Goal: Task Accomplishment & Management: Use online tool/utility

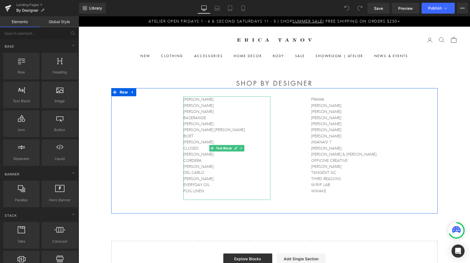
click at [229, 114] on p "[PERSON_NAME]" at bounding box center [226, 112] width 87 height 6
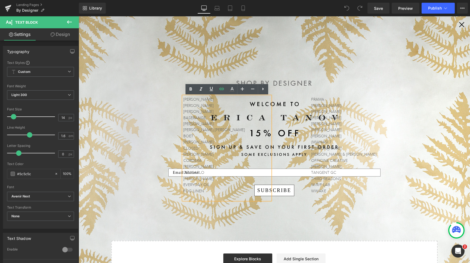
click at [464, 25] on circle "Close dialog" at bounding box center [462, 24] width 11 height 11
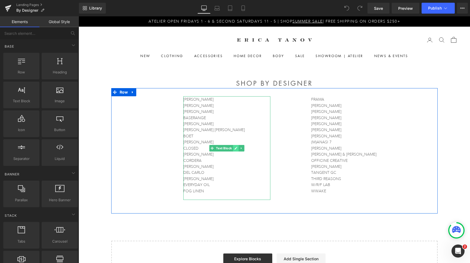
click at [236, 149] on icon at bounding box center [236, 148] width 3 height 3
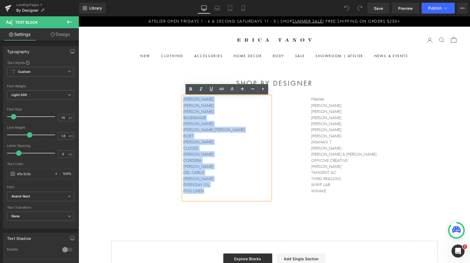
drag, startPoint x: 216, startPoint y: 192, endPoint x: 163, endPoint y: 68, distance: 134.7
click at [163, 68] on div "SHOP BY DESIGNER Heading ANNTIAN [PERSON_NAME] [PERSON_NAME] BASERANGE [PERSON_…" at bounding box center [275, 175] width 392 height 222
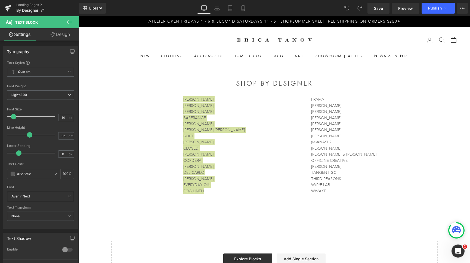
click at [51, 196] on b "Avenir Next" at bounding box center [39, 196] width 56 height 5
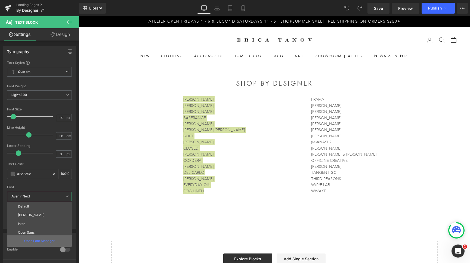
click at [46, 239] on p "Open Font Manager" at bounding box center [39, 241] width 30 height 5
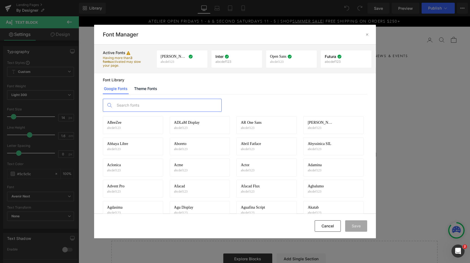
click at [142, 109] on input "text" at bounding box center [168, 105] width 108 height 13
click at [145, 93] on link "Theme Fonts" at bounding box center [145, 88] width 25 height 11
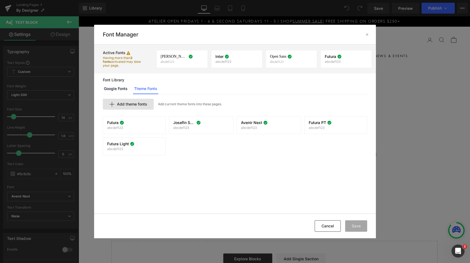
click at [140, 105] on span "Add theme fonts" at bounding box center [132, 104] width 30 height 4
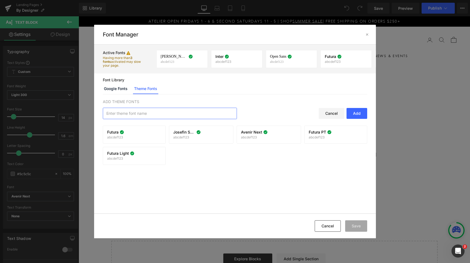
click at [140, 113] on input "text" at bounding box center [170, 113] width 134 height 11
type input "[PERSON_NAME] Light"
click at [360, 114] on div "Add" at bounding box center [357, 113] width 21 height 11
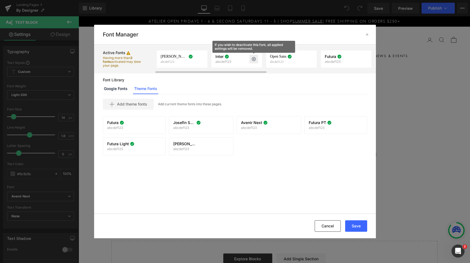
click at [255, 59] on icon at bounding box center [254, 59] width 4 height 4
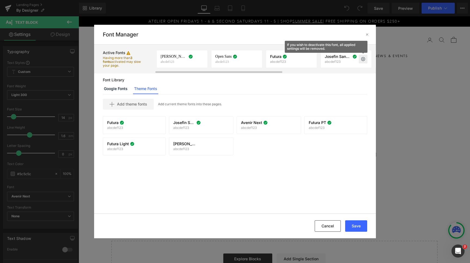
click at [362, 59] on icon at bounding box center [363, 59] width 4 height 4
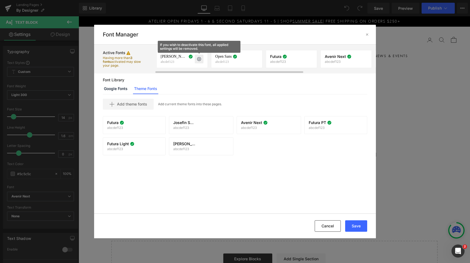
click at [199, 60] on icon at bounding box center [199, 59] width 4 height 4
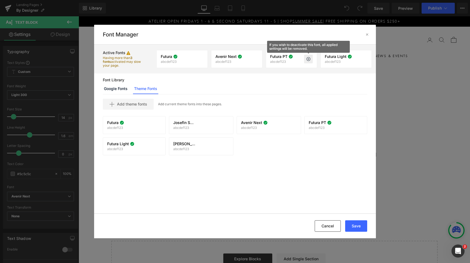
click at [309, 59] on icon at bounding box center [308, 59] width 4 height 4
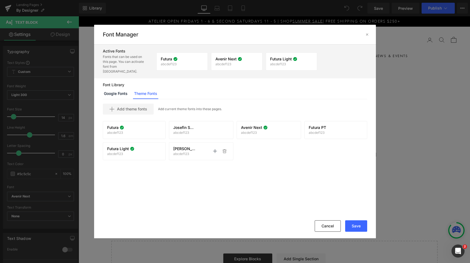
click at [186, 147] on span "[PERSON_NAME] Light" at bounding box center [184, 149] width 22 height 4
click at [210, 147] on div "Jost Light abcdef123 Activate font Activate font" at bounding box center [201, 151] width 56 height 9
click at [216, 149] on icon at bounding box center [215, 151] width 4 height 4
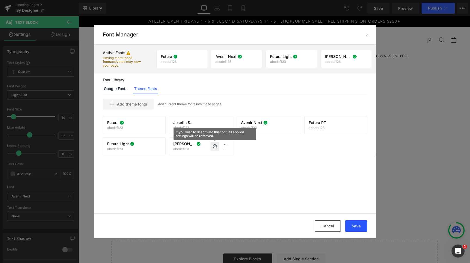
click at [357, 225] on button "Save" at bounding box center [356, 225] width 22 height 11
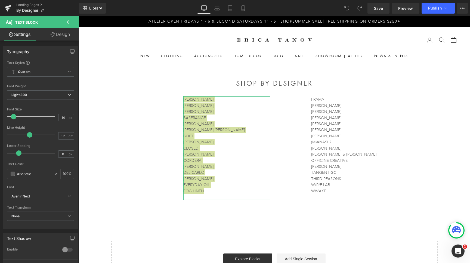
click at [56, 198] on b "Avenir Next" at bounding box center [39, 196] width 56 height 5
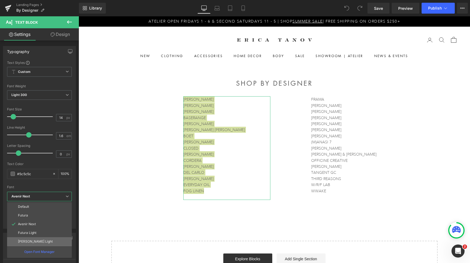
click at [39, 239] on li "[PERSON_NAME] Light" at bounding box center [39, 241] width 65 height 9
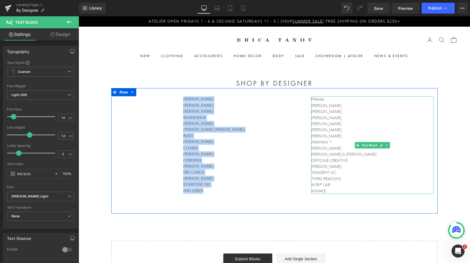
click at [355, 191] on div "FRAMA HENRIK VIBSKOV J. HANNAH KATHLEEN WHITAKER LAUREN MANOOGIAN LE PRUNIER MA…" at bounding box center [372, 145] width 122 height 98
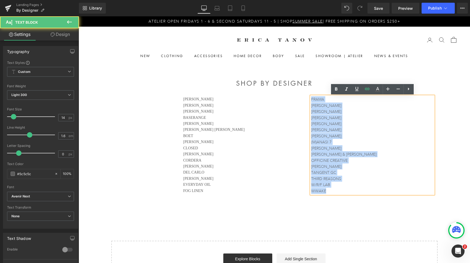
drag, startPoint x: 335, startPoint y: 191, endPoint x: 295, endPoint y: 76, distance: 121.8
click at [295, 76] on div "SHOP BY DESIGNER Heading ANNTIAN ARIEL CLUTE ARIELLE DE PINTO BASERANGE BEATRIC…" at bounding box center [275, 175] width 392 height 222
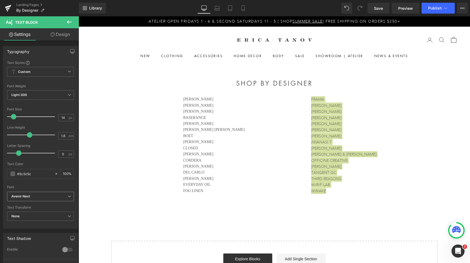
click at [69, 198] on icon at bounding box center [69, 196] width 3 height 3
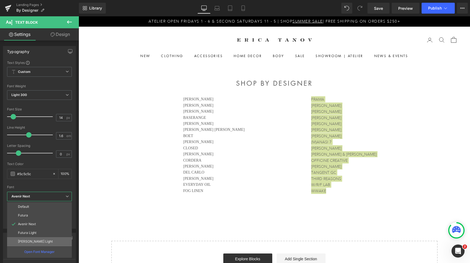
click at [40, 240] on li "[PERSON_NAME] Light" at bounding box center [39, 241] width 65 height 9
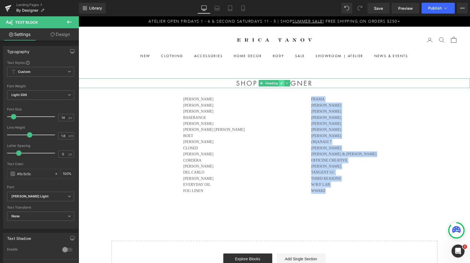
click at [281, 82] on icon at bounding box center [281, 83] width 3 height 3
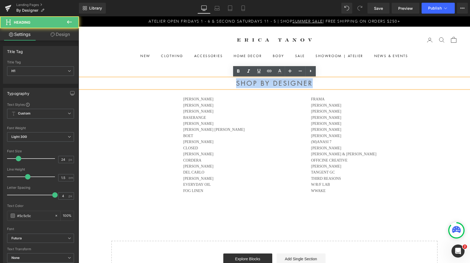
drag, startPoint x: 324, startPoint y: 80, endPoint x: 218, endPoint y: 81, distance: 106.4
click at [218, 81] on h1 "SHOP BY DESIGNER" at bounding box center [275, 83] width 392 height 10
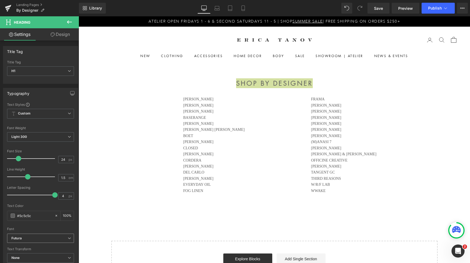
click at [46, 237] on b "Futura" at bounding box center [39, 238] width 56 height 5
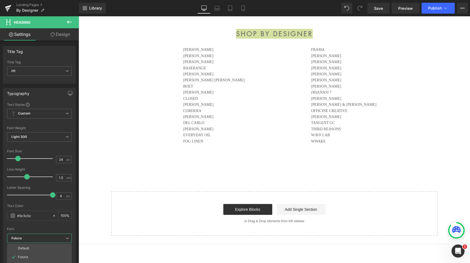
scroll to position [53, 0]
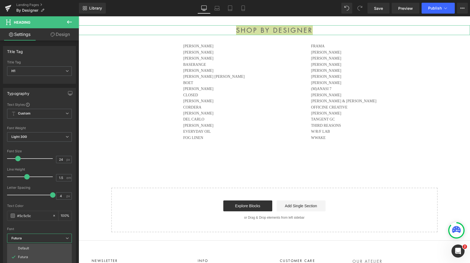
click at [43, 96] on div "Typography" at bounding box center [39, 93] width 72 height 10
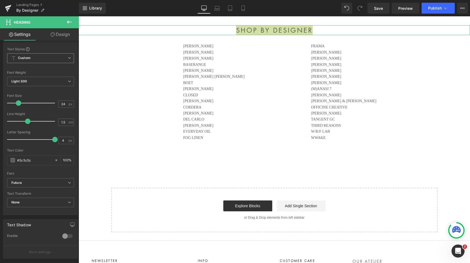
scroll to position [71, 0]
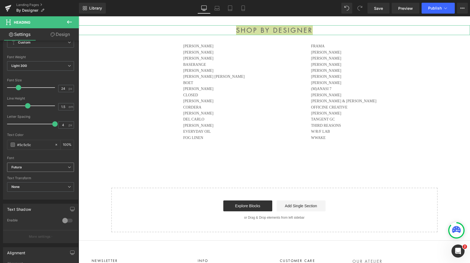
click at [39, 169] on b "Futura" at bounding box center [39, 167] width 56 height 5
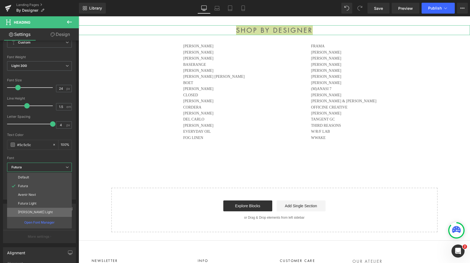
click at [36, 212] on li "[PERSON_NAME] Light" at bounding box center [39, 212] width 65 height 9
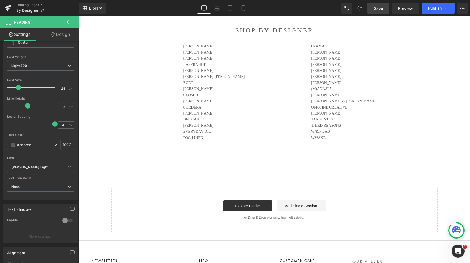
click at [378, 13] on link "Save" at bounding box center [379, 8] width 22 height 11
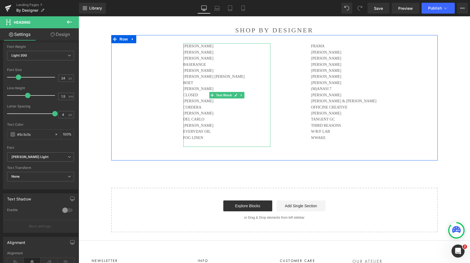
scroll to position [33, 0]
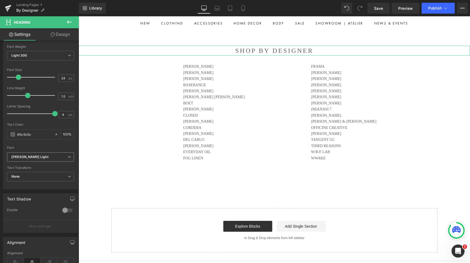
click at [48, 156] on b "[PERSON_NAME] Light" at bounding box center [39, 157] width 56 height 5
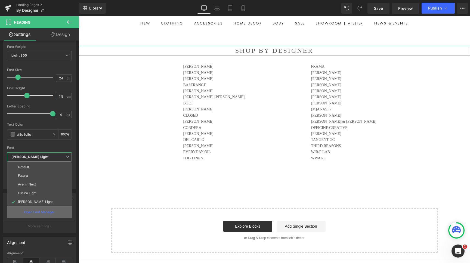
click at [46, 213] on p "Open Font Manager" at bounding box center [39, 212] width 30 height 5
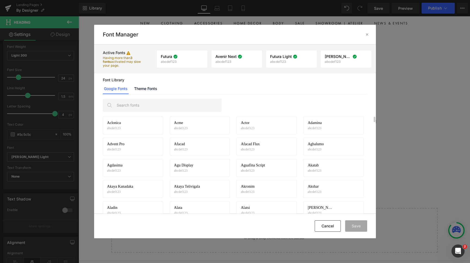
scroll to position [37, 0]
click at [163, 104] on input "text" at bounding box center [168, 105] width 108 height 13
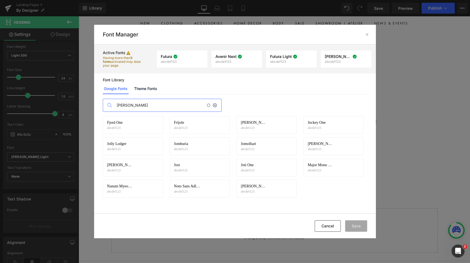
scroll to position [0, 0]
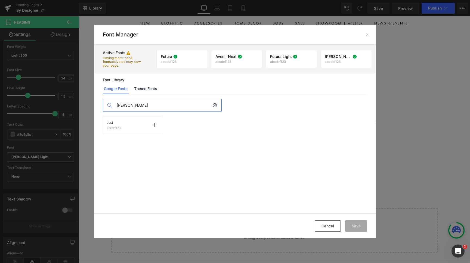
type input "jost"
click at [147, 125] on div "Jost abcdef123 Activate font" at bounding box center [133, 125] width 52 height 9
click at [154, 126] on icon at bounding box center [154, 125] width 4 height 4
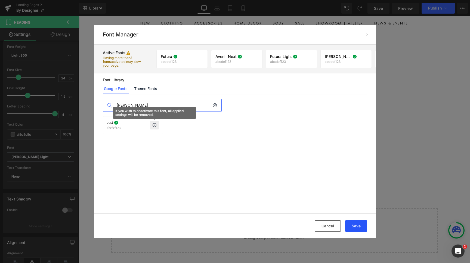
click at [361, 224] on button "Save" at bounding box center [356, 225] width 22 height 11
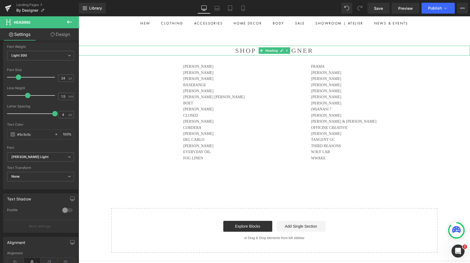
click at [304, 48] on h1 "SHOP BY DESIGNER" at bounding box center [275, 51] width 392 height 10
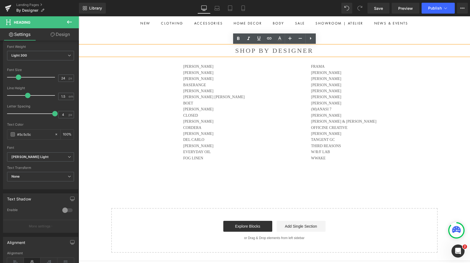
click at [317, 50] on h1 "SHOP BY DESIGNER" at bounding box center [275, 51] width 392 height 10
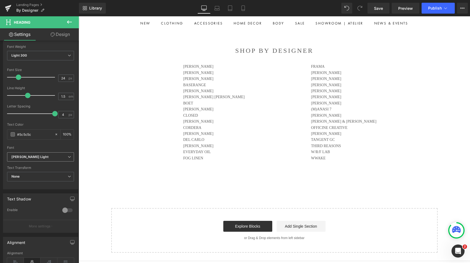
click at [68, 156] on icon at bounding box center [69, 156] width 3 height 3
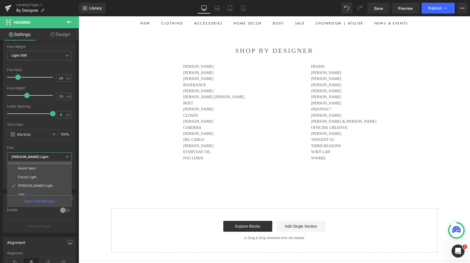
scroll to position [20, 0]
click at [44, 191] on li "Jost" at bounding box center [40, 190] width 67 height 9
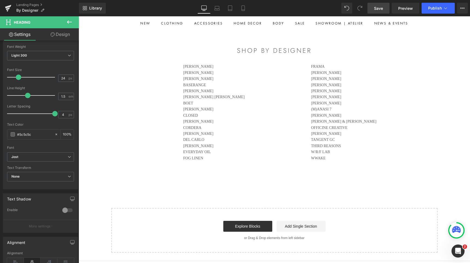
click at [382, 11] on link "Save" at bounding box center [379, 8] width 22 height 11
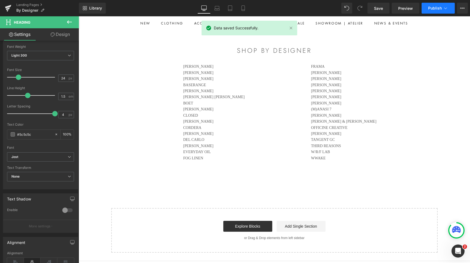
click at [445, 6] on icon at bounding box center [445, 7] width 5 height 5
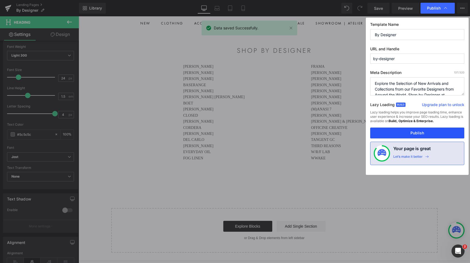
click at [435, 132] on button "Publish" at bounding box center [417, 133] width 94 height 11
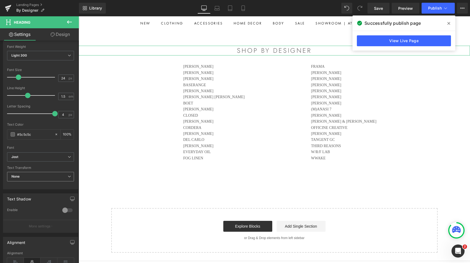
click at [69, 179] on span "None" at bounding box center [40, 177] width 67 height 10
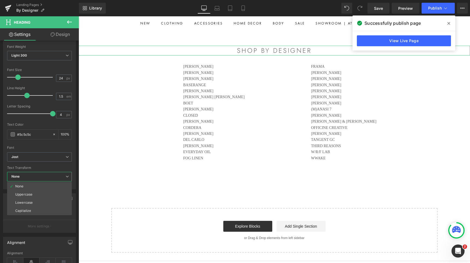
click at [65, 147] on div "Font" at bounding box center [39, 148] width 65 height 4
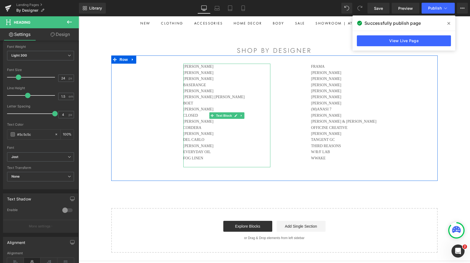
click at [239, 139] on p "DEL CARLO" at bounding box center [226, 140] width 87 height 6
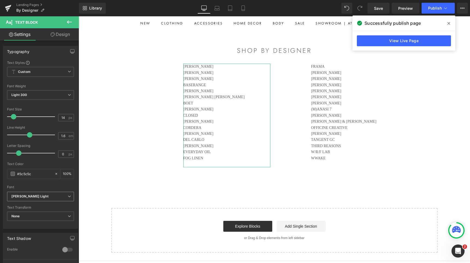
click at [51, 194] on b "[PERSON_NAME] Light" at bounding box center [39, 196] width 56 height 5
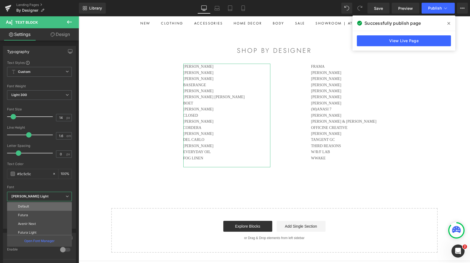
click at [45, 209] on li "Default" at bounding box center [40, 206] width 67 height 9
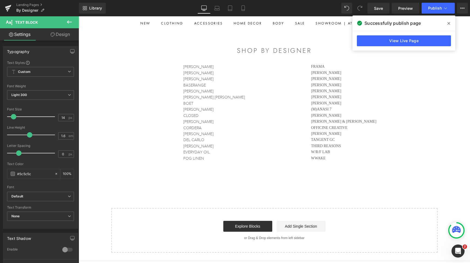
click at [365, 151] on p "W/R/F LAB" at bounding box center [372, 152] width 122 height 6
click at [38, 196] on b "[PERSON_NAME] Light" at bounding box center [39, 196] width 56 height 5
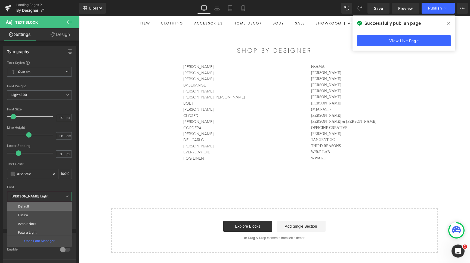
click at [32, 209] on li "Default" at bounding box center [40, 206] width 67 height 9
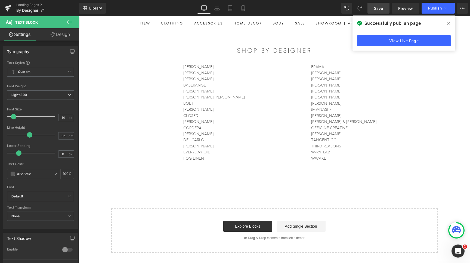
click at [376, 10] on span "Save" at bounding box center [378, 8] width 9 height 6
click at [432, 13] on button "Publish" at bounding box center [438, 8] width 33 height 11
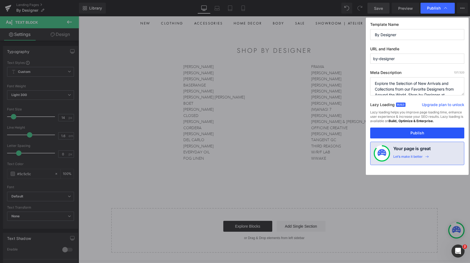
click at [427, 131] on button "Publish" at bounding box center [417, 133] width 94 height 11
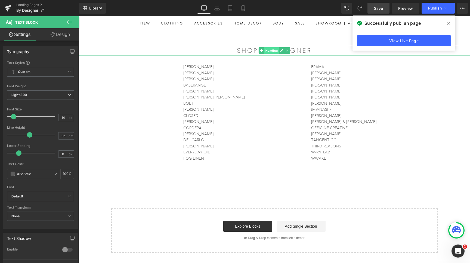
click at [274, 51] on span "Heading" at bounding box center [271, 50] width 15 height 7
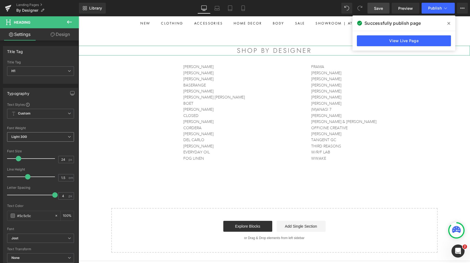
click at [52, 138] on span "Light 300" at bounding box center [40, 137] width 67 height 10
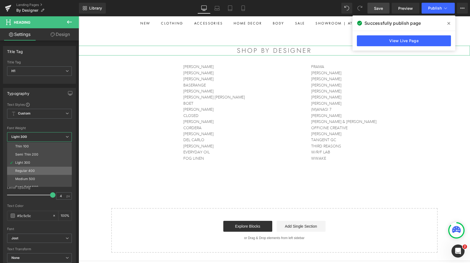
click at [40, 170] on li "Regular 400" at bounding box center [40, 171] width 67 height 8
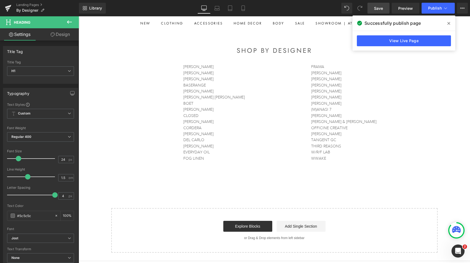
click at [379, 13] on link "Save" at bounding box center [379, 8] width 22 height 11
click at [444, 9] on icon at bounding box center [445, 7] width 5 height 5
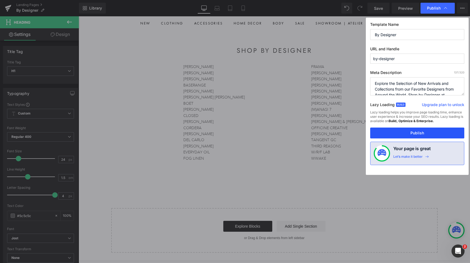
click at [435, 135] on button "Publish" at bounding box center [417, 133] width 94 height 11
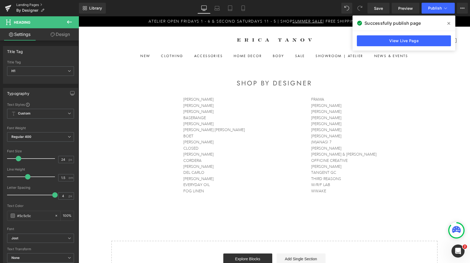
click at [30, 5] on link "Landing Pages" at bounding box center [47, 5] width 63 height 4
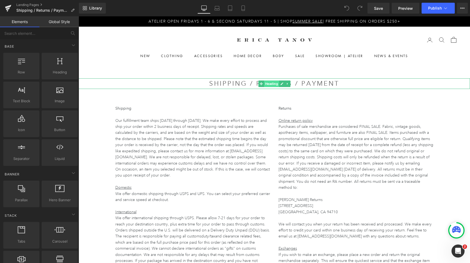
click at [270, 83] on span "Heading" at bounding box center [271, 84] width 15 height 7
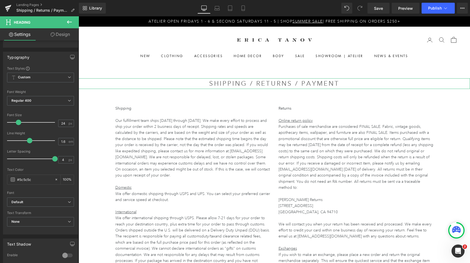
scroll to position [36, 0]
click at [52, 202] on b "Default" at bounding box center [39, 202] width 56 height 5
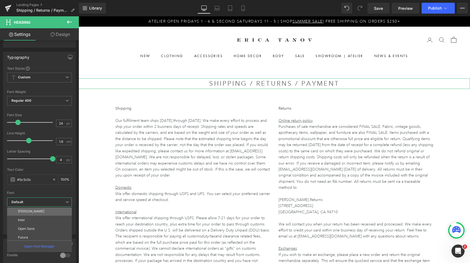
scroll to position [0, 0]
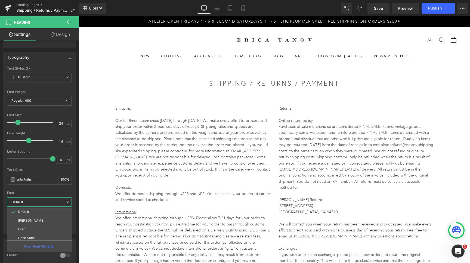
click at [89, 106] on div at bounding box center [275, 139] width 392 height 247
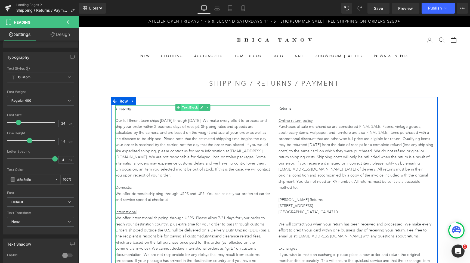
click at [190, 108] on span "Text Block" at bounding box center [190, 107] width 18 height 7
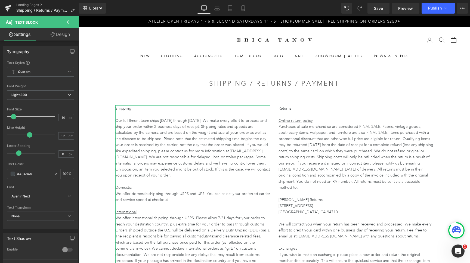
click at [54, 197] on b "Avenir Next" at bounding box center [39, 196] width 56 height 5
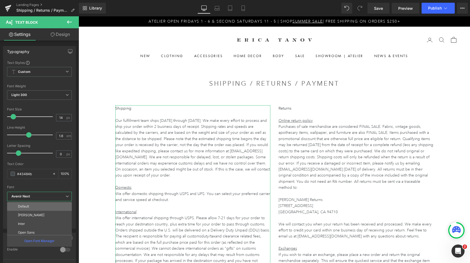
click at [50, 207] on li "Default" at bounding box center [40, 206] width 67 height 9
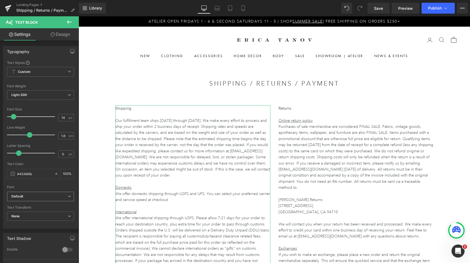
click at [48, 196] on b "Default" at bounding box center [39, 196] width 56 height 5
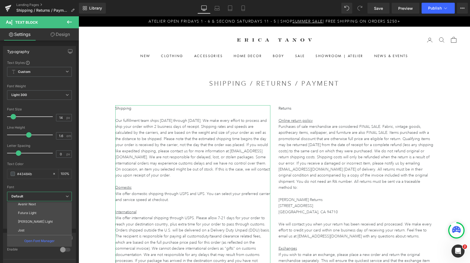
scroll to position [45, 0]
click at [43, 229] on li "Jost" at bounding box center [40, 231] width 67 height 9
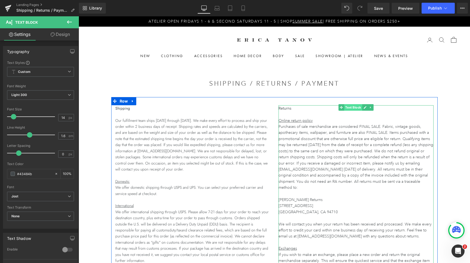
click at [355, 108] on span "Text Block" at bounding box center [353, 107] width 18 height 7
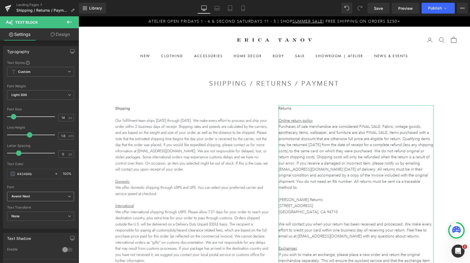
click at [69, 198] on icon at bounding box center [69, 196] width 3 height 3
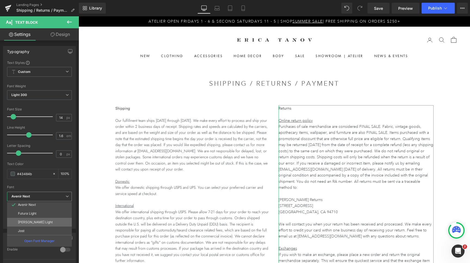
scroll to position [46, 0]
click at [50, 228] on li "Jost" at bounding box center [40, 230] width 67 height 9
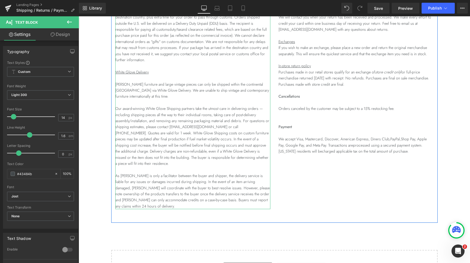
scroll to position [226, 0]
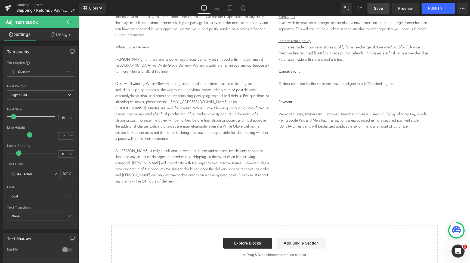
click at [378, 10] on span "Save" at bounding box center [378, 8] width 9 height 6
click at [445, 8] on icon at bounding box center [445, 7] width 5 height 5
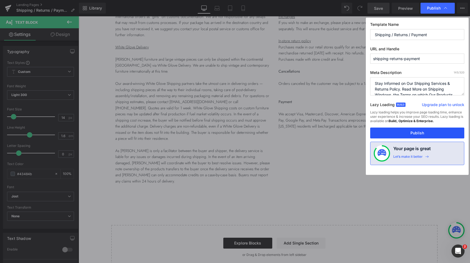
click at [428, 131] on button "Publish" at bounding box center [417, 133] width 94 height 11
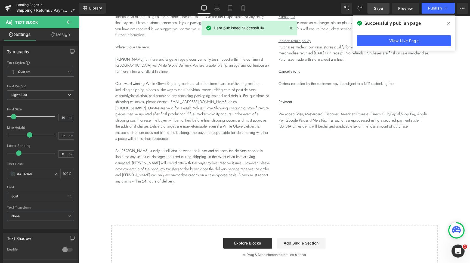
click at [30, 5] on link "Landing Pages" at bounding box center [47, 5] width 63 height 4
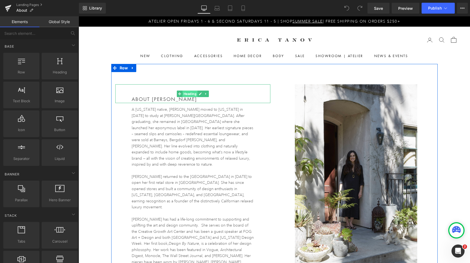
click at [188, 93] on span "Heading" at bounding box center [189, 94] width 15 height 7
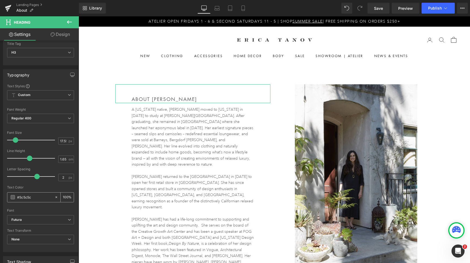
scroll to position [20, 0]
click at [72, 217] on span "Futura" at bounding box center [40, 219] width 67 height 10
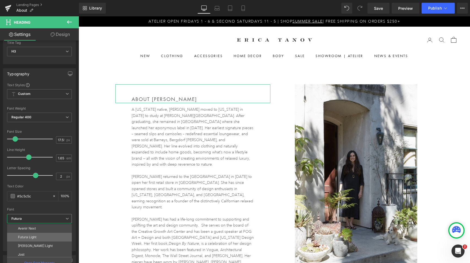
scroll to position [46, 0]
click at [57, 252] on li "Jost" at bounding box center [40, 252] width 67 height 9
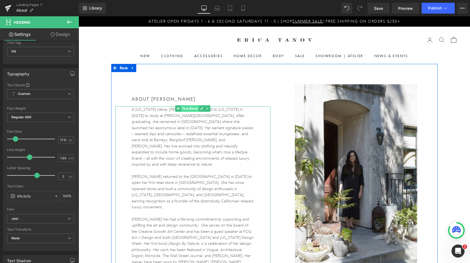
click at [191, 109] on span "Text Block" at bounding box center [190, 108] width 18 height 7
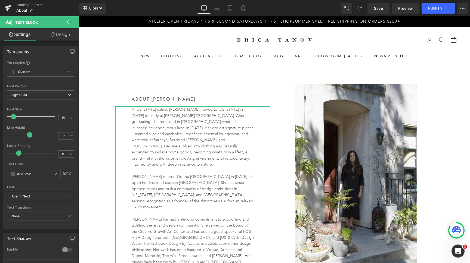
click at [49, 194] on span "Avenir Next" at bounding box center [40, 197] width 67 height 10
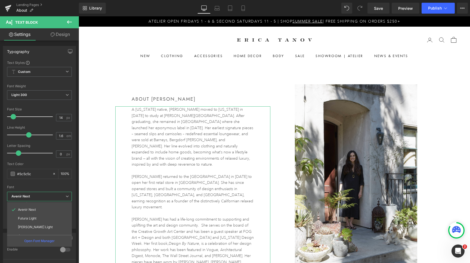
scroll to position [45, 0]
click at [46, 227] on li "Jost" at bounding box center [40, 230] width 67 height 9
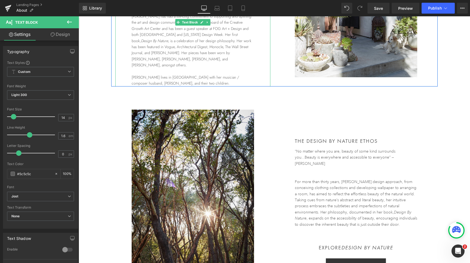
scroll to position [192, 0]
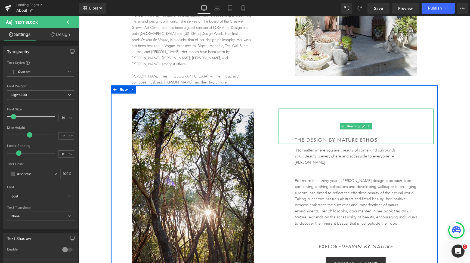
click at [349, 136] on h3 "THE DESIGN BY NATURE ETHOS" at bounding box center [364, 140] width 139 height 8
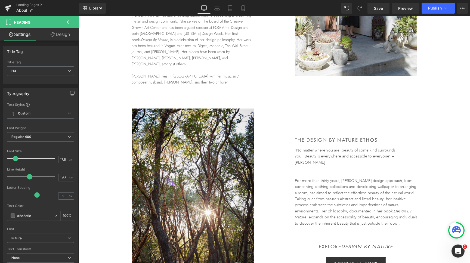
click at [54, 239] on b "Futura" at bounding box center [39, 238] width 56 height 5
click at [89, 184] on div at bounding box center [275, 139] width 392 height 247
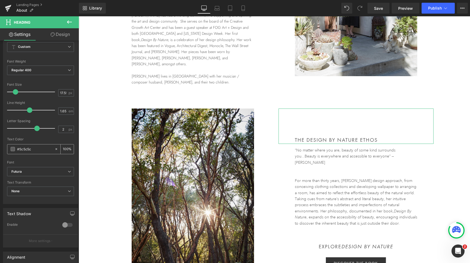
scroll to position [69, 0]
click at [50, 171] on b "Futura" at bounding box center [39, 169] width 56 height 5
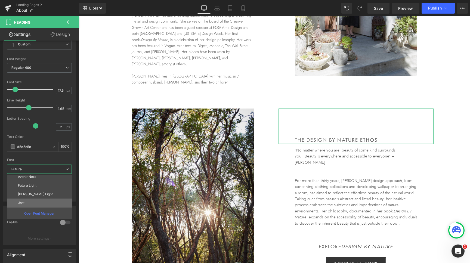
click at [41, 203] on li "Jost" at bounding box center [40, 203] width 67 height 9
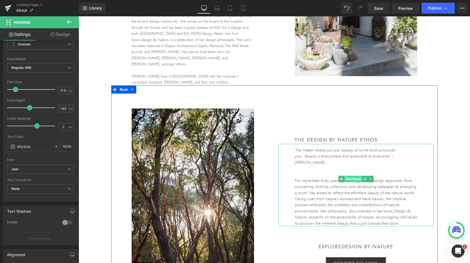
click at [354, 176] on span "Text Block" at bounding box center [353, 179] width 18 height 7
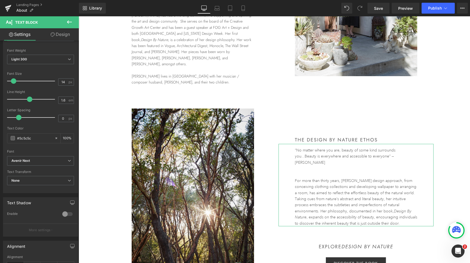
scroll to position [38, 0]
click at [39, 160] on b "Avenir Next" at bounding box center [39, 159] width 56 height 5
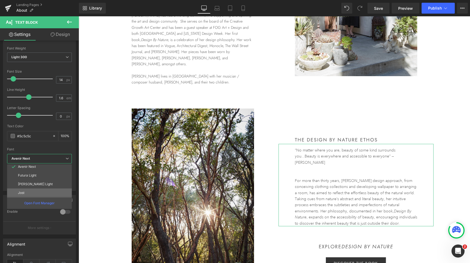
click at [35, 190] on li "Jost" at bounding box center [40, 193] width 67 height 9
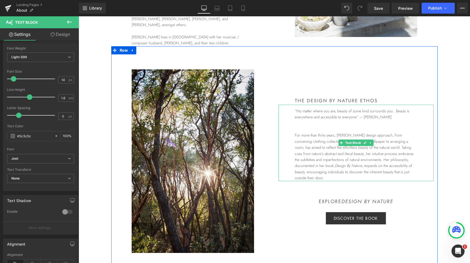
scroll to position [236, 0]
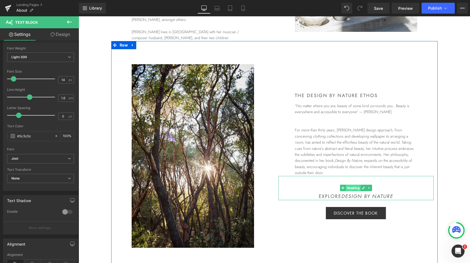
click at [354, 185] on span "Heading" at bounding box center [353, 188] width 15 height 7
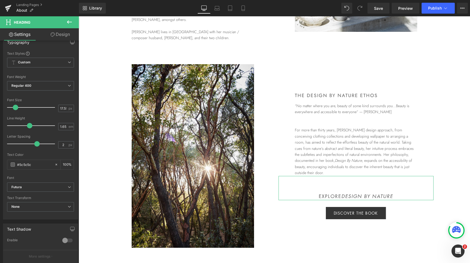
scroll to position [66, 0]
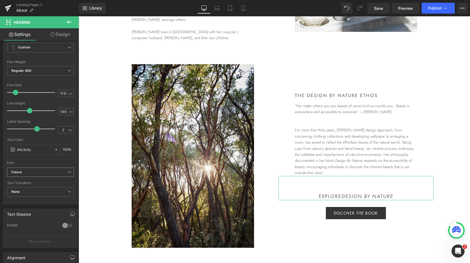
click at [37, 171] on b "Futura" at bounding box center [39, 172] width 56 height 5
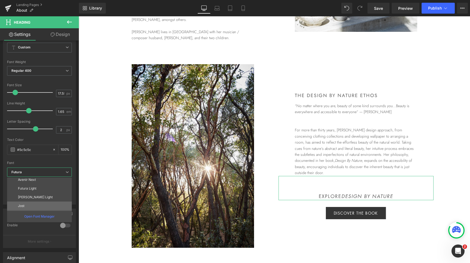
click at [33, 203] on li "Jost" at bounding box center [40, 206] width 67 height 9
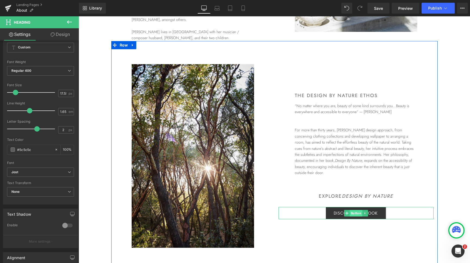
click at [354, 210] on span "Button" at bounding box center [356, 213] width 13 height 7
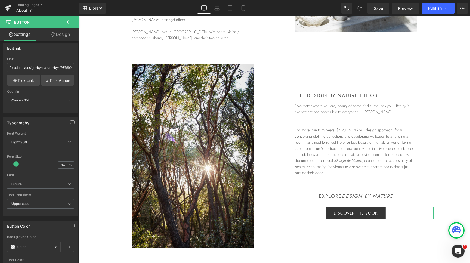
scroll to position [86, 0]
click at [54, 183] on b "Futura" at bounding box center [39, 184] width 56 height 5
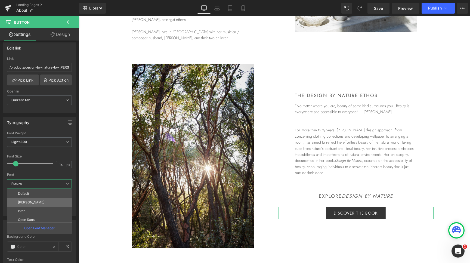
scroll to position [46, 0]
click at [34, 219] on li "Jost" at bounding box center [40, 217] width 67 height 9
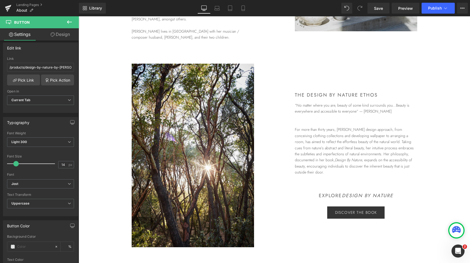
scroll to position [216, 0]
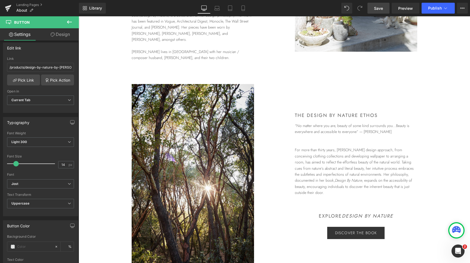
click at [376, 10] on span "Save" at bounding box center [378, 8] width 9 height 6
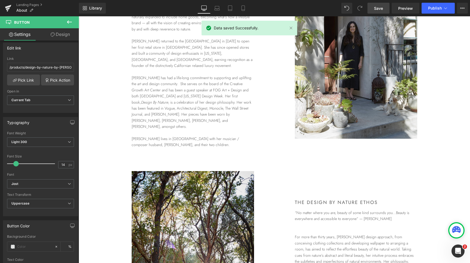
scroll to position [129, 0]
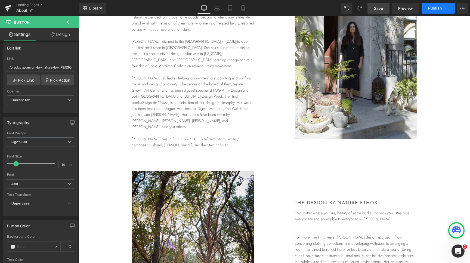
click at [432, 9] on span "Publish" at bounding box center [435, 8] width 14 height 4
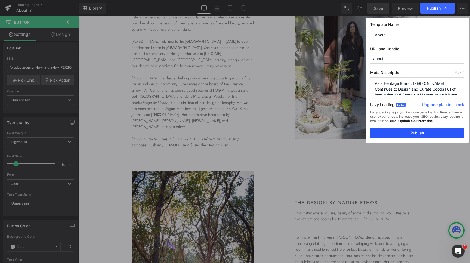
click at [424, 131] on button "Publish" at bounding box center [417, 133] width 94 height 11
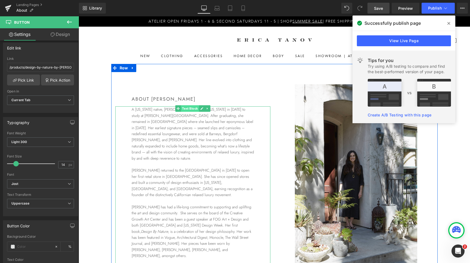
click at [191, 108] on span "Text Block" at bounding box center [190, 108] width 18 height 7
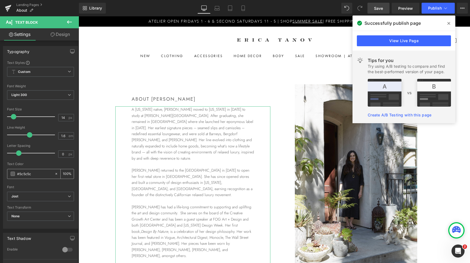
click at [44, 176] on input "#5c5c5c" at bounding box center [34, 174] width 35 height 6
click at [14, 174] on span at bounding box center [13, 174] width 4 height 4
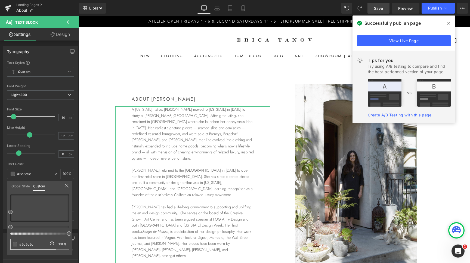
click at [28, 246] on input "#5c5c5c" at bounding box center [33, 245] width 29 height 6
type input "3"
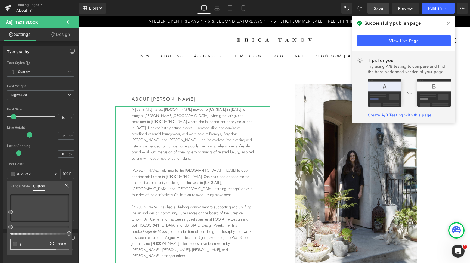
type input "0"
type input "3c"
type input "3c3"
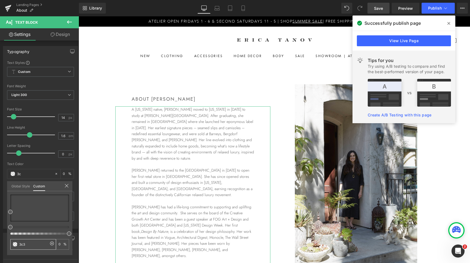
type input "3c3"
type input "100"
type input "3c3c"
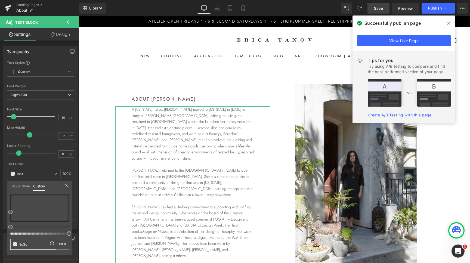
type input "80"
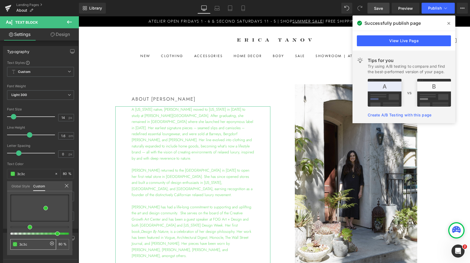
type input "3c3c3"
type input "0"
type input "3c3c3c"
type input "0"
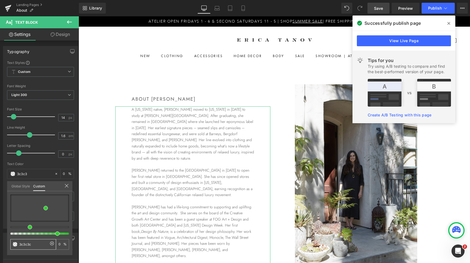
type input "3c3c3c"
type input "100"
type input "3c3c3c"
type input "#3c3c3c"
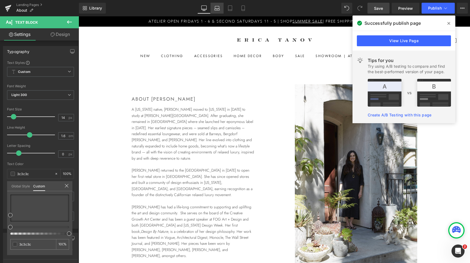
type input "#3c3c3c"
type input "#3a3a3a"
type input "#161616"
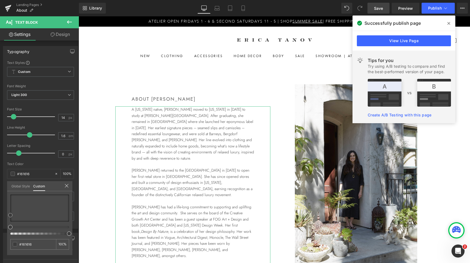
type input "#020202"
drag, startPoint x: 10, startPoint y: 216, endPoint x: 5, endPoint y: 230, distance: 14.3
click at [5, 229] on div "Typography Text Styles Custom Custom Setup Global Style Custom Setup Global Sty…" at bounding box center [40, 135] width 81 height 187
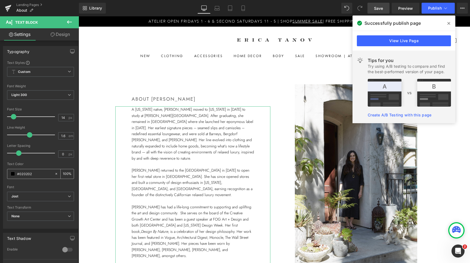
drag, startPoint x: 35, startPoint y: 175, endPoint x: 23, endPoint y: 175, distance: 12.0
click at [34, 172] on input "#020202" at bounding box center [34, 174] width 35 height 6
type input "#02020"
type input "0"
type input "#0202"
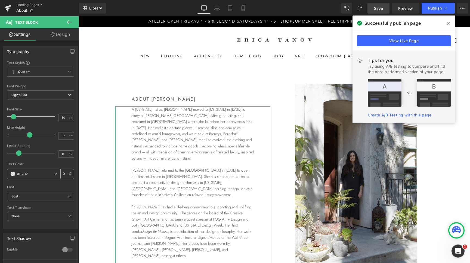
type input "13"
type input "#020"
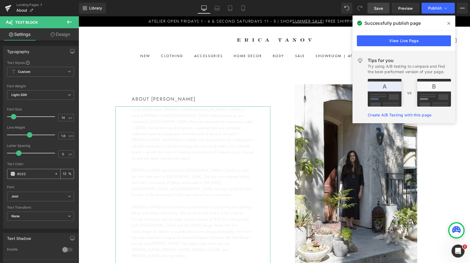
type input "100"
type input "#02"
type input "0"
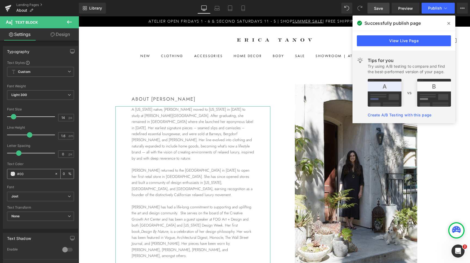
type input "#000"
type input "100"
type input "#0000"
type input "0"
type input "#000000"
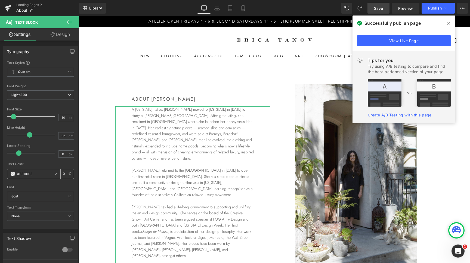
type input "100"
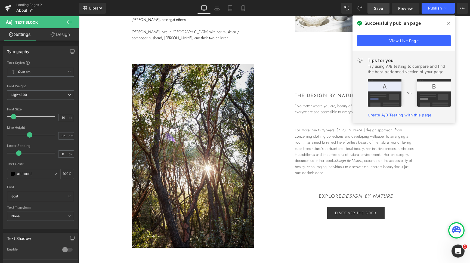
scroll to position [238, 0]
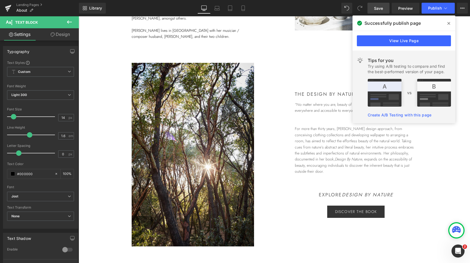
type input "#000000"
click at [342, 141] on div at bounding box center [275, 139] width 392 height 247
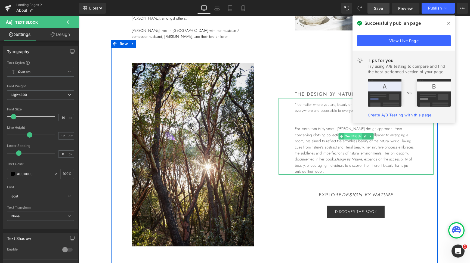
click at [354, 133] on span "Text Block" at bounding box center [353, 136] width 18 height 7
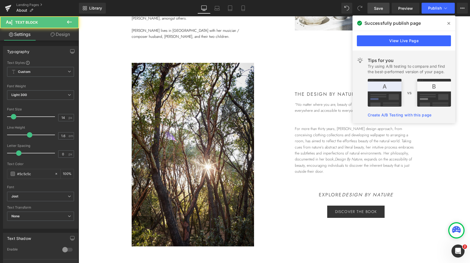
click at [446, 20] on span at bounding box center [449, 23] width 9 height 9
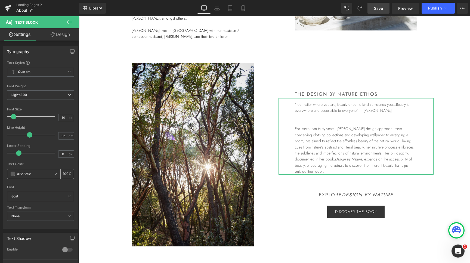
click at [56, 174] on icon at bounding box center [56, 174] width 4 height 4
type input "none"
type input "0"
click at [38, 176] on input "none" at bounding box center [34, 174] width 35 height 6
type input "000000"
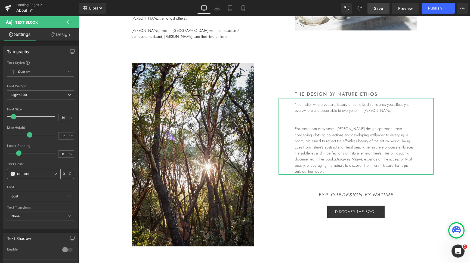
type input "100"
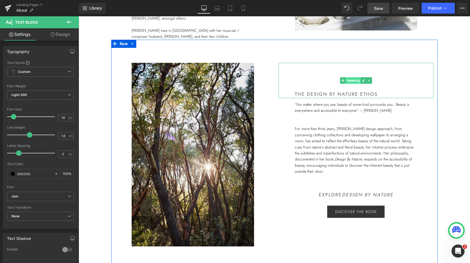
click at [353, 77] on span "Heading" at bounding box center [353, 80] width 15 height 7
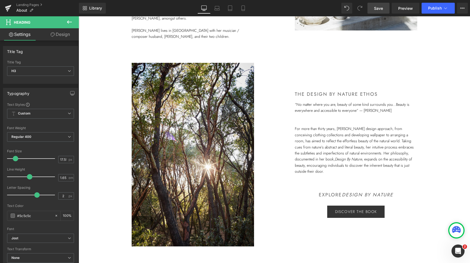
click at [379, 5] on span "Save" at bounding box center [378, 8] width 9 height 6
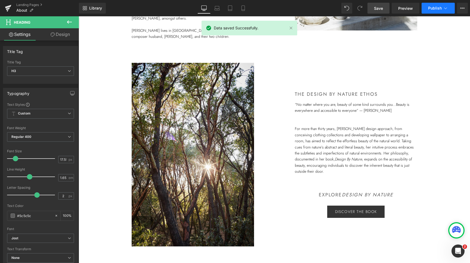
click at [436, 8] on span "Publish" at bounding box center [435, 8] width 14 height 4
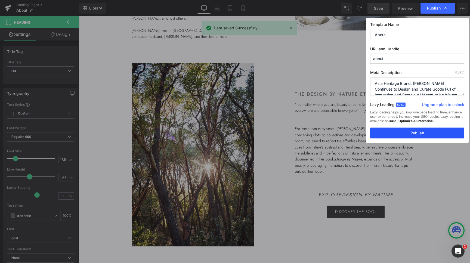
click at [422, 131] on button "Publish" at bounding box center [417, 133] width 94 height 11
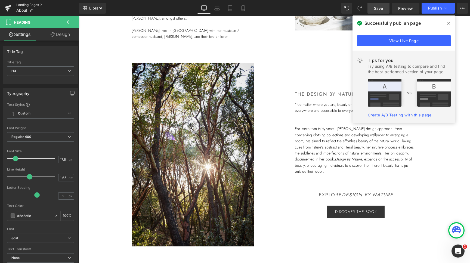
click at [38, 5] on link "Landing Pages" at bounding box center [47, 5] width 63 height 4
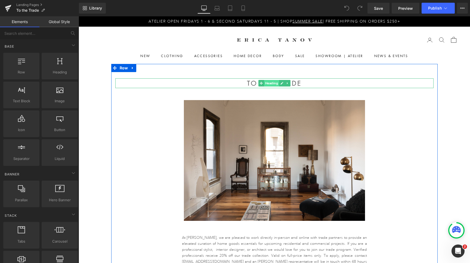
click at [272, 83] on span "Heading" at bounding box center [271, 83] width 15 height 7
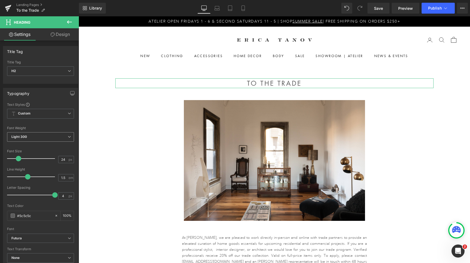
click at [70, 136] on icon at bounding box center [69, 136] width 3 height 3
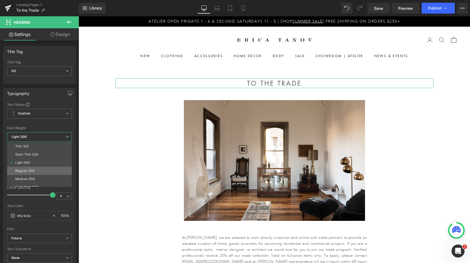
click at [30, 172] on div "Regular 400" at bounding box center [25, 171] width 20 height 4
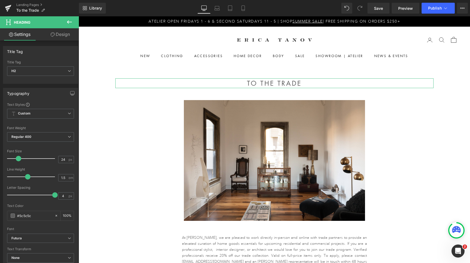
scroll to position [8, 0]
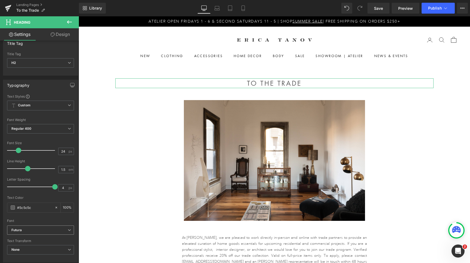
click at [44, 230] on b "Futura" at bounding box center [39, 230] width 56 height 5
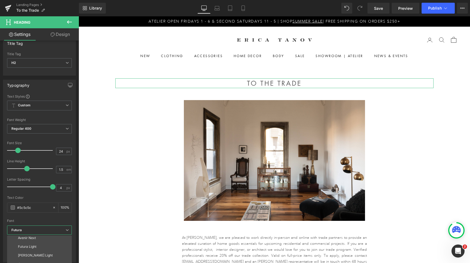
scroll to position [46, 0]
click at [44, 262] on li "Jost" at bounding box center [40, 264] width 67 height 9
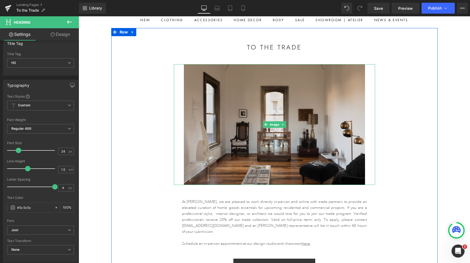
scroll to position [38, 0]
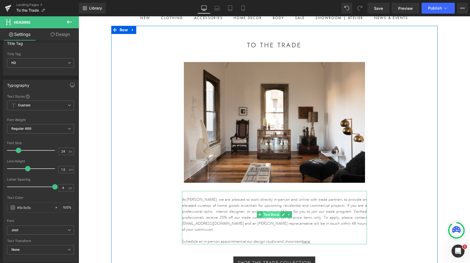
click at [271, 214] on span "Text Block" at bounding box center [272, 215] width 18 height 7
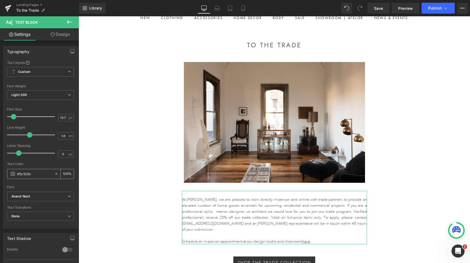
drag, startPoint x: 38, startPoint y: 175, endPoint x: 15, endPoint y: 175, distance: 23.1
click at [17, 175] on input "#5c5c5c" at bounding box center [34, 174] width 35 height 6
type input "0"
type input "000"
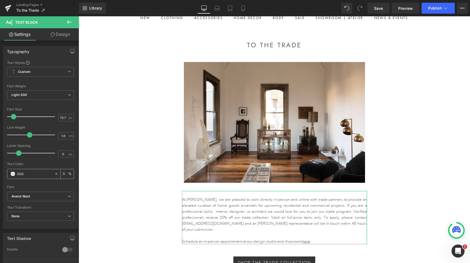
type input "100"
type input "00000"
type input "0"
type input "000000"
type input "100"
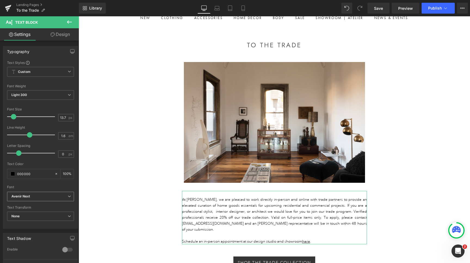
type input "000000"
click at [39, 196] on b "Avenir Next" at bounding box center [39, 196] width 56 height 5
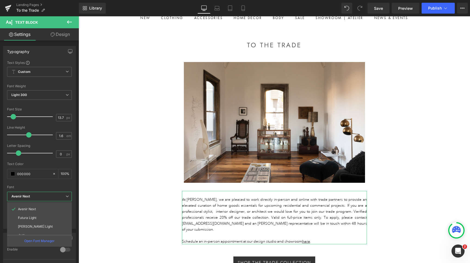
scroll to position [46, 0]
click at [37, 228] on li "Jost" at bounding box center [40, 230] width 67 height 9
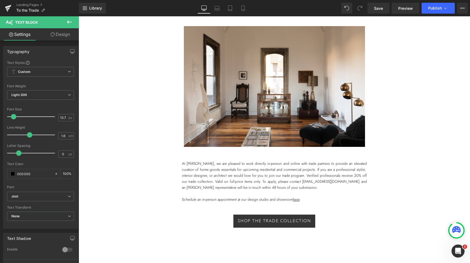
scroll to position [79, 0]
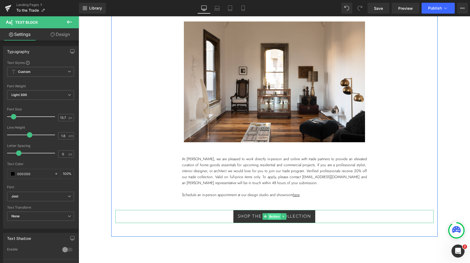
click at [274, 216] on span "Button" at bounding box center [274, 216] width 13 height 7
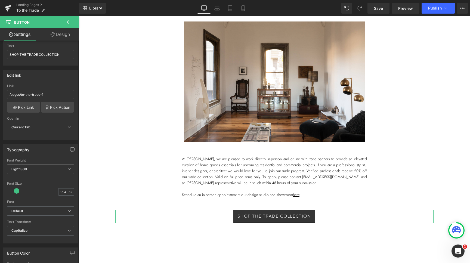
scroll to position [63, 0]
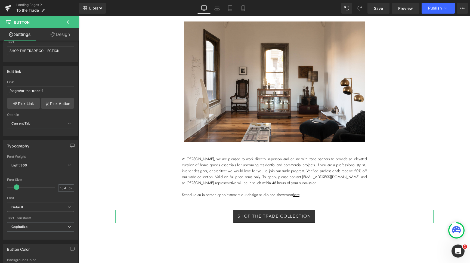
click at [51, 206] on b "Default" at bounding box center [39, 207] width 56 height 5
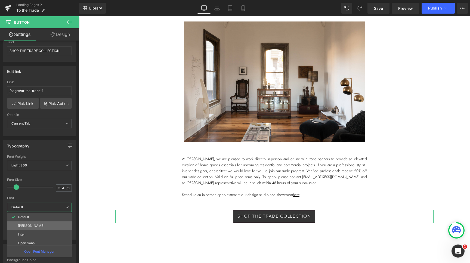
scroll to position [46, 0]
click at [35, 241] on li "Jost" at bounding box center [40, 241] width 67 height 9
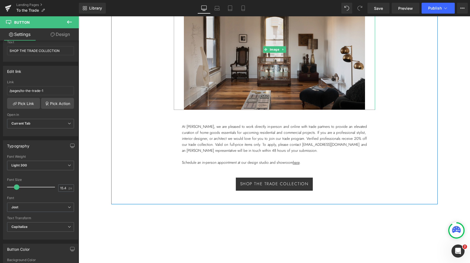
scroll to position [112, 0]
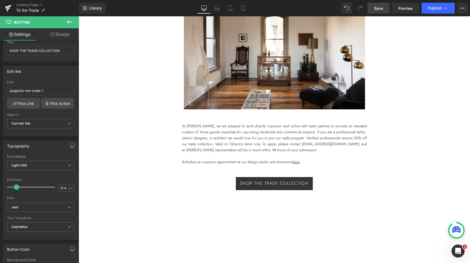
click at [385, 11] on link "Save" at bounding box center [379, 8] width 22 height 11
click at [439, 8] on span "Publish" at bounding box center [435, 8] width 14 height 4
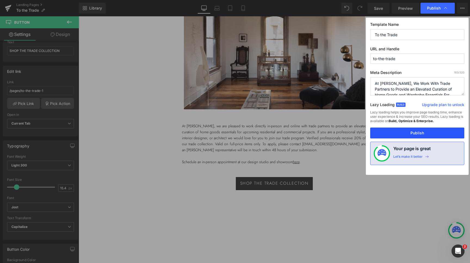
click at [422, 133] on button "Publish" at bounding box center [417, 133] width 94 height 11
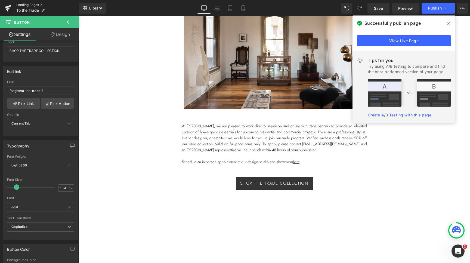
click at [35, 5] on link "Landing Pages" at bounding box center [47, 5] width 63 height 4
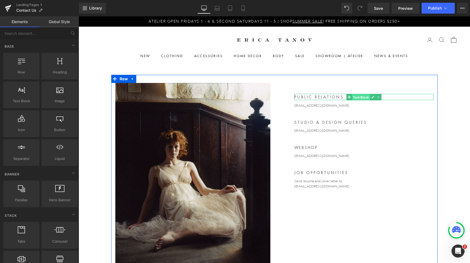
click at [360, 97] on span "Text Block" at bounding box center [361, 97] width 18 height 7
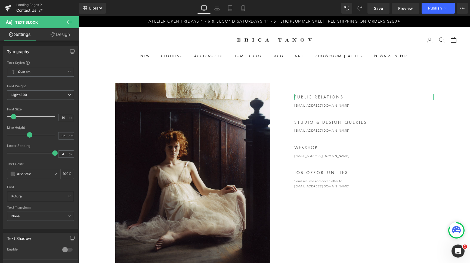
click at [50, 198] on b "Futura" at bounding box center [39, 196] width 56 height 5
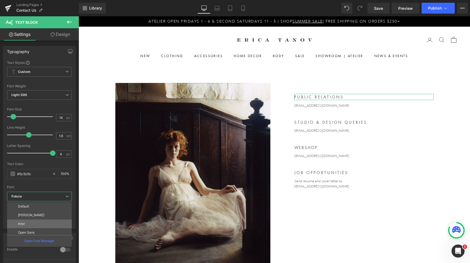
scroll to position [46, 0]
click at [41, 229] on li "Jost" at bounding box center [40, 230] width 67 height 9
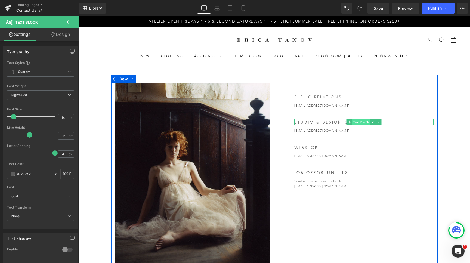
click at [355, 122] on span "Text Block" at bounding box center [361, 122] width 18 height 7
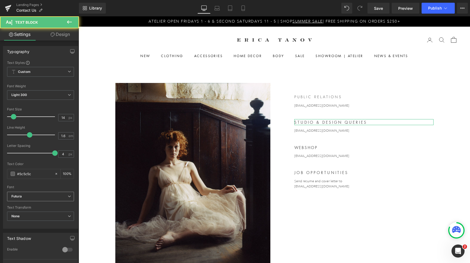
click at [69, 197] on icon at bounding box center [69, 196] width 3 height 3
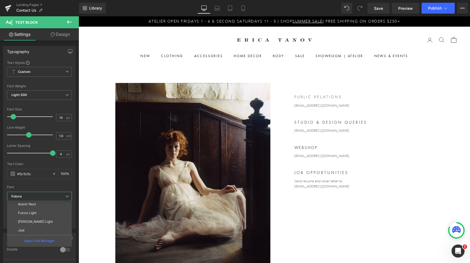
click at [303, 147] on div at bounding box center [275, 139] width 392 height 247
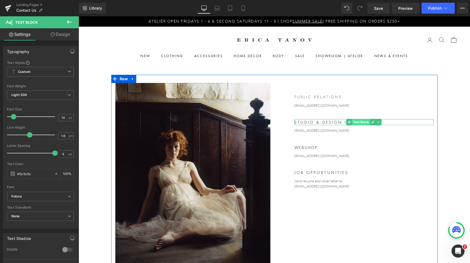
click at [358, 123] on span "Text Block" at bounding box center [361, 122] width 18 height 7
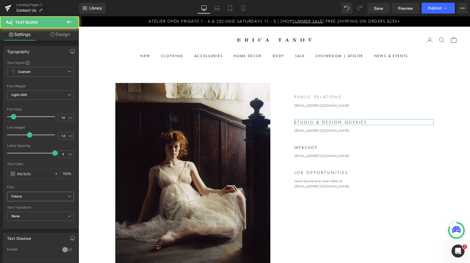
click at [61, 196] on b "Futura" at bounding box center [39, 196] width 56 height 5
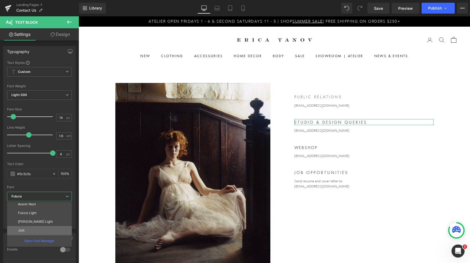
click at [41, 230] on li "Jost" at bounding box center [40, 230] width 67 height 9
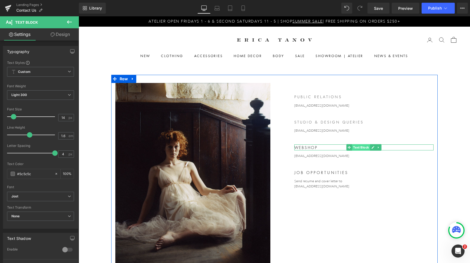
click at [360, 148] on span "Text Block" at bounding box center [361, 147] width 18 height 7
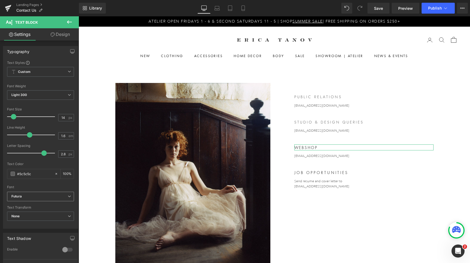
click at [63, 198] on b "Futura" at bounding box center [39, 196] width 56 height 5
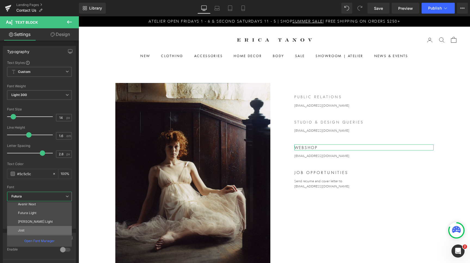
click at [45, 229] on li "Jost" at bounding box center [40, 230] width 67 height 9
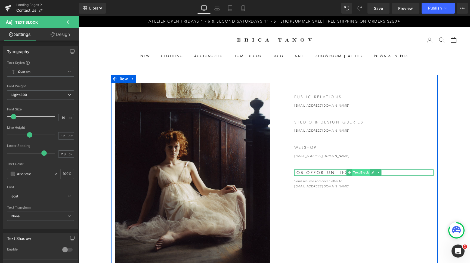
click at [356, 173] on span "Text Block" at bounding box center [361, 172] width 18 height 7
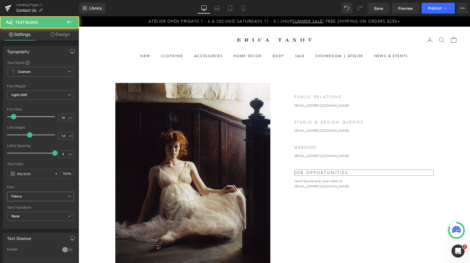
click at [68, 195] on icon at bounding box center [69, 196] width 3 height 3
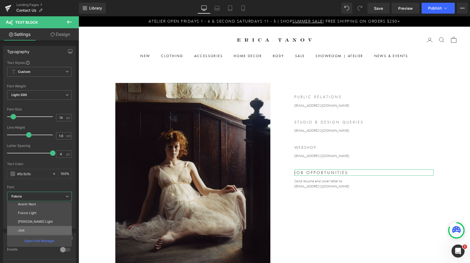
click at [47, 229] on li "Jost" at bounding box center [40, 230] width 67 height 9
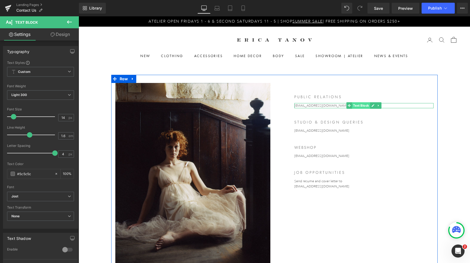
click at [361, 105] on span "Text Block" at bounding box center [361, 105] width 18 height 7
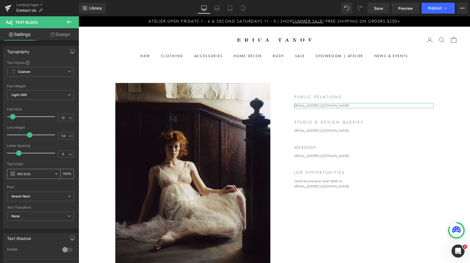
drag, startPoint x: 44, startPoint y: 174, endPoint x: 15, endPoint y: 173, distance: 28.6
click at [17, 173] on input "#5c5c5c" at bounding box center [34, 174] width 35 height 6
type input "0"
type input "000"
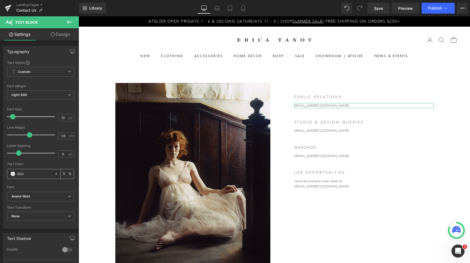
type input "100"
type input "00000"
type input "0"
type input "000000"
type input "100"
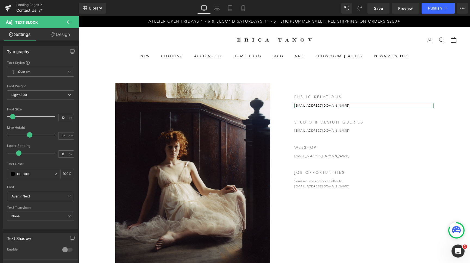
type input "000000"
click at [53, 197] on b "Avenir Next" at bounding box center [39, 196] width 56 height 5
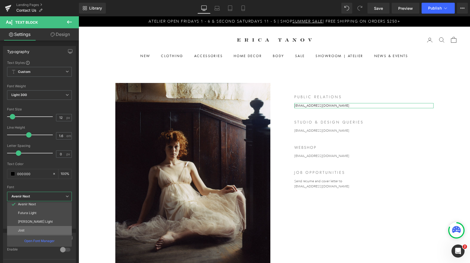
click at [28, 232] on li "Jost" at bounding box center [40, 230] width 67 height 9
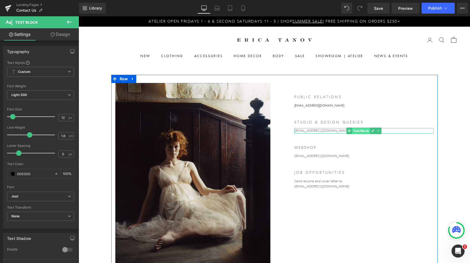
click at [364, 130] on span "Text Block" at bounding box center [361, 131] width 18 height 7
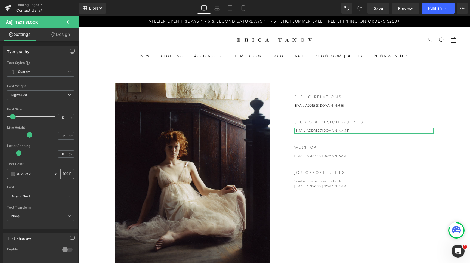
drag, startPoint x: 47, startPoint y: 174, endPoint x: 9, endPoint y: 173, distance: 38.4
click at [17, 173] on input "#5c5c5c" at bounding box center [34, 174] width 35 height 6
type input "0"
type input "000"
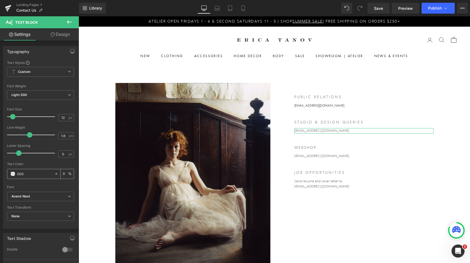
type input "100"
type input "00000"
type input "0"
type input "000000"
type input "100"
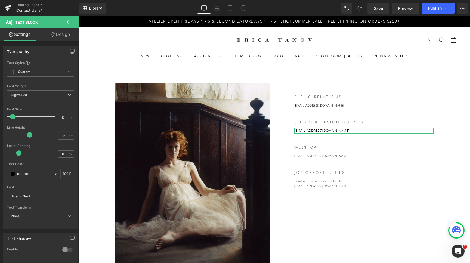
type input "000000"
click at [48, 196] on b "Avenir Next" at bounding box center [39, 196] width 56 height 5
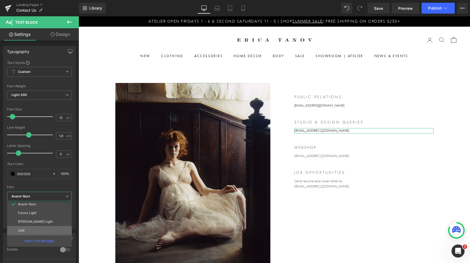
click at [42, 228] on li "Jost" at bounding box center [40, 230] width 67 height 9
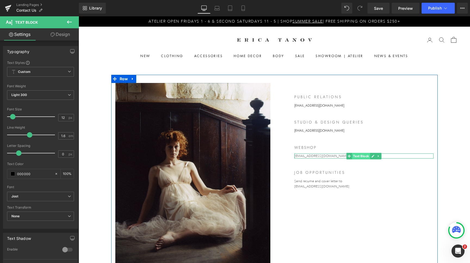
click at [361, 156] on span "Text Block" at bounding box center [361, 156] width 18 height 7
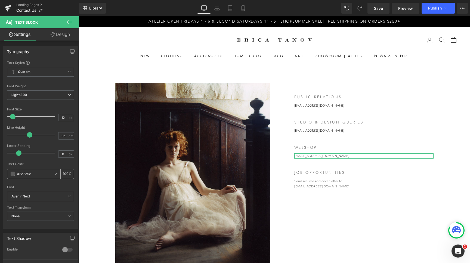
drag, startPoint x: 45, startPoint y: 176, endPoint x: 0, endPoint y: 176, distance: 44.6
click at [17, 176] on input "#5c5c5c" at bounding box center [34, 174] width 35 height 6
type input "0"
type input "000"
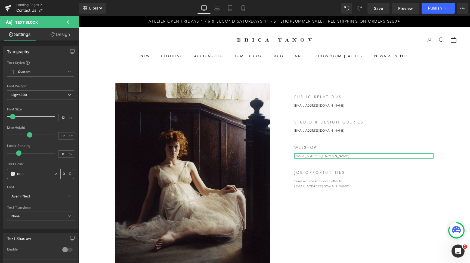
type input "100"
type input "00000"
type input "0"
type input "000000"
type input "100"
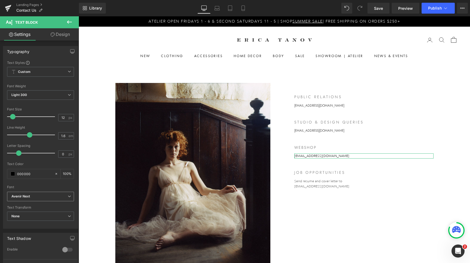
type input "000000"
click at [49, 196] on b "Avenir Next" at bounding box center [39, 196] width 56 height 5
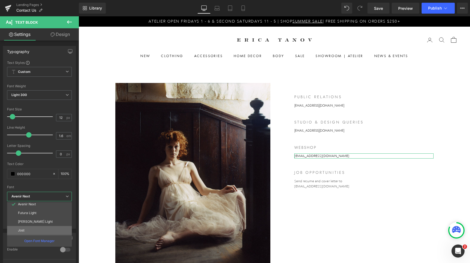
click at [38, 231] on li "Jost" at bounding box center [40, 230] width 67 height 9
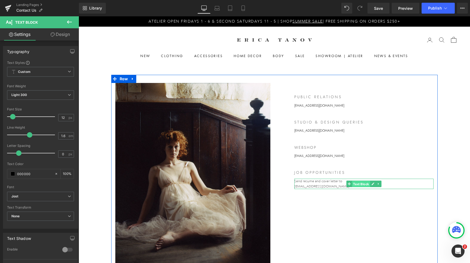
click at [365, 182] on span "Text Block" at bounding box center [361, 184] width 18 height 7
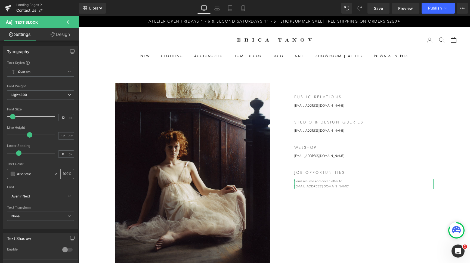
drag, startPoint x: 40, startPoint y: 175, endPoint x: 4, endPoint y: 175, distance: 35.4
click at [17, 175] on input "#5c5c5c" at bounding box center [34, 174] width 35 height 6
type input "00"
type input "0"
type input "000"
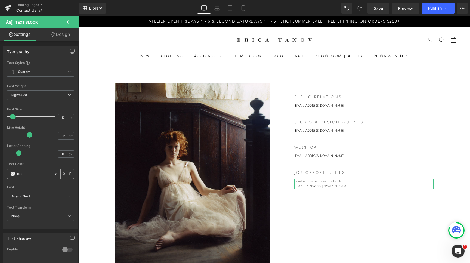
type input "100"
type input "00000"
type input "0"
type input "000000"
type input "100"
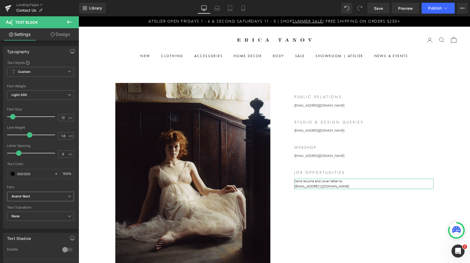
type input "000000"
click at [53, 194] on span "Avenir Next" at bounding box center [40, 197] width 67 height 10
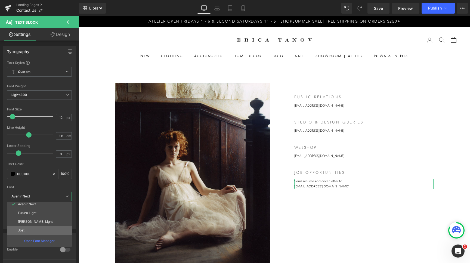
click at [32, 231] on li "Jost" at bounding box center [40, 230] width 67 height 9
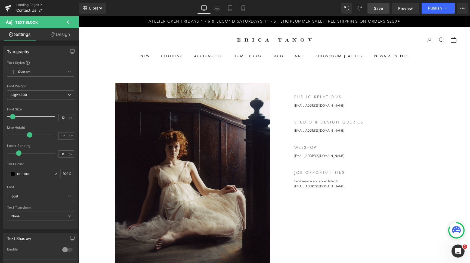
click at [381, 8] on span "Save" at bounding box center [378, 8] width 9 height 6
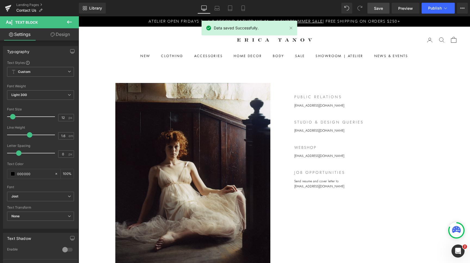
click at [440, 2] on div "Library Desktop Desktop Laptop Tablet Mobile Save Preview Publish Scheduled Vie…" at bounding box center [274, 8] width 391 height 16
click at [439, 10] on span "Publish" at bounding box center [435, 8] width 14 height 4
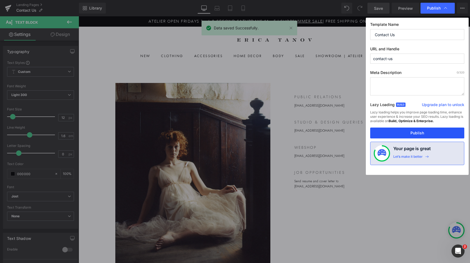
click at [417, 135] on button "Publish" at bounding box center [417, 133] width 94 height 11
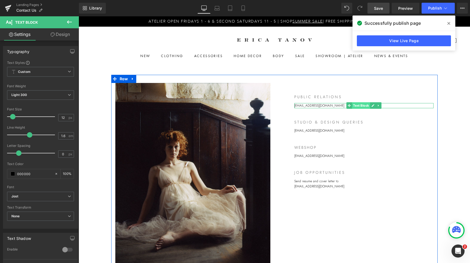
click at [365, 106] on span "Text Block" at bounding box center [361, 105] width 18 height 7
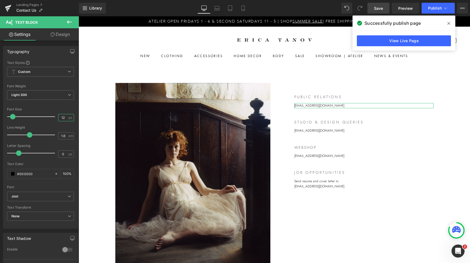
click at [65, 118] on input "12" at bounding box center [64, 117] width 10 height 7
type input "13"
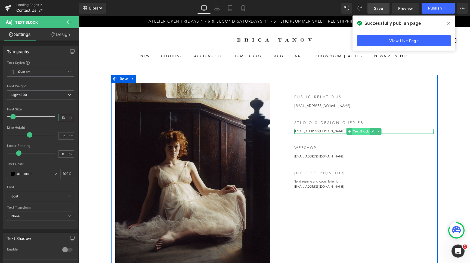
click at [361, 132] on span "Text Block" at bounding box center [361, 131] width 18 height 7
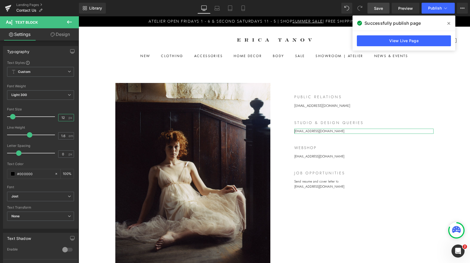
click at [64, 120] on input "12" at bounding box center [64, 117] width 10 height 7
type input "13"
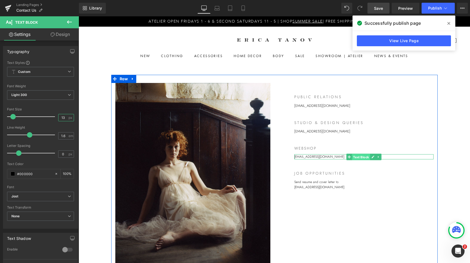
click at [361, 158] on span "Text Block" at bounding box center [361, 157] width 18 height 7
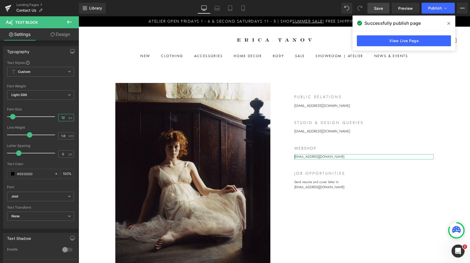
click at [65, 120] on input "12" at bounding box center [64, 117] width 10 height 7
type input "13"
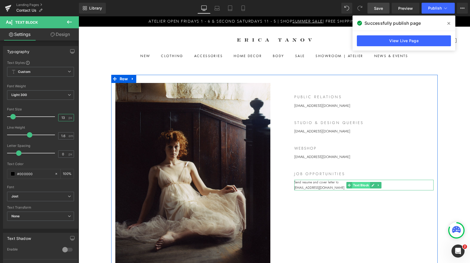
click at [361, 186] on span "Text Block" at bounding box center [361, 185] width 18 height 7
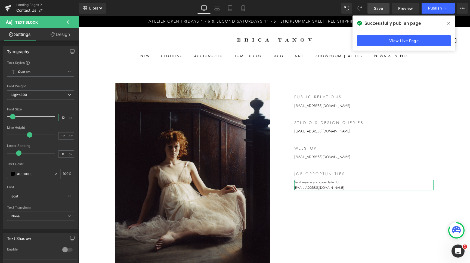
click at [66, 118] on input "12" at bounding box center [64, 117] width 10 height 7
type input "13"
click at [378, 11] on span "Save" at bounding box center [378, 8] width 9 height 6
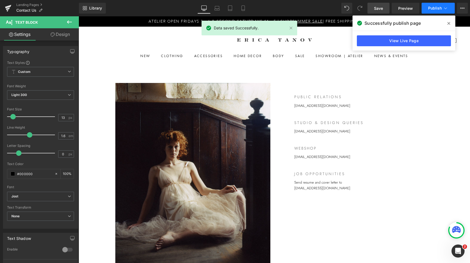
click at [439, 8] on span "Publish" at bounding box center [435, 8] width 14 height 4
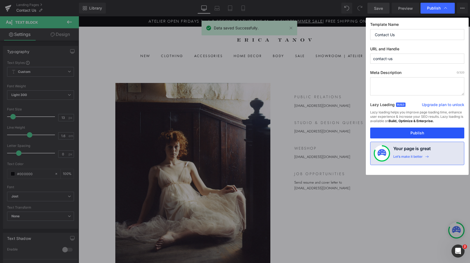
click at [417, 133] on button "Publish" at bounding box center [417, 133] width 94 height 11
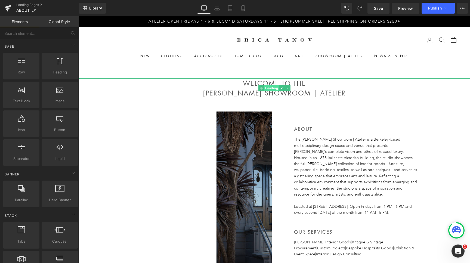
click at [270, 88] on span "Heading" at bounding box center [271, 88] width 15 height 7
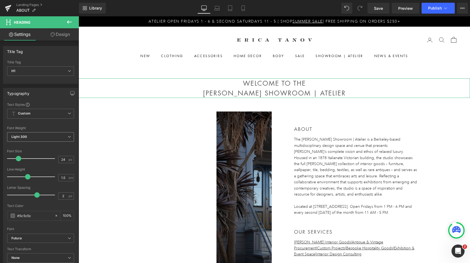
click at [51, 139] on span "Light 300" at bounding box center [40, 137] width 67 height 10
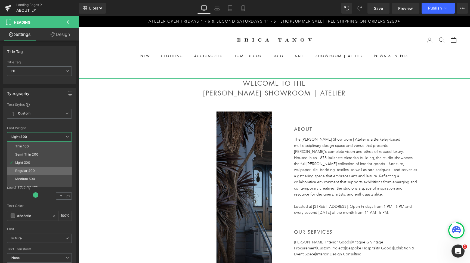
click at [41, 169] on li "Regular 400" at bounding box center [40, 171] width 67 height 8
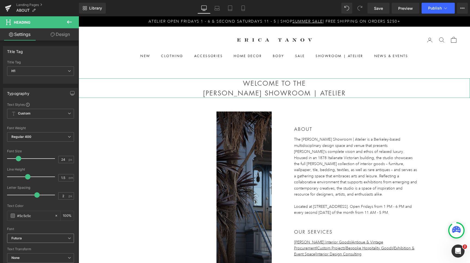
click at [44, 234] on span "Futura" at bounding box center [40, 239] width 67 height 10
click at [45, 225] on div at bounding box center [39, 226] width 65 height 4
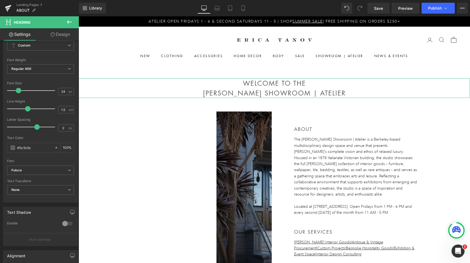
scroll to position [69, 0]
click at [45, 172] on span "Futura" at bounding box center [40, 169] width 67 height 10
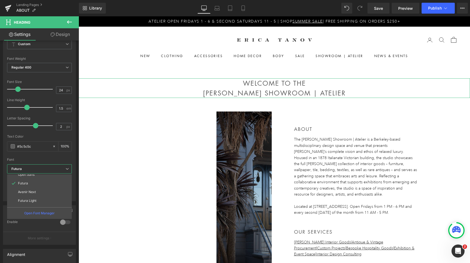
scroll to position [46, 0]
click at [34, 201] on li "Jost" at bounding box center [40, 202] width 67 height 9
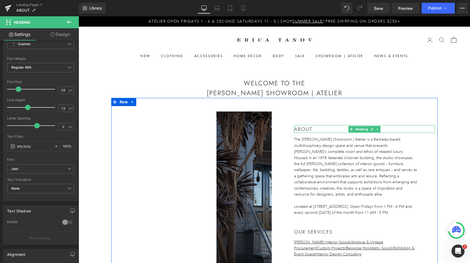
click at [304, 128] on h3 "ABOUT" at bounding box center [364, 129] width 141 height 8
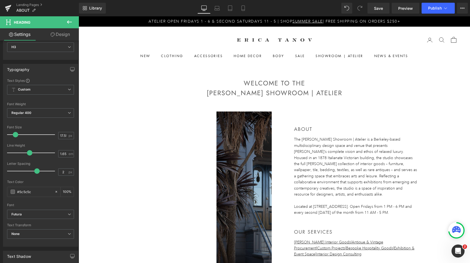
scroll to position [41, 0]
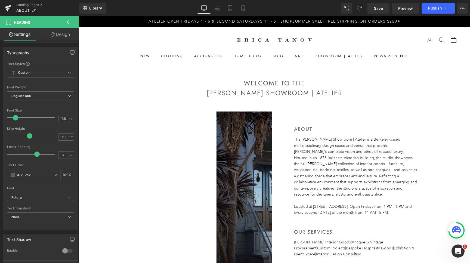
click at [55, 198] on b "Futura" at bounding box center [39, 197] width 56 height 5
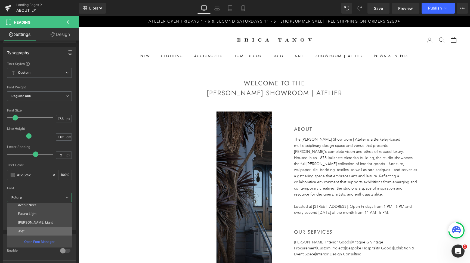
click at [37, 228] on li "Jost" at bounding box center [40, 231] width 67 height 9
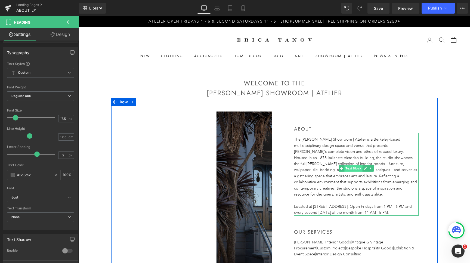
click at [353, 168] on span "Text Block" at bounding box center [354, 168] width 18 height 7
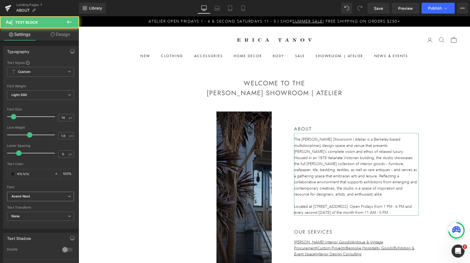
click at [44, 197] on b "Avenir Next" at bounding box center [39, 196] width 56 height 5
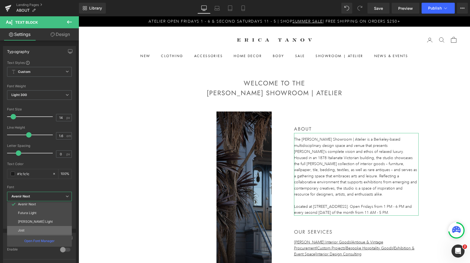
click at [33, 231] on li "Jost" at bounding box center [40, 230] width 67 height 9
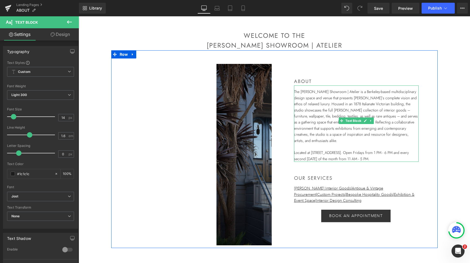
scroll to position [52, 0]
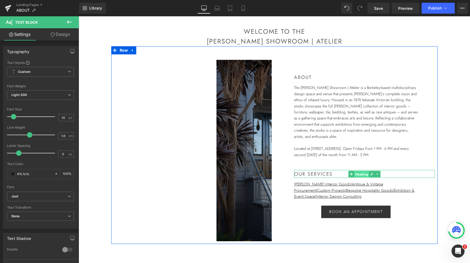
click at [362, 171] on span "Heading" at bounding box center [361, 174] width 15 height 7
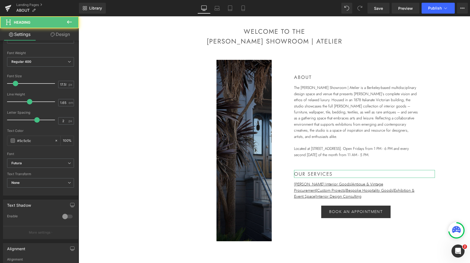
scroll to position [77, 0]
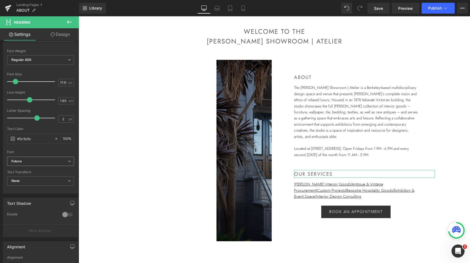
click at [41, 165] on span "Futura" at bounding box center [40, 162] width 67 height 10
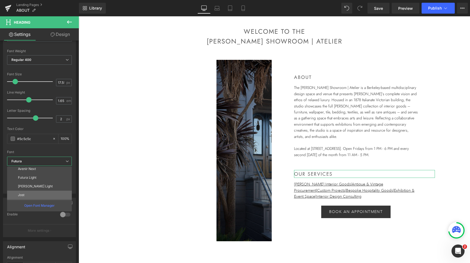
click at [35, 195] on li "Jost" at bounding box center [40, 195] width 67 height 9
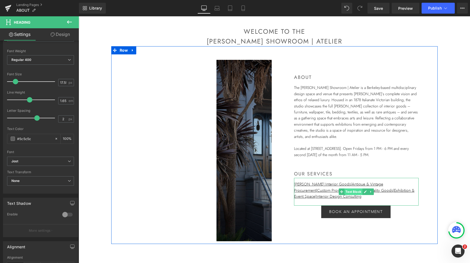
click at [356, 189] on span "Text Block" at bounding box center [354, 192] width 18 height 7
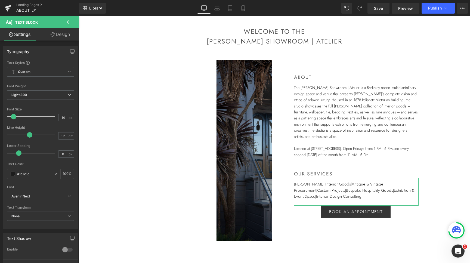
click at [53, 196] on b "Avenir Next" at bounding box center [39, 196] width 56 height 5
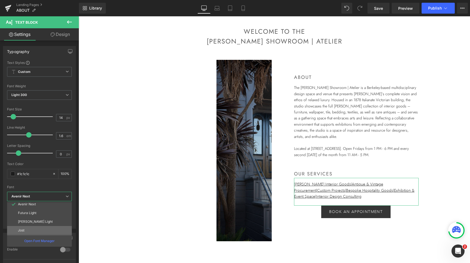
click at [33, 229] on li "Jost" at bounding box center [40, 230] width 67 height 9
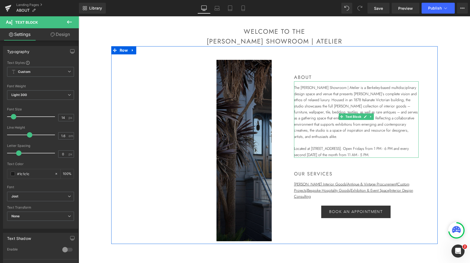
scroll to position [68, 0]
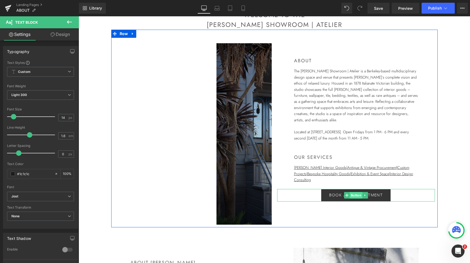
click at [356, 192] on span "Button" at bounding box center [356, 195] width 13 height 7
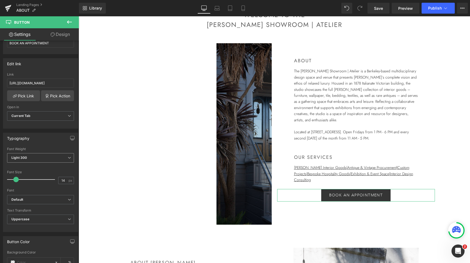
scroll to position [73, 0]
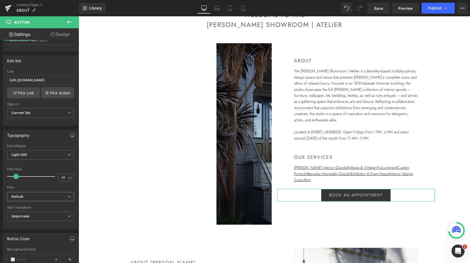
click at [36, 200] on span "Default" at bounding box center [40, 197] width 67 height 10
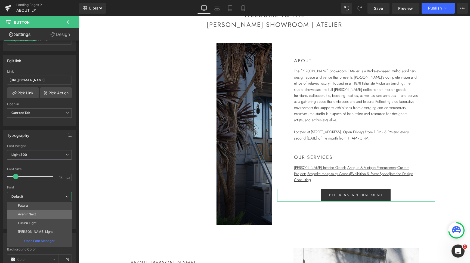
scroll to position [46, 0]
click at [33, 229] on li "Jost" at bounding box center [40, 230] width 67 height 9
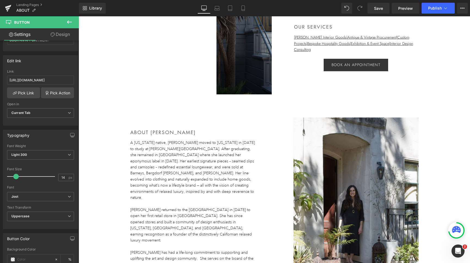
scroll to position [201, 0]
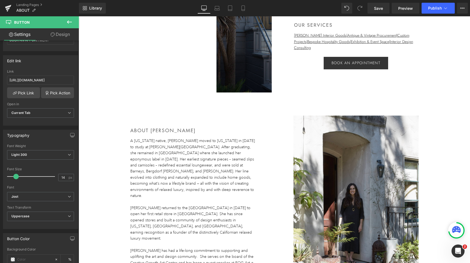
click at [149, 130] on h3 "ABOUT ERICA" at bounding box center [201, 131] width 142 height 8
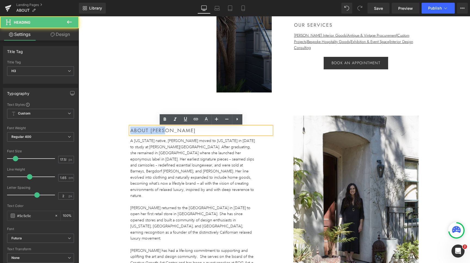
drag, startPoint x: 175, startPoint y: 131, endPoint x: 123, endPoint y: 128, distance: 52.4
click at [123, 128] on div "ABOUT ERICA Heading A California native, Erica moved to New York in 1985 to stu…" at bounding box center [192, 221] width 163 height 211
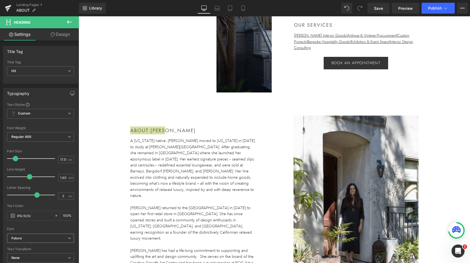
click at [32, 238] on b "Futura" at bounding box center [39, 238] width 56 height 5
click at [36, 227] on div "Font" at bounding box center [39, 229] width 65 height 4
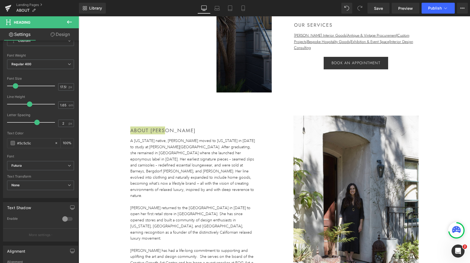
scroll to position [79, 0]
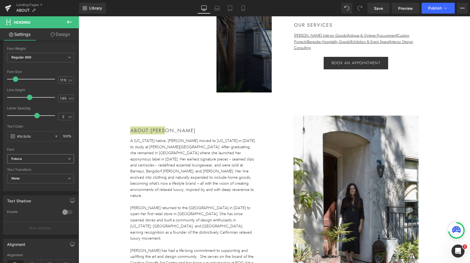
click at [39, 161] on b "Futura" at bounding box center [39, 159] width 56 height 5
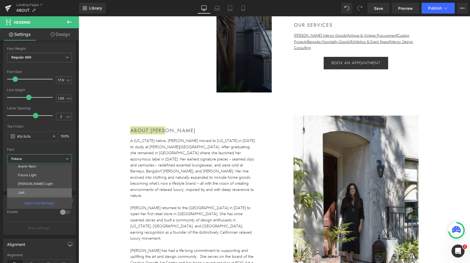
click at [29, 193] on li "Jost" at bounding box center [40, 192] width 67 height 9
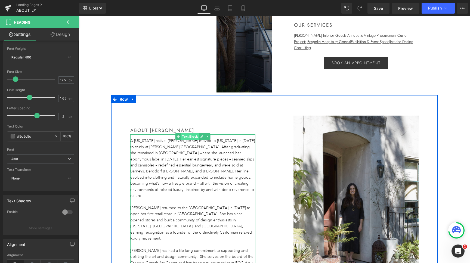
click at [189, 137] on span "Text Block" at bounding box center [190, 136] width 18 height 7
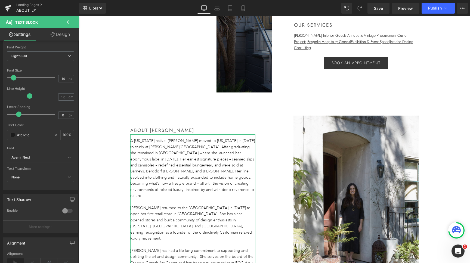
scroll to position [41, 0]
click at [50, 157] on b "Avenir Next" at bounding box center [39, 156] width 56 height 5
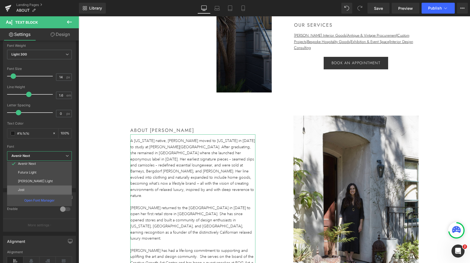
click at [33, 191] on li "Jost" at bounding box center [40, 190] width 67 height 9
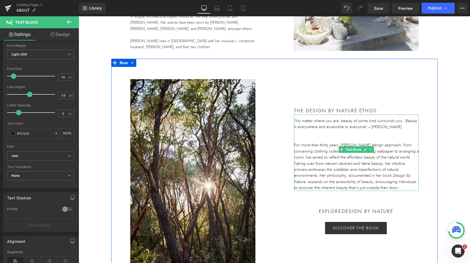
scroll to position [455, 0]
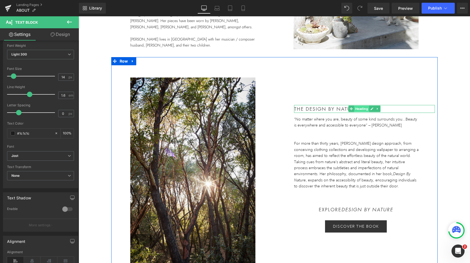
click at [361, 106] on span "Heading" at bounding box center [361, 109] width 15 height 7
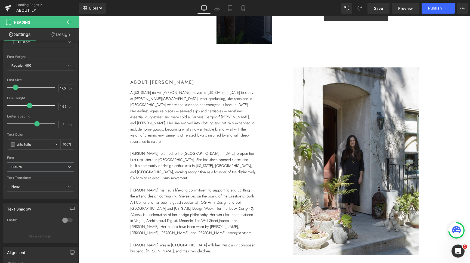
scroll to position [240, 0]
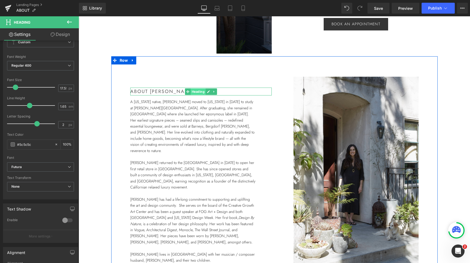
click at [197, 93] on span "Heading" at bounding box center [198, 91] width 15 height 7
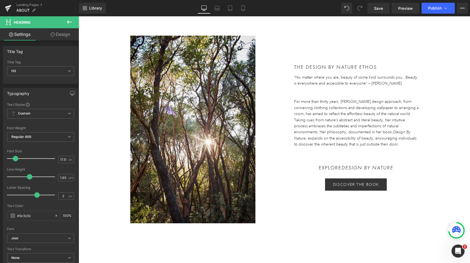
scroll to position [502, 0]
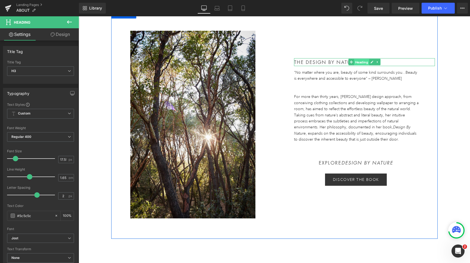
click at [361, 59] on span "Heading" at bounding box center [361, 62] width 15 height 7
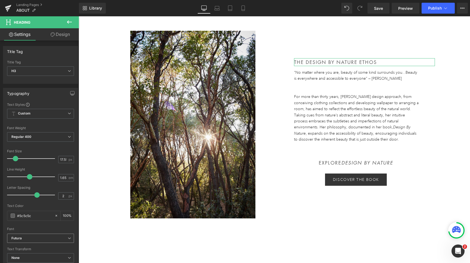
click at [34, 237] on b "Futura" at bounding box center [39, 238] width 56 height 5
click at [46, 206] on div "Text Color" at bounding box center [39, 206] width 65 height 4
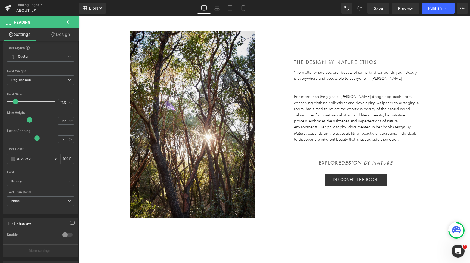
scroll to position [62, 0]
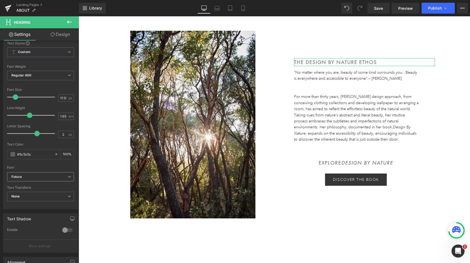
click at [39, 178] on b "Futura" at bounding box center [39, 177] width 56 height 5
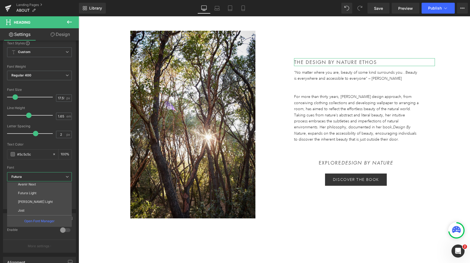
scroll to position [46, 0]
click at [33, 213] on li "Jost" at bounding box center [40, 210] width 67 height 9
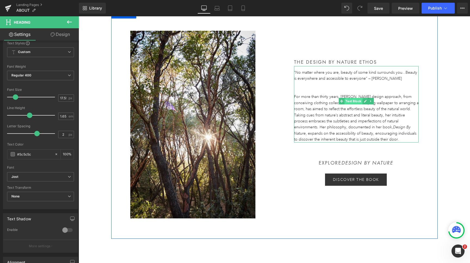
click at [354, 98] on span "Text Block" at bounding box center [354, 101] width 18 height 7
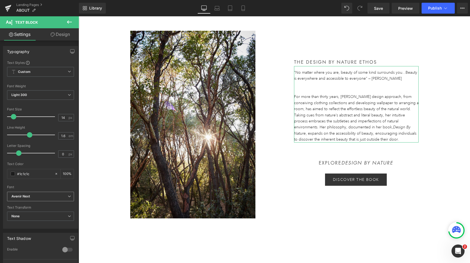
click at [50, 196] on b "Avenir Next" at bounding box center [39, 196] width 56 height 5
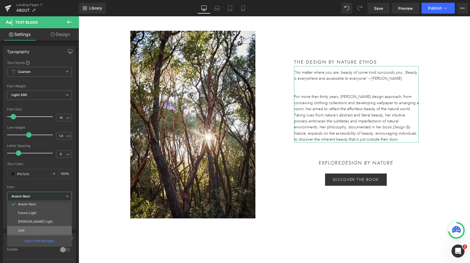
click at [35, 228] on li "Jost" at bounding box center [40, 230] width 67 height 9
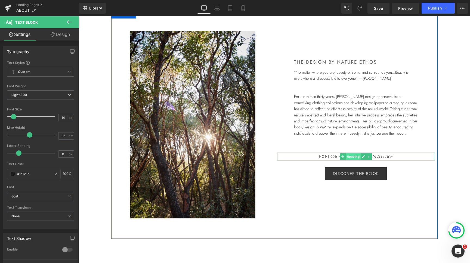
click at [352, 154] on span "Heading" at bounding box center [353, 157] width 15 height 7
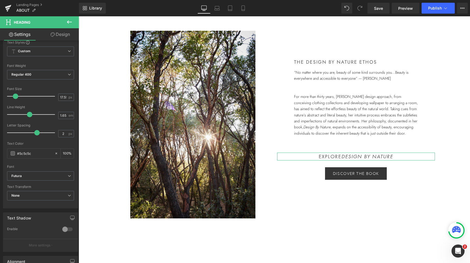
scroll to position [63, 0]
click at [45, 177] on b "Futura" at bounding box center [39, 176] width 56 height 5
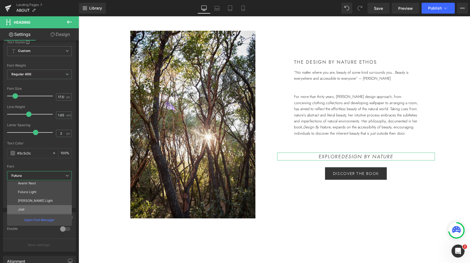
click at [32, 207] on li "Jost" at bounding box center [40, 209] width 67 height 9
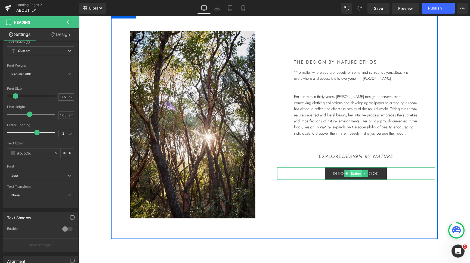
click at [355, 170] on span "Button" at bounding box center [356, 173] width 13 height 7
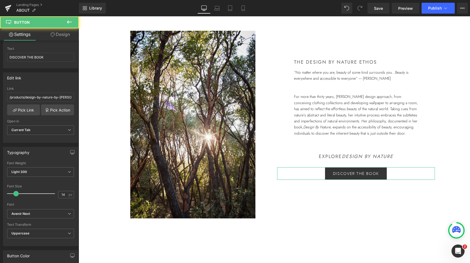
scroll to position [59, 0]
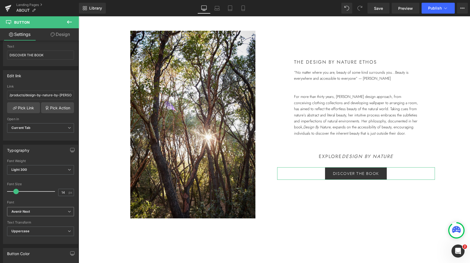
click at [33, 212] on b "Avenir Next" at bounding box center [39, 212] width 56 height 5
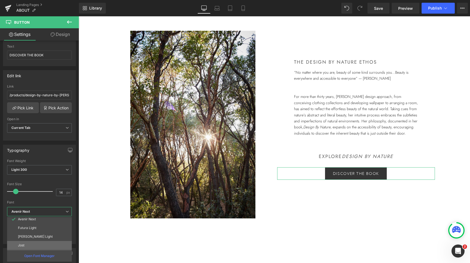
click at [30, 245] on li "Jost" at bounding box center [40, 245] width 67 height 9
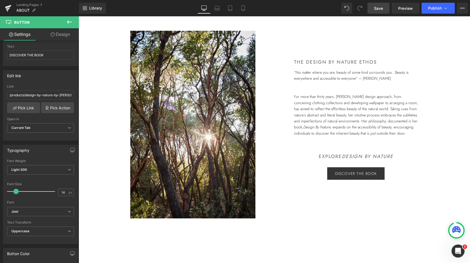
click at [381, 10] on span "Save" at bounding box center [378, 8] width 9 height 6
click at [441, 7] on span "Publish" at bounding box center [435, 8] width 14 height 4
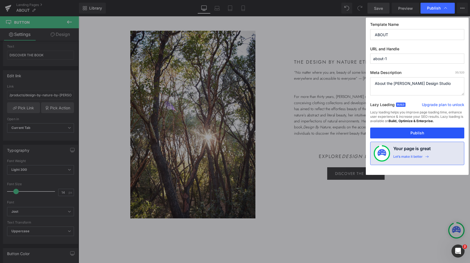
click at [410, 130] on button "Publish" at bounding box center [417, 133] width 94 height 11
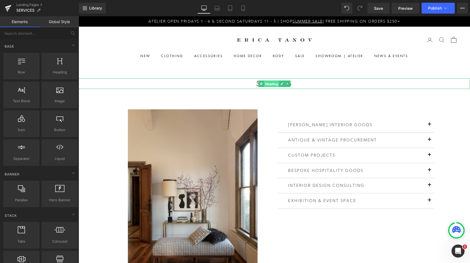
click at [272, 83] on span "Heading" at bounding box center [271, 84] width 15 height 7
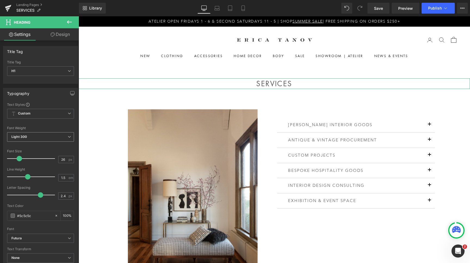
click at [47, 137] on span "Light 300" at bounding box center [40, 137] width 67 height 10
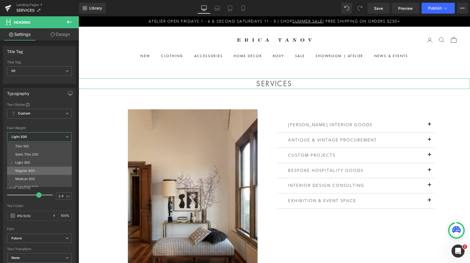
click at [38, 173] on li "Regular 400" at bounding box center [40, 171] width 67 height 8
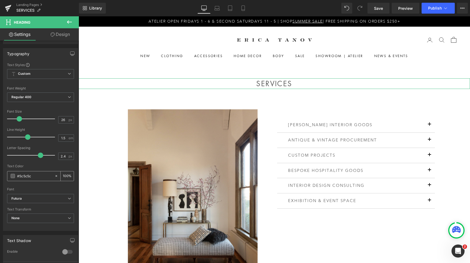
scroll to position [42, 0]
click at [39, 199] on b "Futura" at bounding box center [39, 196] width 56 height 5
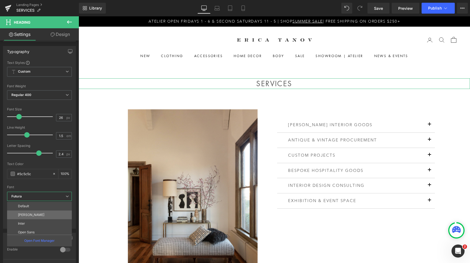
scroll to position [46, 0]
click at [32, 231] on li "Jost" at bounding box center [40, 230] width 67 height 9
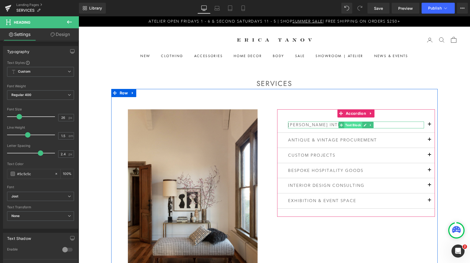
click at [353, 124] on span "Text Block" at bounding box center [353, 125] width 18 height 7
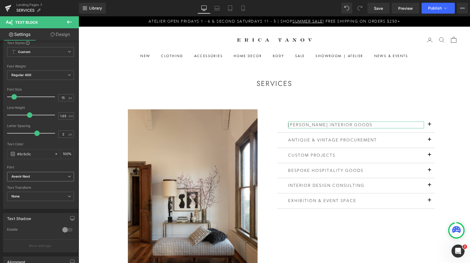
scroll to position [20, 0]
click at [44, 175] on b "Avenir Next" at bounding box center [39, 176] width 56 height 5
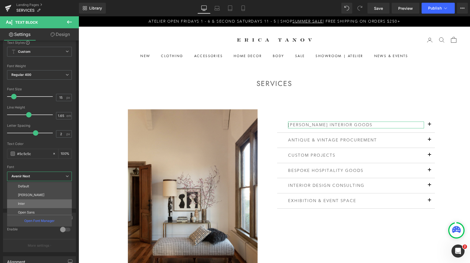
scroll to position [46, 0]
click at [34, 208] on li "Jost" at bounding box center [40, 210] width 67 height 9
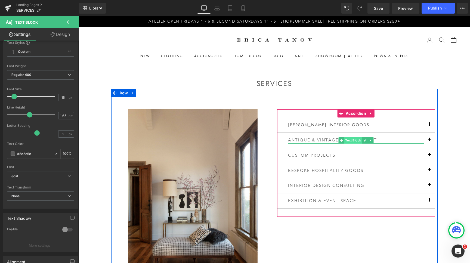
click at [351, 141] on span "Text Block" at bounding box center [353, 140] width 18 height 7
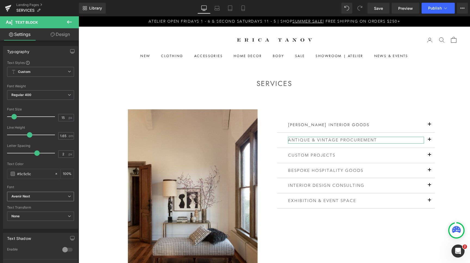
click at [30, 194] on span "Avenir Next" at bounding box center [40, 197] width 67 height 10
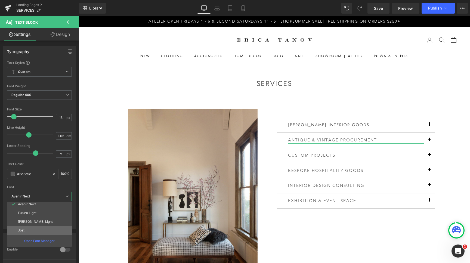
click at [29, 228] on li "Jost" at bounding box center [40, 230] width 67 height 9
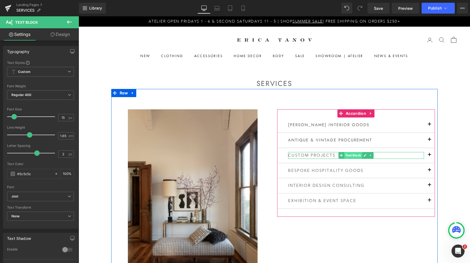
click at [355, 155] on span "Text Block" at bounding box center [353, 155] width 18 height 7
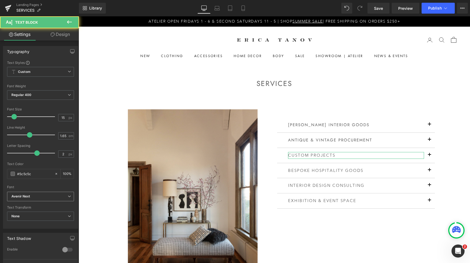
click at [63, 193] on span "Avenir Next" at bounding box center [40, 197] width 67 height 10
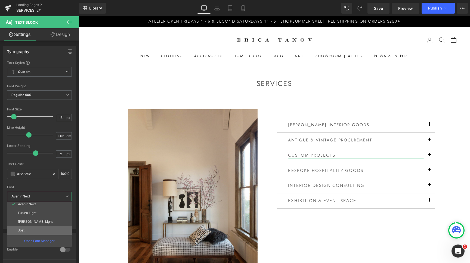
click at [48, 230] on li "Jost" at bounding box center [40, 230] width 67 height 9
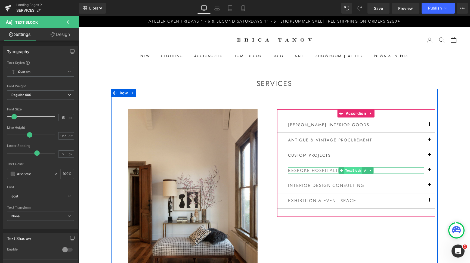
click at [355, 170] on span "Text Block" at bounding box center [353, 170] width 18 height 7
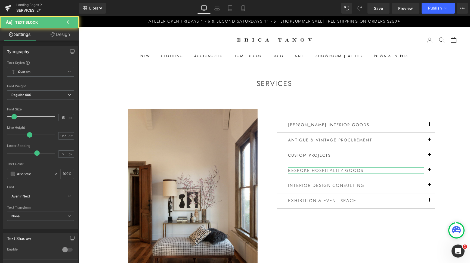
click at [67, 197] on b "Avenir Next" at bounding box center [39, 196] width 56 height 5
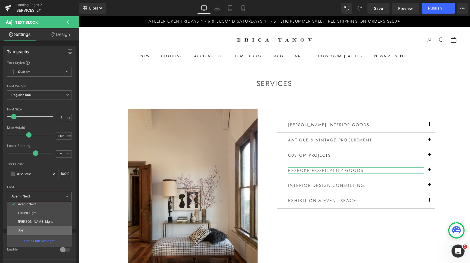
click at [35, 228] on li "Jost" at bounding box center [40, 230] width 67 height 9
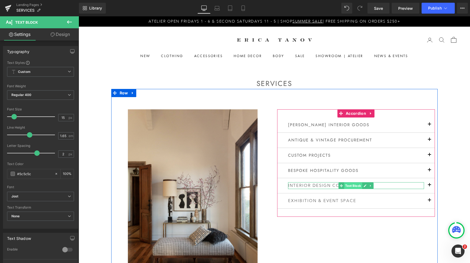
click at [354, 186] on span "Text Block" at bounding box center [353, 186] width 18 height 7
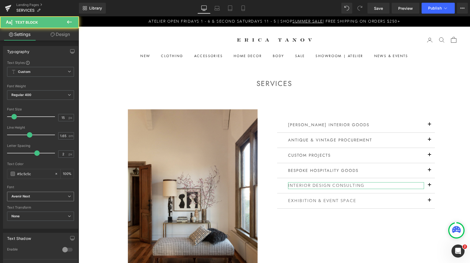
click at [62, 195] on b "Avenir Next" at bounding box center [39, 196] width 56 height 5
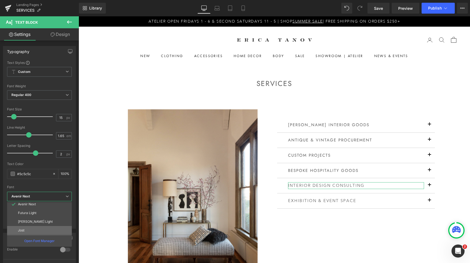
click at [39, 230] on li "Jost" at bounding box center [40, 230] width 67 height 9
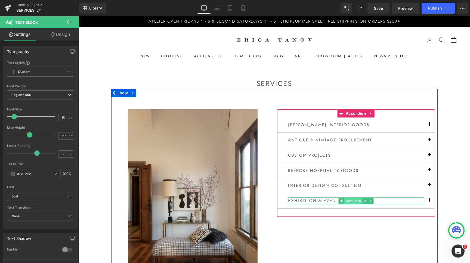
click at [354, 200] on span "Text Block" at bounding box center [353, 201] width 18 height 7
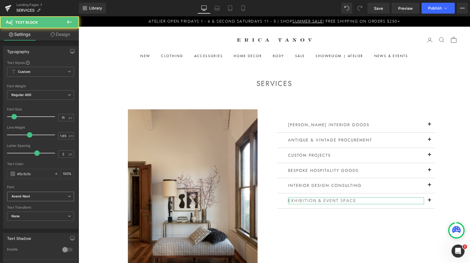
click at [58, 194] on span "Avenir Next" at bounding box center [40, 197] width 67 height 10
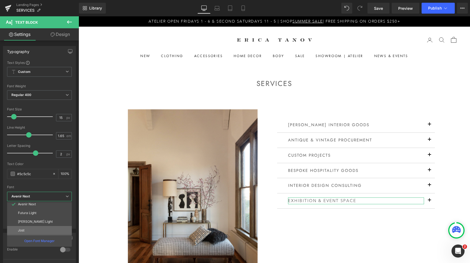
click at [39, 229] on li "Jost" at bounding box center [40, 230] width 67 height 9
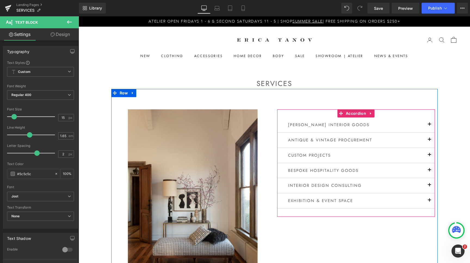
click at [431, 123] on button "button" at bounding box center [429, 125] width 11 height 15
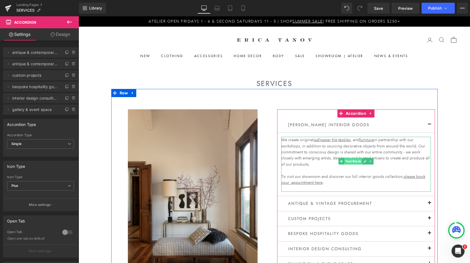
click at [354, 161] on span "Text Block" at bounding box center [353, 161] width 18 height 7
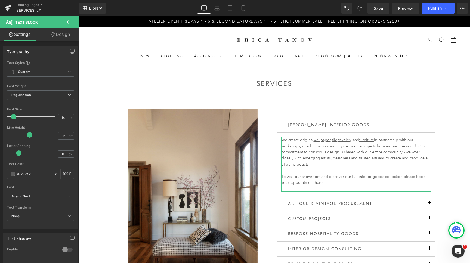
click at [65, 196] on b "Avenir Next" at bounding box center [39, 196] width 56 height 5
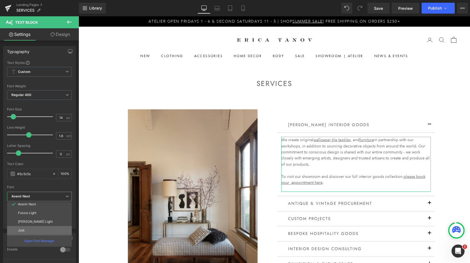
click at [45, 229] on li "Jost" at bounding box center [40, 230] width 67 height 9
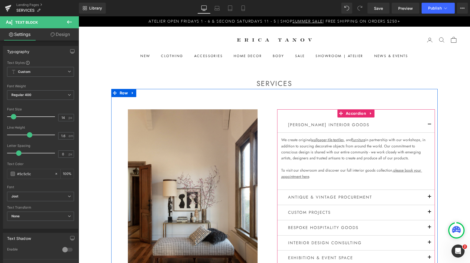
click at [431, 124] on button "button" at bounding box center [429, 125] width 11 height 15
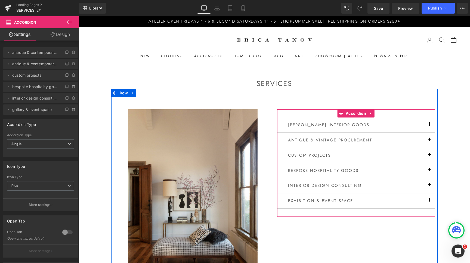
click at [430, 141] on span "button" at bounding box center [430, 141] width 0 height 0
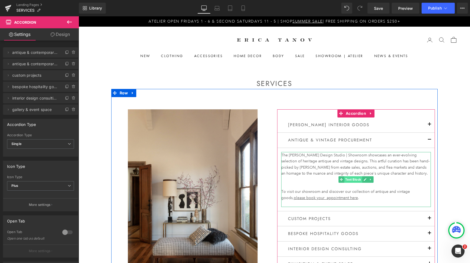
click at [353, 179] on span "Text Block" at bounding box center [353, 179] width 18 height 7
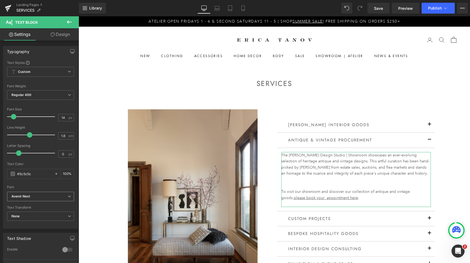
click at [42, 198] on b "Avenir Next" at bounding box center [39, 196] width 56 height 5
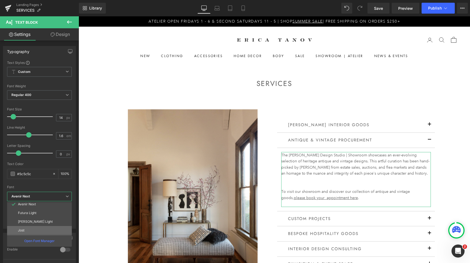
click at [28, 232] on li "Jost" at bounding box center [40, 230] width 67 height 9
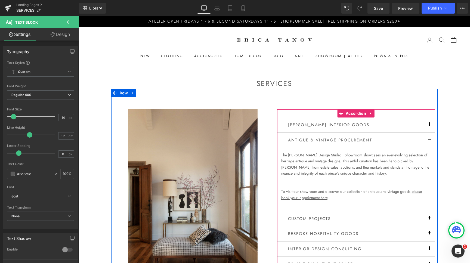
click at [429, 141] on button "button" at bounding box center [429, 140] width 11 height 15
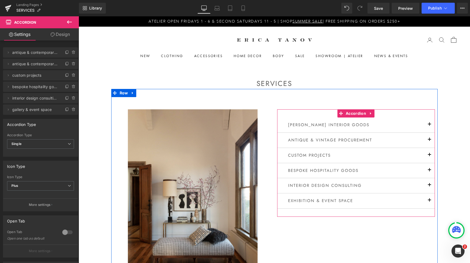
click at [430, 154] on button "button" at bounding box center [429, 155] width 11 height 15
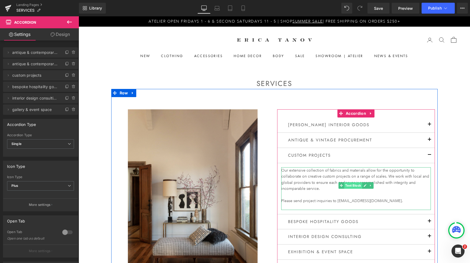
click at [351, 186] on span "Text Block" at bounding box center [353, 185] width 18 height 7
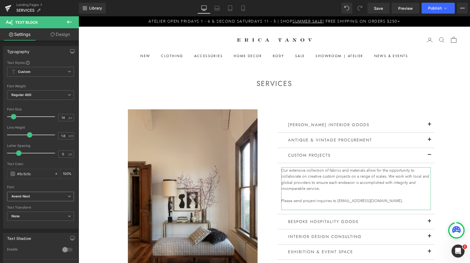
click at [34, 197] on b "Avenir Next" at bounding box center [39, 196] width 56 height 5
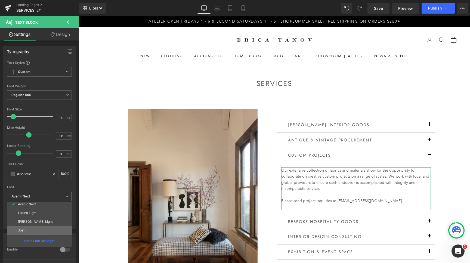
click at [31, 229] on li "Jost" at bounding box center [40, 230] width 67 height 9
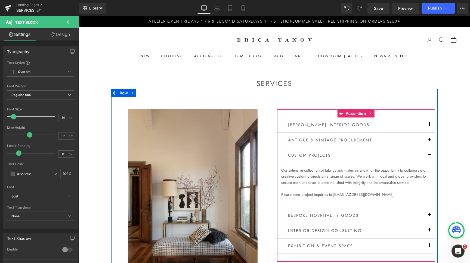
click at [428, 154] on button "button" at bounding box center [429, 155] width 11 height 15
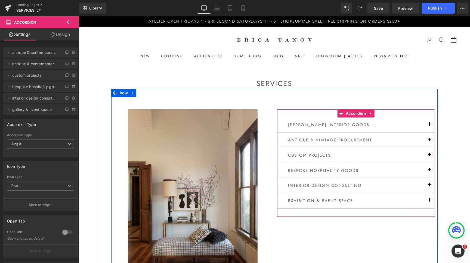
click at [430, 172] on span "button" at bounding box center [430, 172] width 0 height 0
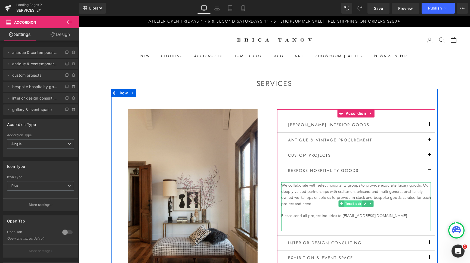
click at [353, 203] on span "Text Block" at bounding box center [353, 204] width 18 height 7
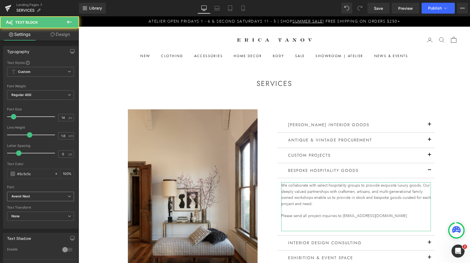
click at [54, 199] on span "Avenir Next" at bounding box center [40, 197] width 67 height 10
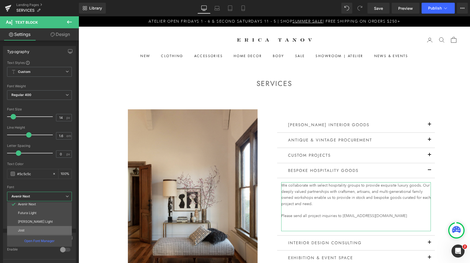
click at [34, 231] on li "Jost" at bounding box center [40, 230] width 67 height 9
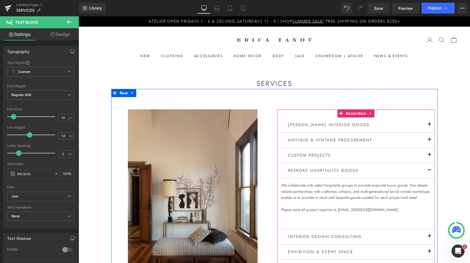
click at [430, 171] on button "button" at bounding box center [429, 170] width 11 height 15
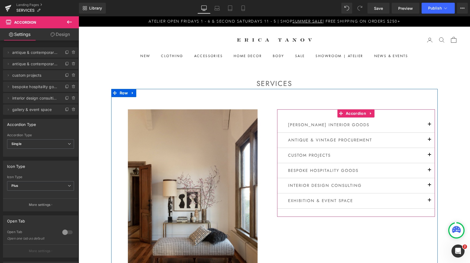
click at [430, 185] on button "button" at bounding box center [429, 185] width 11 height 15
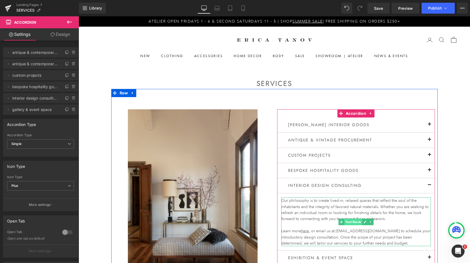
click at [356, 223] on span "Text Block" at bounding box center [353, 222] width 18 height 7
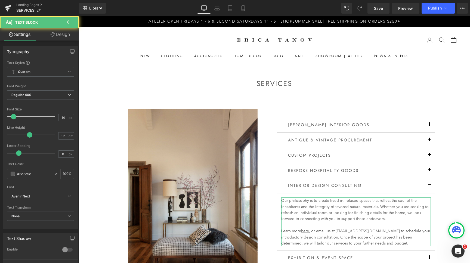
click at [51, 196] on b "Avenir Next" at bounding box center [39, 196] width 56 height 5
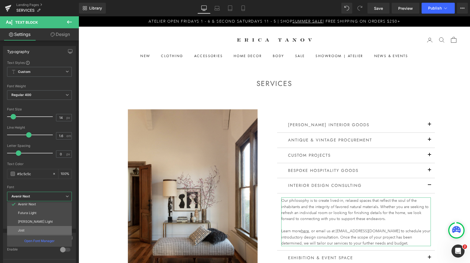
click at [43, 229] on li "Jost" at bounding box center [40, 230] width 67 height 9
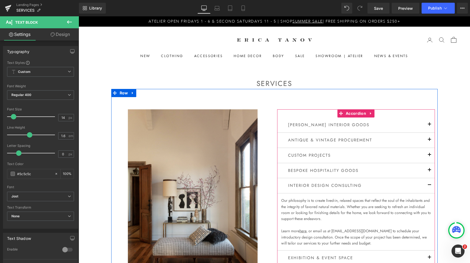
click at [431, 187] on button "button" at bounding box center [429, 185] width 11 height 15
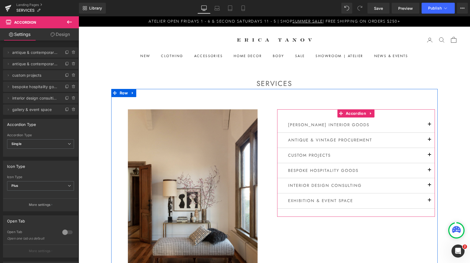
click at [431, 200] on button "button" at bounding box center [429, 201] width 11 height 15
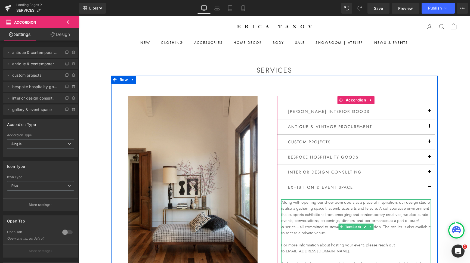
scroll to position [21, 0]
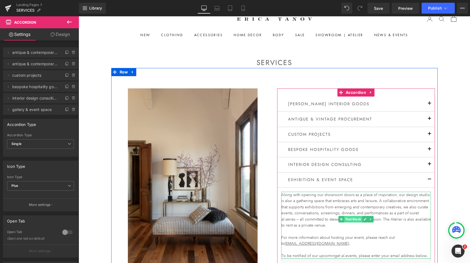
click at [354, 219] on span "Text Block" at bounding box center [353, 219] width 18 height 7
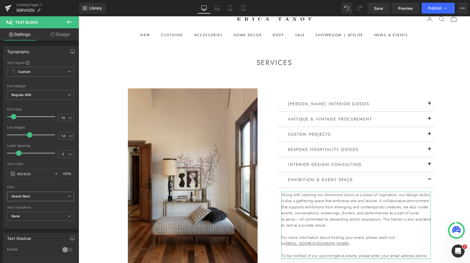
click at [36, 194] on span "Avenir Next" at bounding box center [40, 197] width 67 height 10
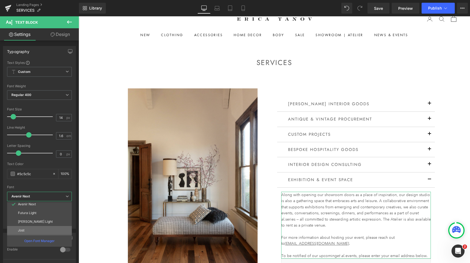
click at [29, 228] on li "Jost" at bounding box center [40, 230] width 67 height 9
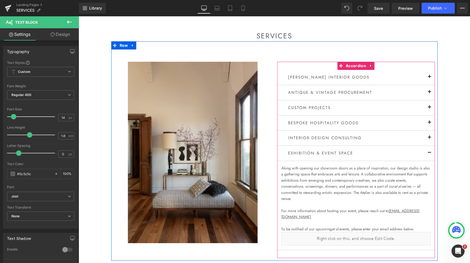
scroll to position [51, 0]
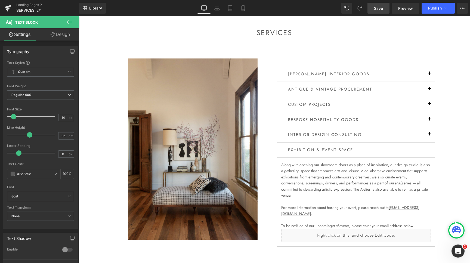
click at [379, 6] on span "Save" at bounding box center [378, 8] width 9 height 6
click at [440, 11] on button "Publish" at bounding box center [438, 8] width 33 height 11
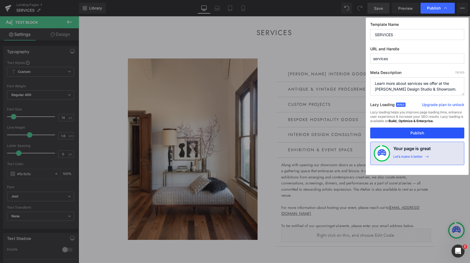
click at [422, 130] on button "Publish" at bounding box center [417, 133] width 94 height 11
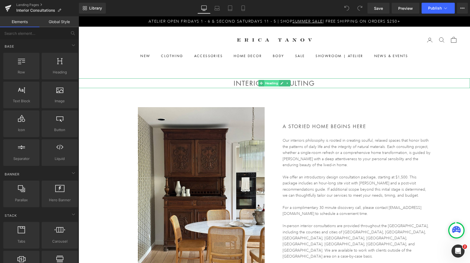
click at [269, 83] on span "Heading" at bounding box center [271, 83] width 15 height 7
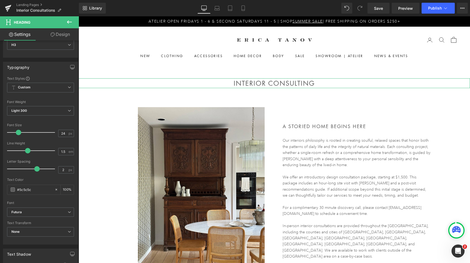
scroll to position [28, 0]
click at [39, 212] on b "Futura" at bounding box center [39, 210] width 56 height 5
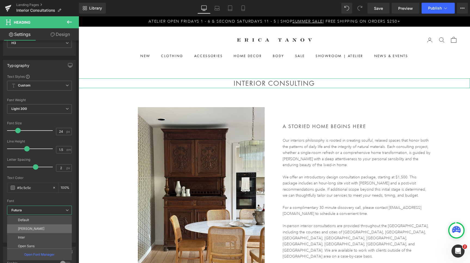
scroll to position [46, 0]
click at [35, 244] on li "Jost" at bounding box center [40, 244] width 67 height 9
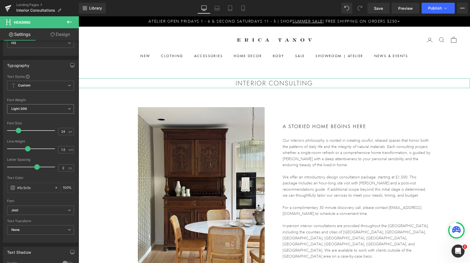
click at [65, 108] on span "Light 300" at bounding box center [40, 109] width 67 height 10
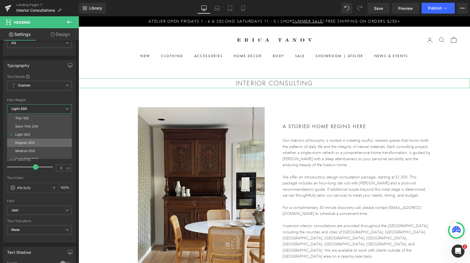
click at [32, 144] on div "Regular 400" at bounding box center [25, 143] width 20 height 4
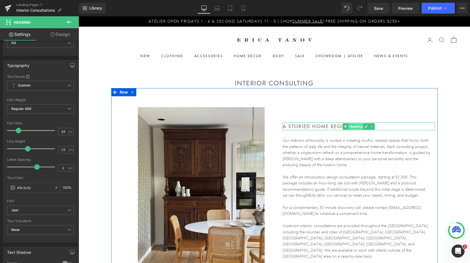
click at [358, 127] on span "Heading" at bounding box center [355, 126] width 15 height 7
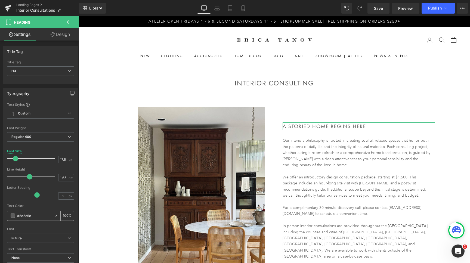
scroll to position [19, 0]
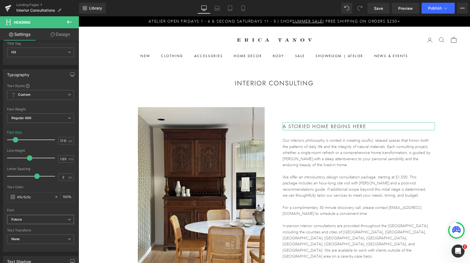
click at [36, 219] on b "Futura" at bounding box center [39, 219] width 56 height 5
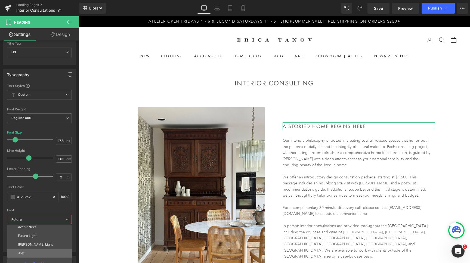
click at [32, 250] on li "Jost" at bounding box center [40, 253] width 67 height 9
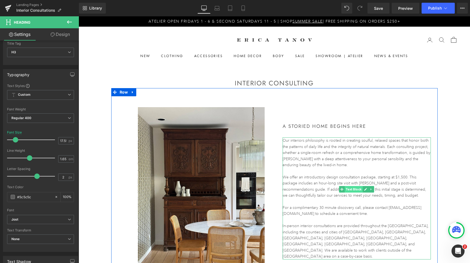
click at [353, 190] on span "Text Block" at bounding box center [354, 189] width 18 height 7
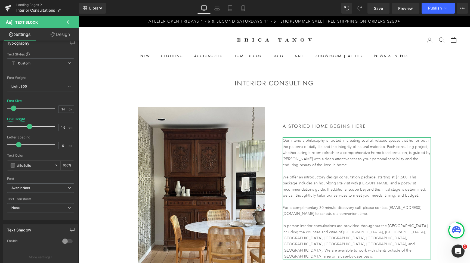
scroll to position [16, 0]
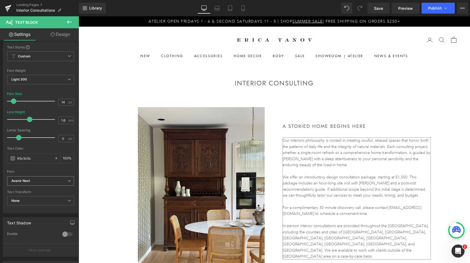
click at [48, 179] on b "Avenir Next" at bounding box center [39, 181] width 56 height 5
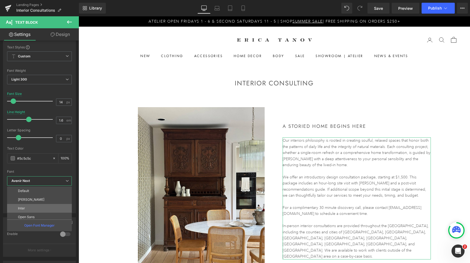
scroll to position [46, 0]
click at [38, 213] on li "Jost" at bounding box center [40, 215] width 67 height 9
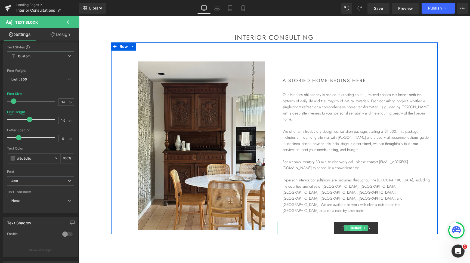
click at [355, 225] on span "Button" at bounding box center [356, 228] width 13 height 7
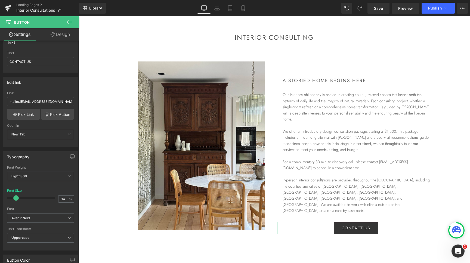
scroll to position [55, 0]
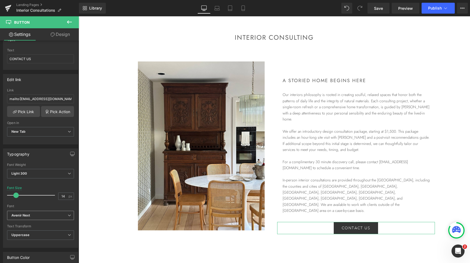
click at [43, 216] on b "Avenir Next" at bounding box center [39, 215] width 56 height 5
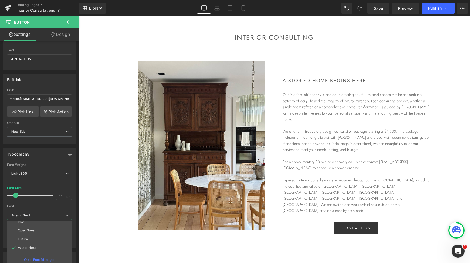
scroll to position [46, 0]
click at [35, 250] on li "Jost" at bounding box center [40, 249] width 67 height 9
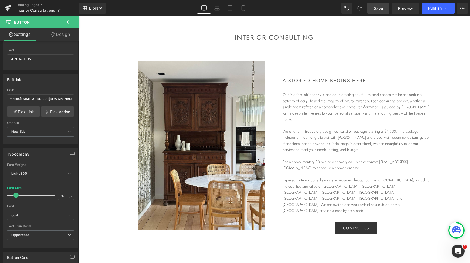
click at [379, 7] on span "Save" at bounding box center [378, 8] width 9 height 6
click at [439, 10] on span "Publish" at bounding box center [435, 8] width 14 height 4
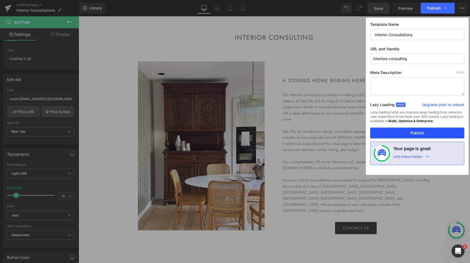
click at [426, 135] on button "Publish" at bounding box center [417, 133] width 94 height 11
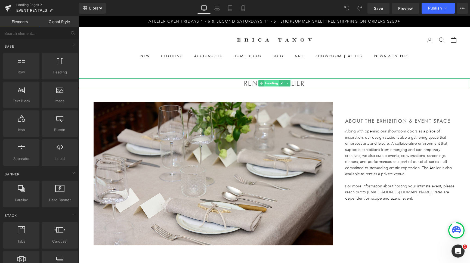
click at [275, 84] on span "Heading" at bounding box center [271, 83] width 15 height 7
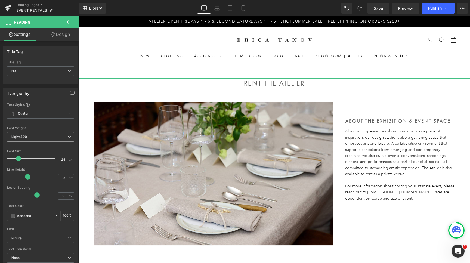
click at [43, 139] on span "Light 300" at bounding box center [40, 137] width 67 height 10
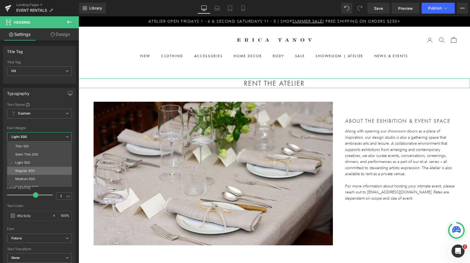
click at [32, 172] on div "Regular 400" at bounding box center [25, 171] width 20 height 4
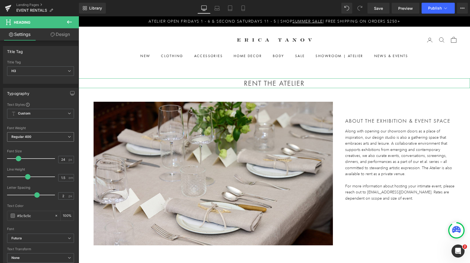
scroll to position [23, 0]
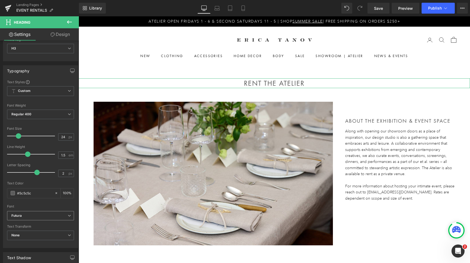
click at [34, 216] on b "Futura" at bounding box center [39, 216] width 56 height 5
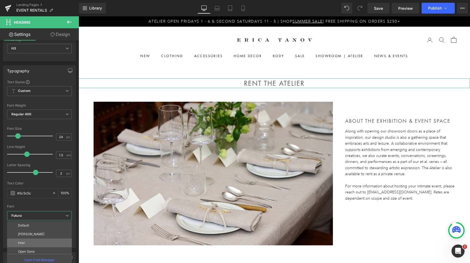
scroll to position [46, 0]
click at [28, 249] on li "Jost" at bounding box center [40, 249] width 67 height 9
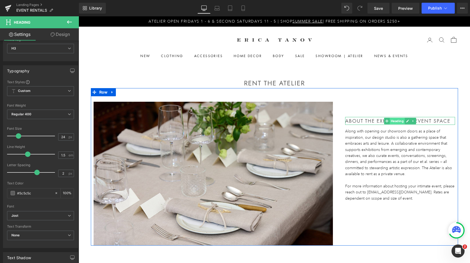
click at [399, 124] on span "Heading" at bounding box center [397, 121] width 15 height 7
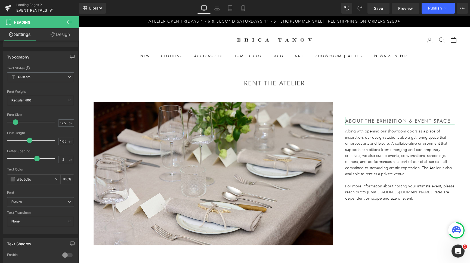
scroll to position [40, 0]
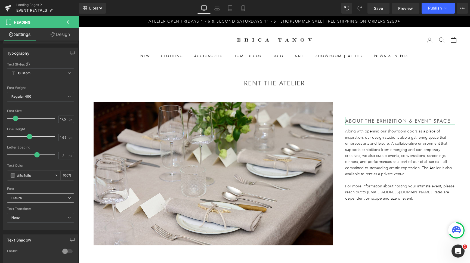
click at [52, 197] on b "Futura" at bounding box center [39, 198] width 56 height 5
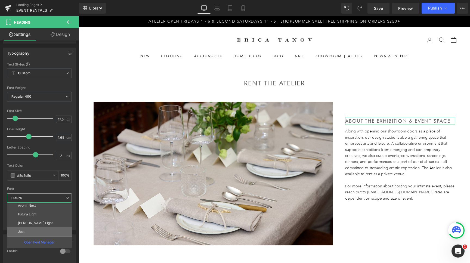
click at [37, 232] on li "Jost" at bounding box center [40, 232] width 67 height 9
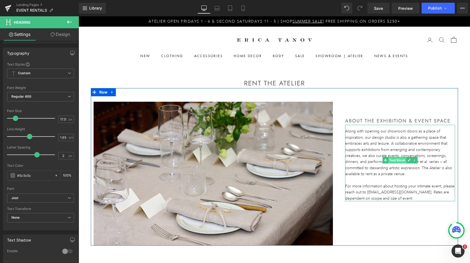
click at [397, 160] on span "Text Block" at bounding box center [397, 160] width 18 height 7
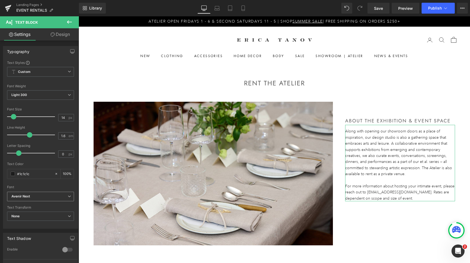
click at [49, 198] on b "Avenir Next" at bounding box center [39, 196] width 56 height 5
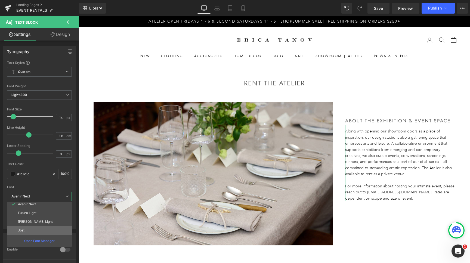
click at [33, 231] on li "Jost" at bounding box center [40, 230] width 67 height 9
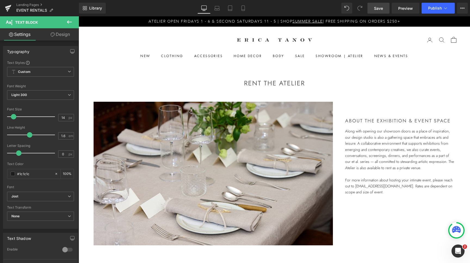
click at [382, 7] on span "Save" at bounding box center [378, 8] width 9 height 6
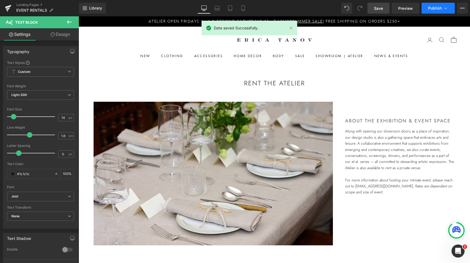
click at [445, 8] on icon at bounding box center [445, 7] width 5 height 5
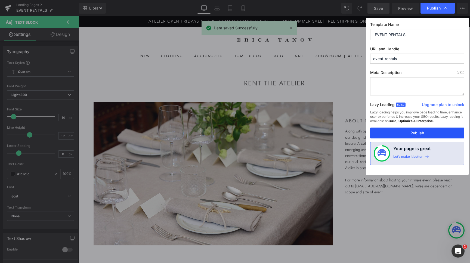
click at [418, 131] on button "Publish" at bounding box center [417, 133] width 94 height 11
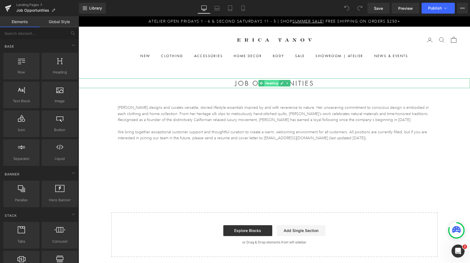
click at [270, 83] on span "Heading" at bounding box center [271, 83] width 15 height 7
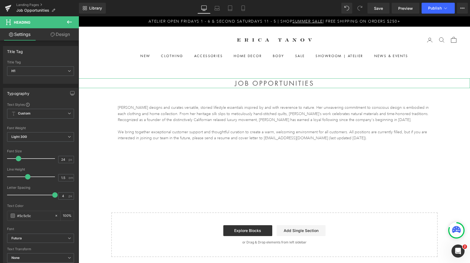
scroll to position [11, 0]
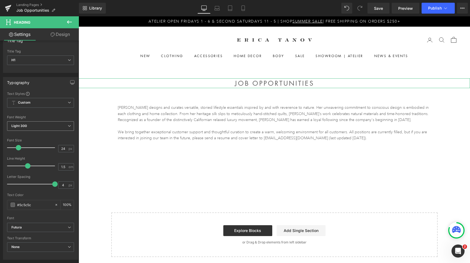
click at [40, 128] on span "Light 300" at bounding box center [40, 126] width 67 height 10
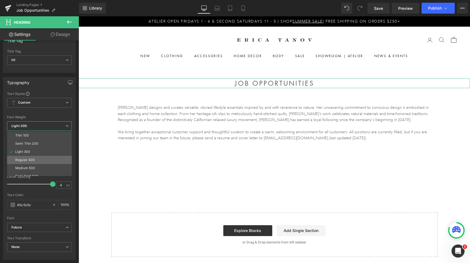
click at [37, 162] on li "Regular 400" at bounding box center [40, 160] width 67 height 8
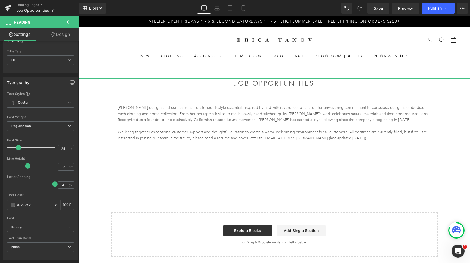
click at [42, 230] on span "Futura" at bounding box center [40, 228] width 67 height 10
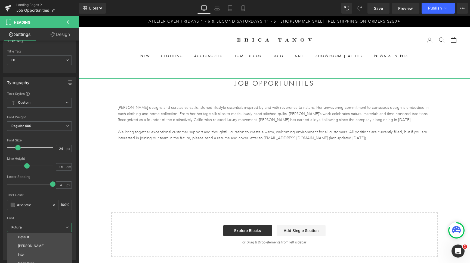
click at [39, 220] on div "Font Default [PERSON_NAME] Inter Open Sans Futura Avenir Next Futura Light [PER…" at bounding box center [39, 156] width 65 height 131
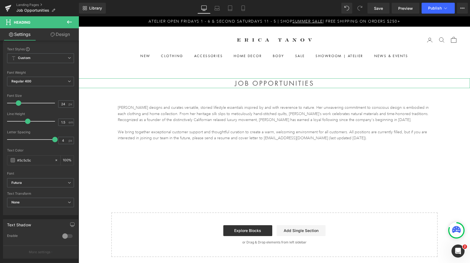
scroll to position [59, 0]
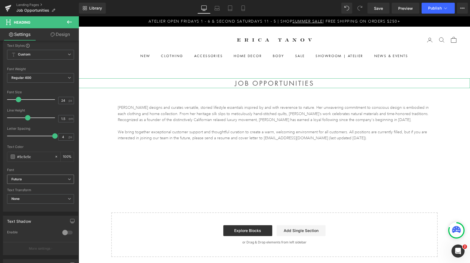
click at [41, 177] on span "Futura" at bounding box center [40, 180] width 67 height 10
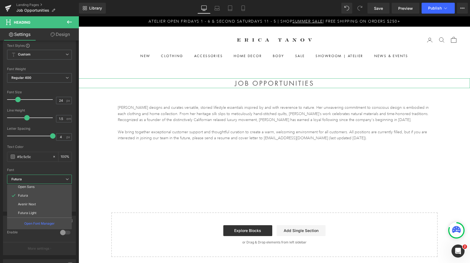
scroll to position [46, 0]
click at [37, 214] on li "Jost" at bounding box center [40, 213] width 67 height 9
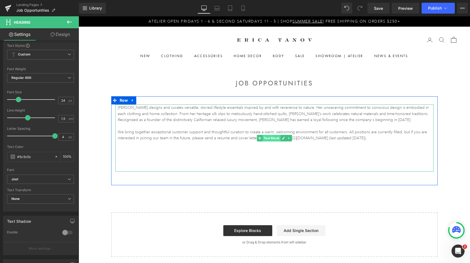
click at [270, 137] on span "Text Block" at bounding box center [272, 138] width 18 height 7
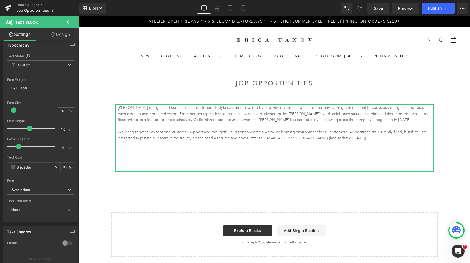
scroll to position [7, 0]
click at [39, 192] on span "Avenir Next" at bounding box center [40, 190] width 67 height 10
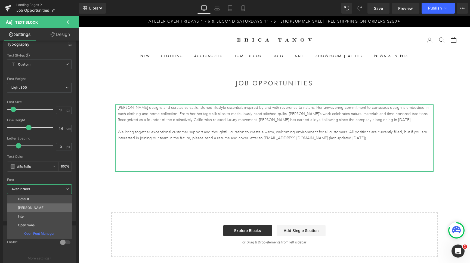
scroll to position [46, 0]
click at [37, 221] on li "Jost" at bounding box center [40, 223] width 67 height 9
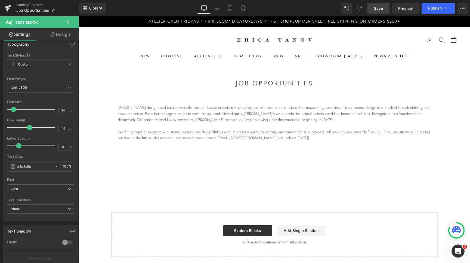
click at [379, 9] on span "Save" at bounding box center [378, 8] width 9 height 6
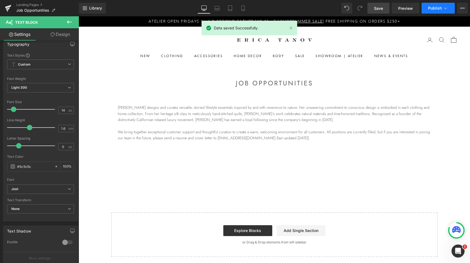
click at [444, 9] on icon at bounding box center [445, 7] width 5 height 5
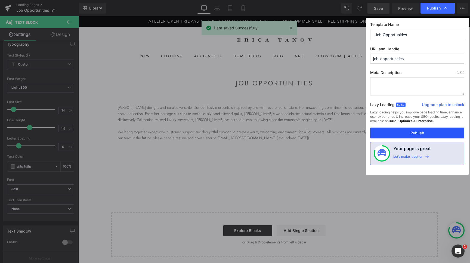
click at [420, 132] on button "Publish" at bounding box center [417, 133] width 94 height 11
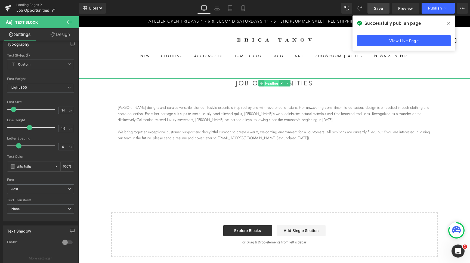
click at [272, 84] on span "Heading" at bounding box center [271, 83] width 15 height 7
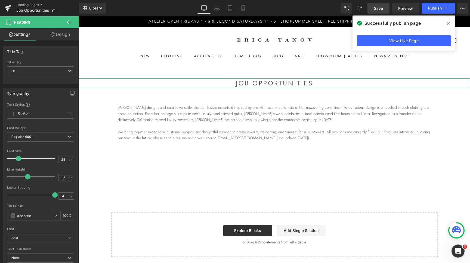
click at [62, 35] on link "Design" at bounding box center [60, 34] width 39 height 12
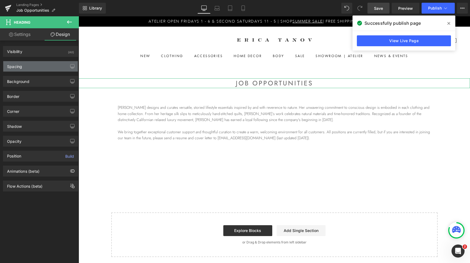
click at [42, 68] on div "Spacing" at bounding box center [40, 66] width 75 height 10
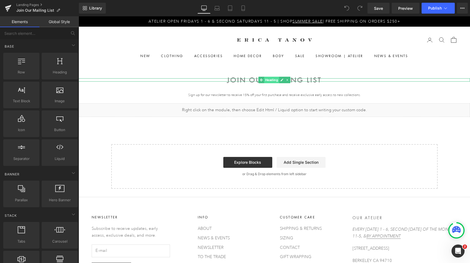
click at [275, 80] on span "Heading" at bounding box center [271, 80] width 15 height 7
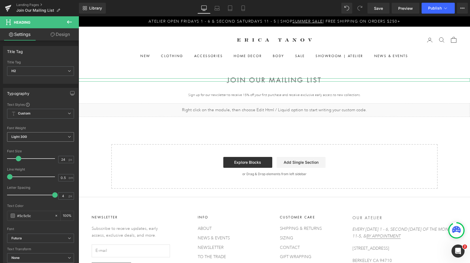
click at [69, 137] on icon at bounding box center [69, 136] width 3 height 3
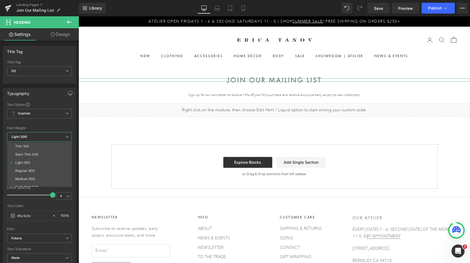
click at [50, 125] on div "Font Default [PERSON_NAME] Inter Open Sans Futura Avenir Next Futura Light [PER…" at bounding box center [39, 167] width 65 height 131
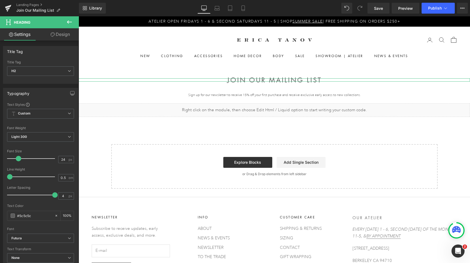
scroll to position [17, 0]
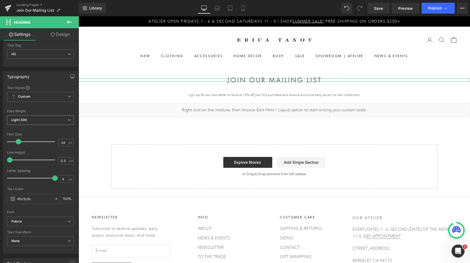
click at [52, 120] on span "Light 300" at bounding box center [40, 120] width 67 height 10
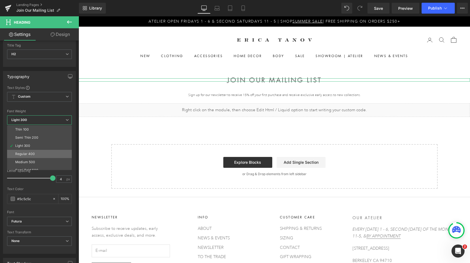
click at [41, 152] on li "Regular 400" at bounding box center [40, 154] width 67 height 8
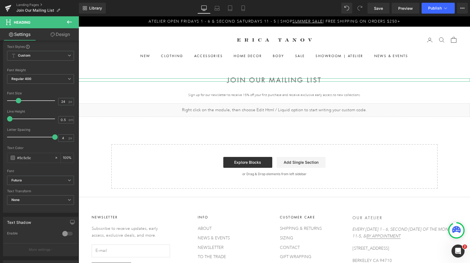
scroll to position [60, 0]
click at [62, 179] on b "Futura" at bounding box center [39, 178] width 56 height 5
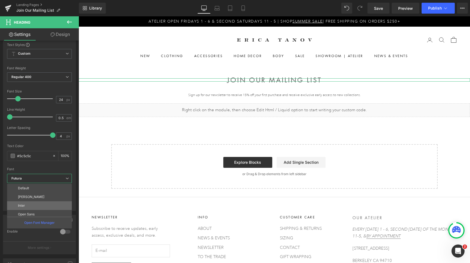
scroll to position [46, 0]
click at [45, 210] on li "Jost" at bounding box center [40, 212] width 67 height 9
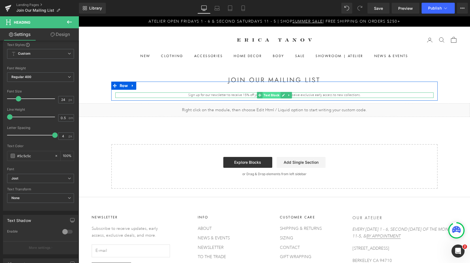
click at [269, 95] on span "Text Block" at bounding box center [272, 95] width 18 height 7
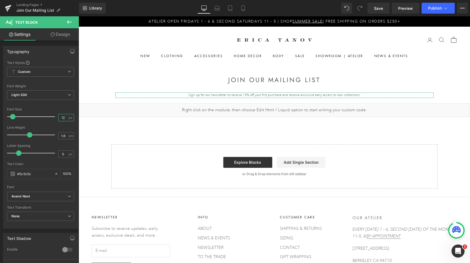
click at [65, 120] on input "12" at bounding box center [64, 117] width 10 height 7
type input "13"
click at [50, 108] on div "Font Size" at bounding box center [40, 110] width 67 height 4
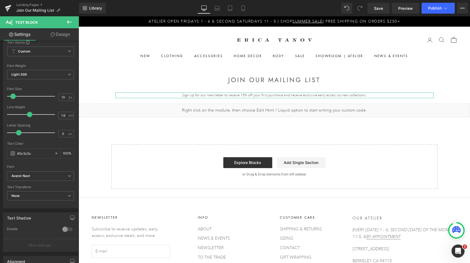
scroll to position [23, 0]
click at [70, 174] on icon at bounding box center [69, 173] width 3 height 3
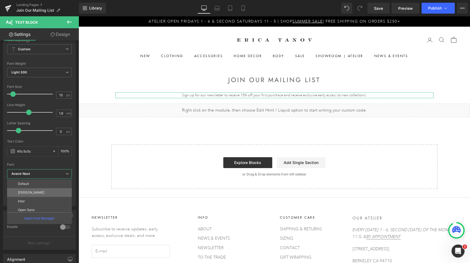
scroll to position [46, 0]
click at [35, 207] on li "Jost" at bounding box center [40, 208] width 67 height 9
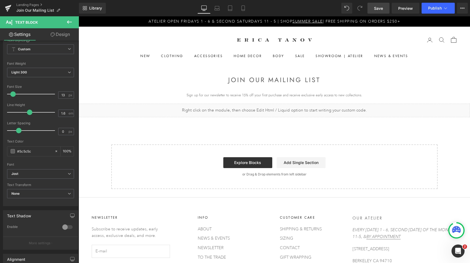
click at [380, 11] on link "Save" at bounding box center [379, 8] width 22 height 11
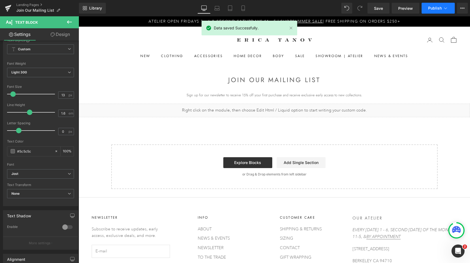
click at [443, 8] on button "Publish" at bounding box center [438, 8] width 33 height 11
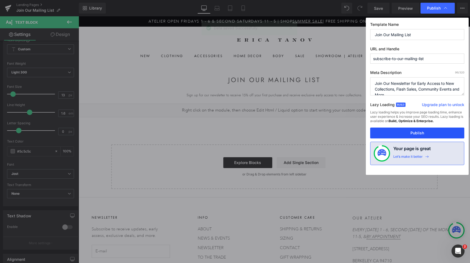
click at [423, 134] on button "Publish" at bounding box center [417, 133] width 94 height 11
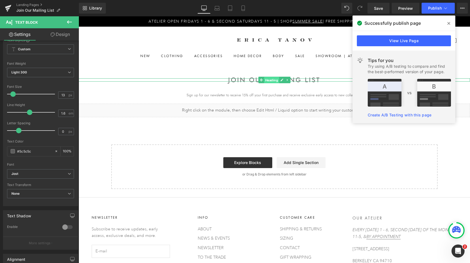
click at [272, 79] on span "Heading" at bounding box center [271, 80] width 15 height 7
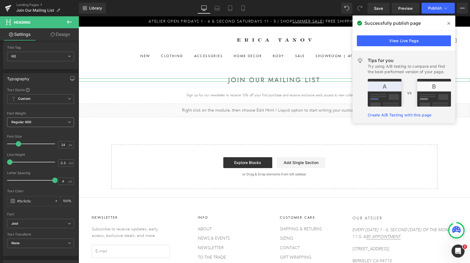
scroll to position [15, 0]
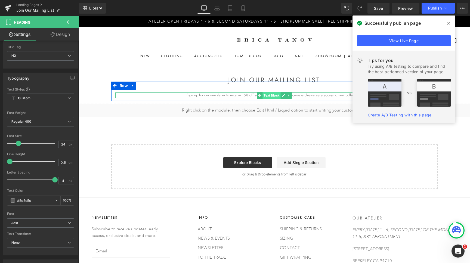
click at [271, 95] on span "Text Block" at bounding box center [272, 95] width 18 height 7
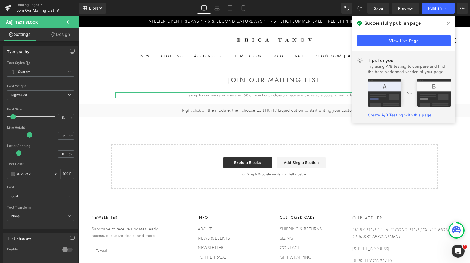
click at [57, 35] on link "Design" at bounding box center [60, 34] width 39 height 12
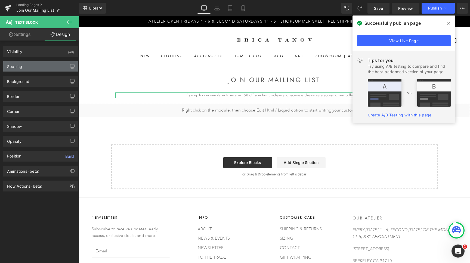
click at [38, 68] on div "Spacing" at bounding box center [40, 66] width 75 height 10
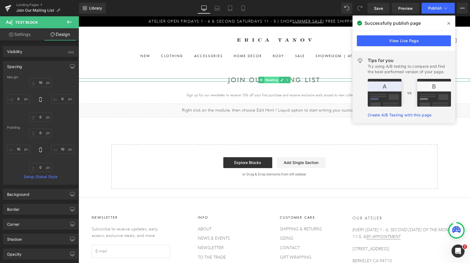
click at [272, 79] on span "Heading" at bounding box center [271, 80] width 15 height 7
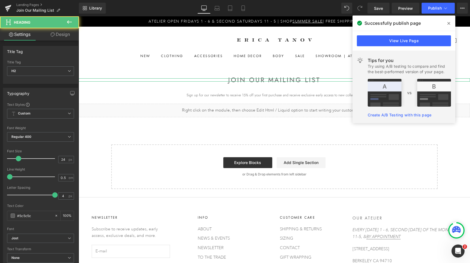
click at [65, 39] on link "Design" at bounding box center [60, 34] width 39 height 12
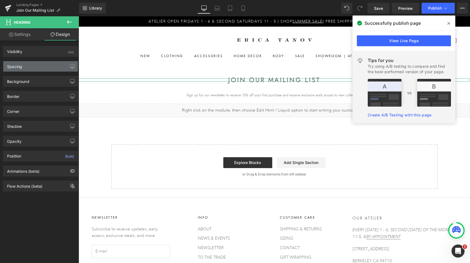
click at [39, 66] on div "Spacing" at bounding box center [40, 66] width 75 height 10
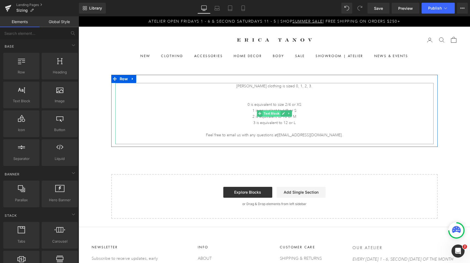
click at [272, 114] on span "Text Block" at bounding box center [272, 113] width 18 height 7
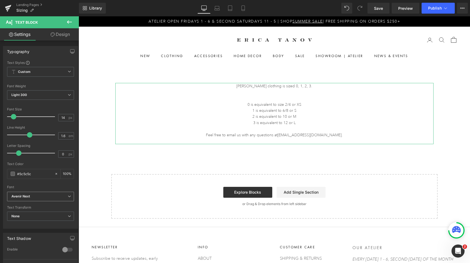
click at [44, 198] on b "Avenir Next" at bounding box center [39, 196] width 56 height 5
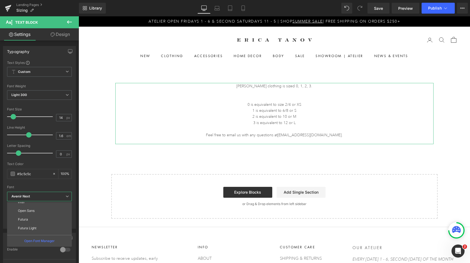
scroll to position [46, 0]
click at [31, 229] on li "Jost" at bounding box center [40, 230] width 67 height 9
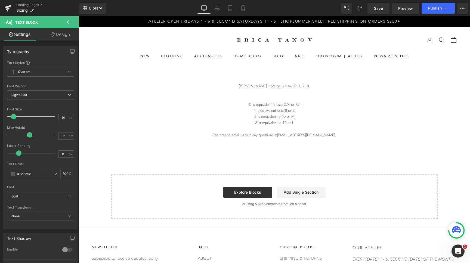
click at [68, 21] on icon at bounding box center [69, 21] width 5 height 3
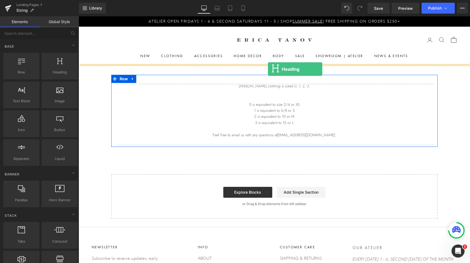
drag, startPoint x: 141, startPoint y: 82, endPoint x: 268, endPoint y: 69, distance: 128.1
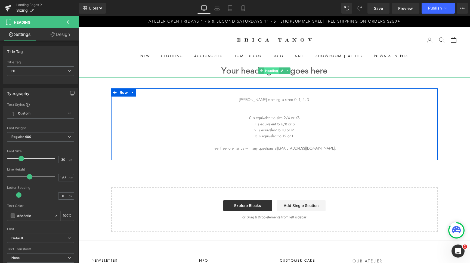
click at [268, 72] on span "Heading" at bounding box center [271, 71] width 15 height 7
click at [269, 72] on span "Heading" at bounding box center [271, 71] width 15 height 7
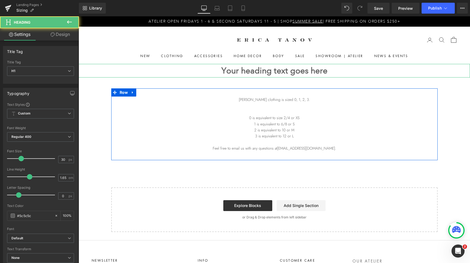
click at [61, 39] on link "Design" at bounding box center [60, 34] width 39 height 12
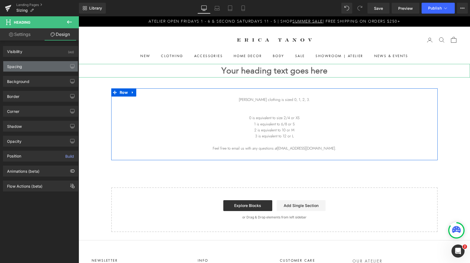
click at [38, 70] on div "Spacing" at bounding box center [40, 66] width 75 height 10
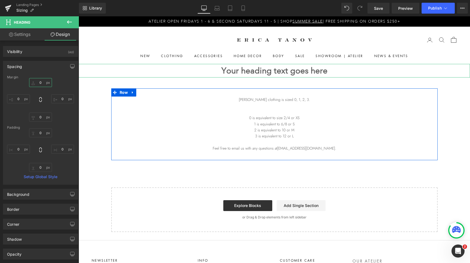
click at [43, 82] on input "0" at bounding box center [40, 82] width 23 height 9
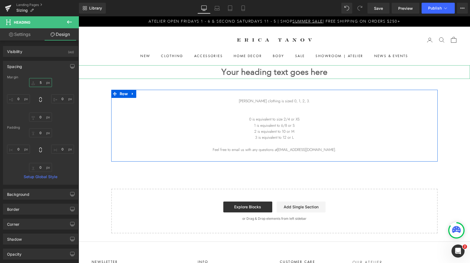
type input "53"
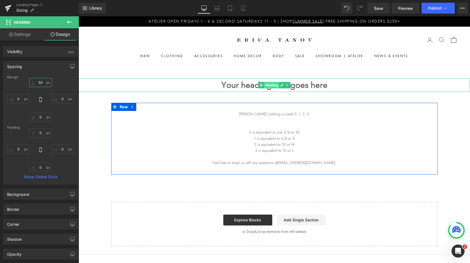
click at [270, 86] on span "Heading" at bounding box center [271, 85] width 15 height 7
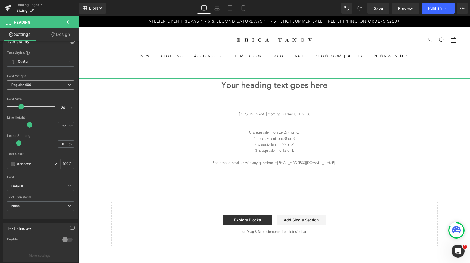
scroll to position [54, 0]
click at [37, 183] on b "Default" at bounding box center [39, 184] width 56 height 5
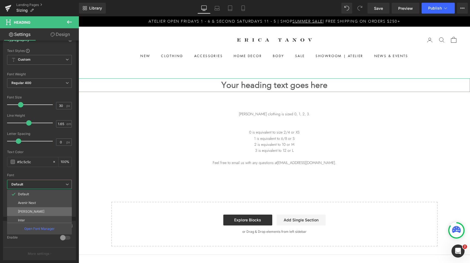
scroll to position [46, 0]
click at [27, 219] on li "Jost" at bounding box center [40, 218] width 67 height 9
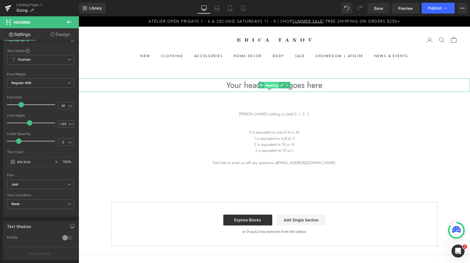
click at [271, 84] on span "Heading" at bounding box center [271, 85] width 15 height 7
click at [65, 107] on input "30" at bounding box center [64, 105] width 10 height 7
type input "24"
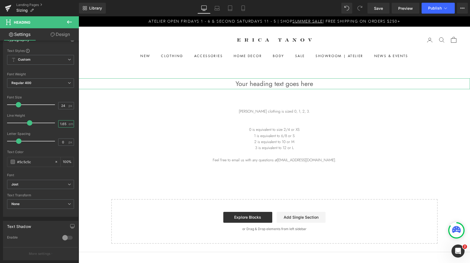
click at [64, 124] on input "1.65" at bounding box center [64, 124] width 10 height 7
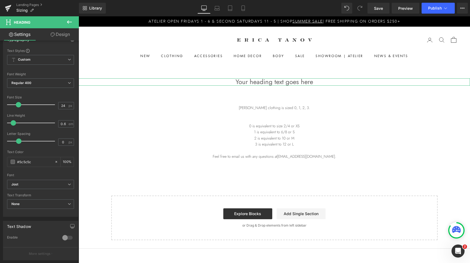
type input "0.5"
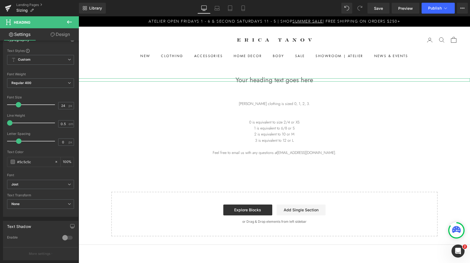
drag, startPoint x: 30, startPoint y: 124, endPoint x: 0, endPoint y: 124, distance: 30.2
click at [0, 124] on div "Typography Text Styles Custom Custom Setup Global Style Custom Setup Global Sty…" at bounding box center [40, 123] width 81 height 187
click at [63, 142] on input "0" at bounding box center [64, 142] width 10 height 7
click at [63, 142] on input "0.4" at bounding box center [64, 142] width 10 height 7
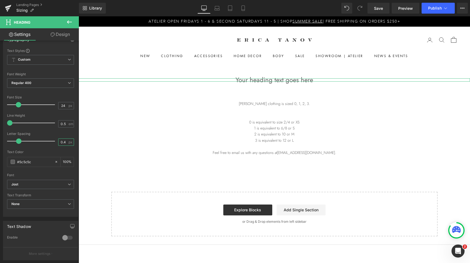
click at [63, 142] on input "0.4" at bounding box center [64, 142] width 10 height 7
type input "4"
click at [37, 152] on div "Text Color" at bounding box center [40, 152] width 67 height 4
click at [270, 80] on span "Heading" at bounding box center [271, 80] width 15 height 7
click at [282, 79] on icon at bounding box center [282, 79] width 3 height 3
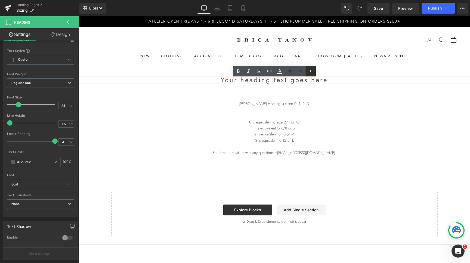
scroll to position [54, 0]
drag, startPoint x: 332, startPoint y: 81, endPoint x: 209, endPoint y: 82, distance: 123.3
click at [209, 82] on div "Your heading text goes here" at bounding box center [275, 79] width 392 height 3
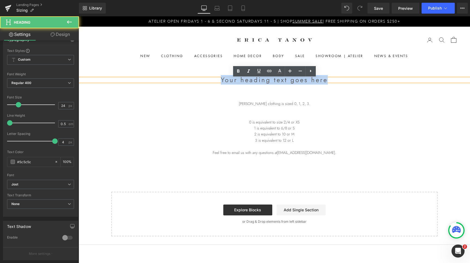
drag, startPoint x: 330, startPoint y: 81, endPoint x: 213, endPoint y: 76, distance: 117.1
click at [213, 76] on div "Your heading text goes here Heading [PERSON_NAME] clothing is sized 0, 1, 2, 3.…" at bounding box center [275, 150] width 392 height 172
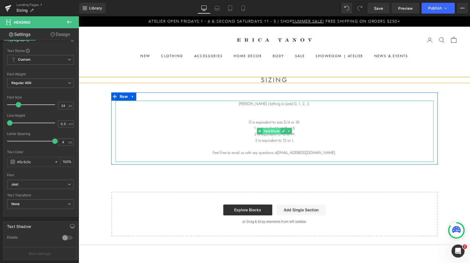
click at [272, 131] on span "Text Block" at bounding box center [272, 131] width 18 height 7
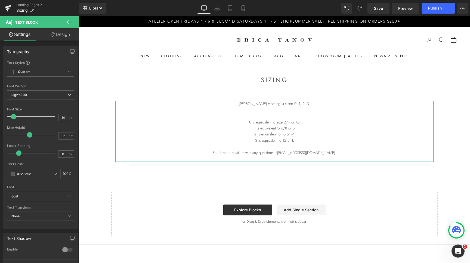
click at [60, 37] on link "Design" at bounding box center [60, 34] width 39 height 12
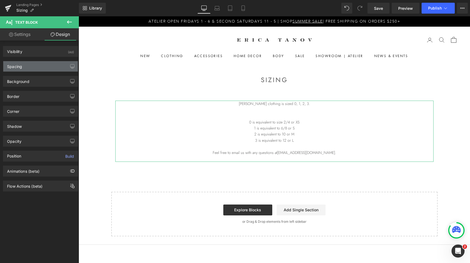
click at [44, 65] on div "Spacing" at bounding box center [40, 66] width 75 height 10
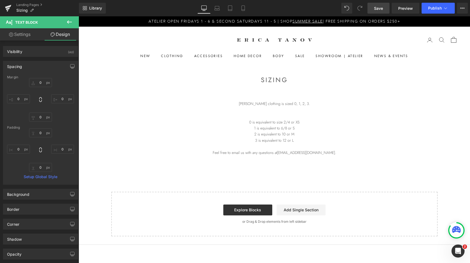
click at [378, 8] on span "Save" at bounding box center [378, 8] width 9 height 6
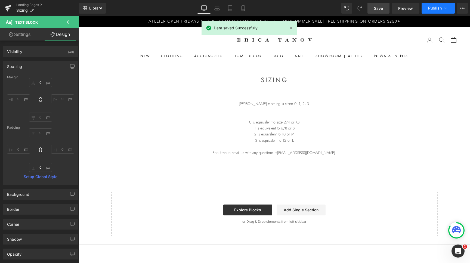
click at [447, 8] on icon at bounding box center [445, 7] width 5 height 5
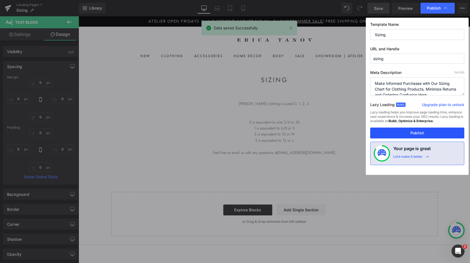
click at [404, 133] on button "Publish" at bounding box center [417, 133] width 94 height 11
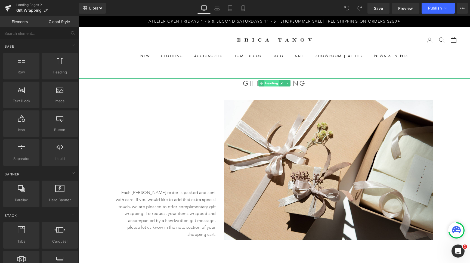
click at [274, 84] on span "Heading" at bounding box center [271, 83] width 15 height 7
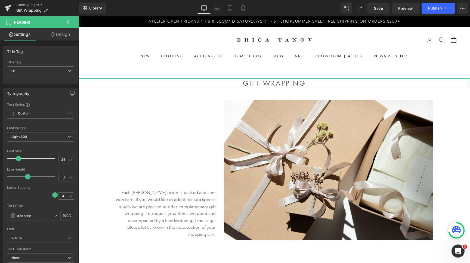
scroll to position [23, 0]
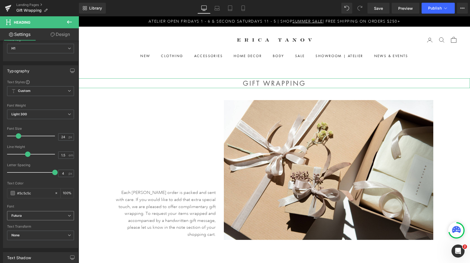
click at [44, 218] on b "Futura" at bounding box center [39, 216] width 56 height 5
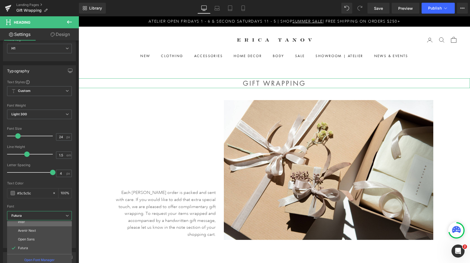
scroll to position [46, 0]
click at [33, 251] on li "Jost" at bounding box center [40, 249] width 67 height 9
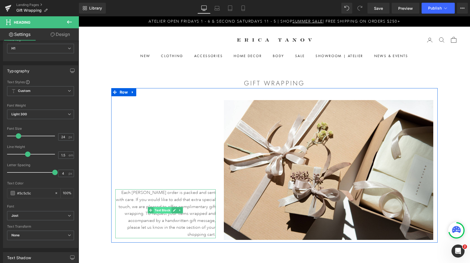
click at [164, 212] on span "Text Block" at bounding box center [163, 210] width 18 height 7
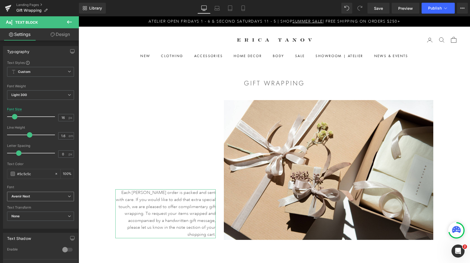
click at [48, 196] on b "Avenir Next" at bounding box center [39, 196] width 56 height 5
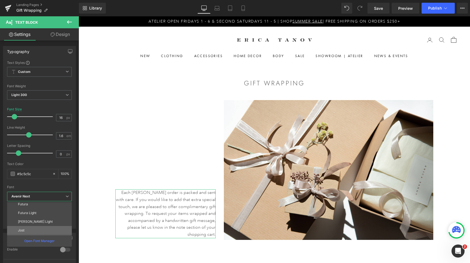
click at [31, 231] on li "Jost" at bounding box center [40, 230] width 67 height 9
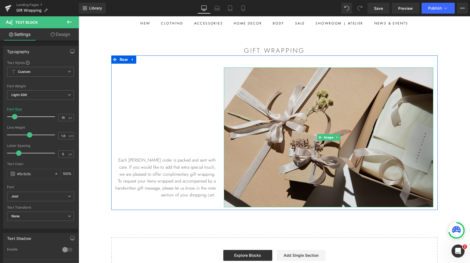
scroll to position [27, 0]
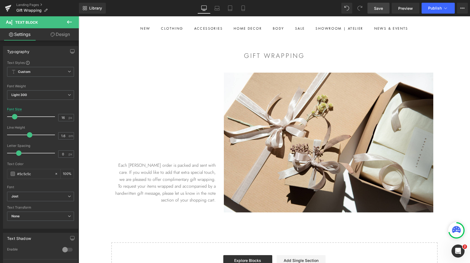
click at [382, 11] on span "Save" at bounding box center [378, 8] width 9 height 6
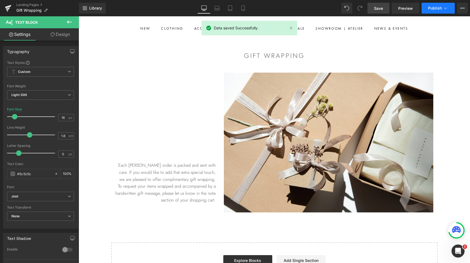
click at [449, 11] on button "Publish" at bounding box center [438, 8] width 33 height 11
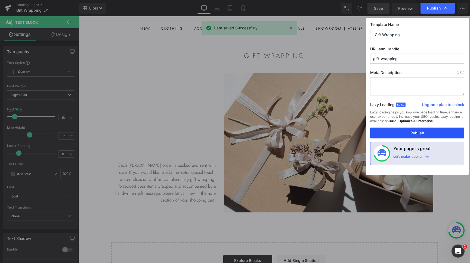
click at [433, 131] on button "Publish" at bounding box center [417, 133] width 94 height 11
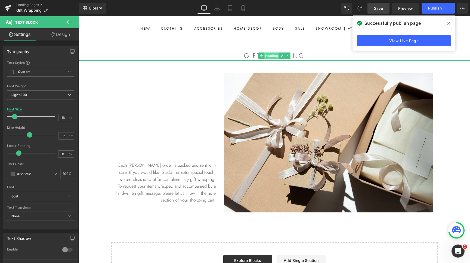
click at [272, 56] on span "Heading" at bounding box center [271, 56] width 15 height 7
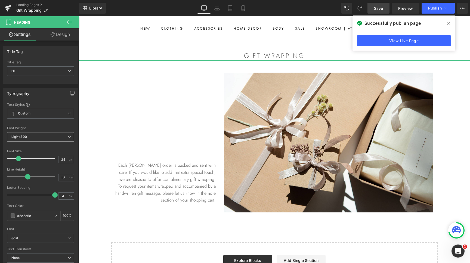
click at [37, 140] on span "Light 300" at bounding box center [40, 137] width 67 height 10
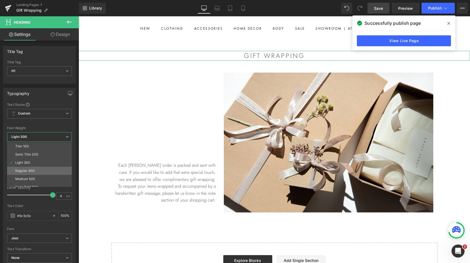
click at [34, 170] on div "Regular 400" at bounding box center [25, 171] width 20 height 4
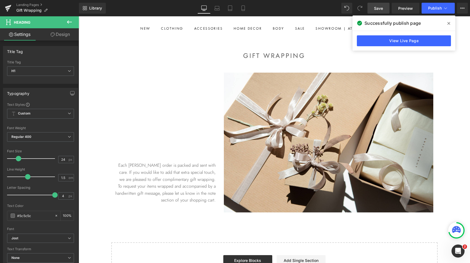
click at [378, 5] on link "Save" at bounding box center [379, 8] width 22 height 11
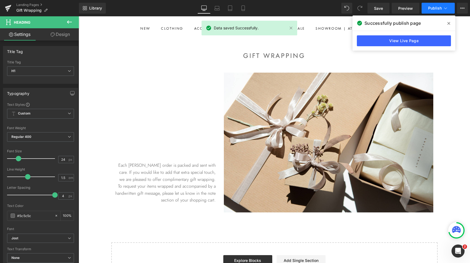
click at [438, 8] on span "Publish" at bounding box center [435, 8] width 14 height 4
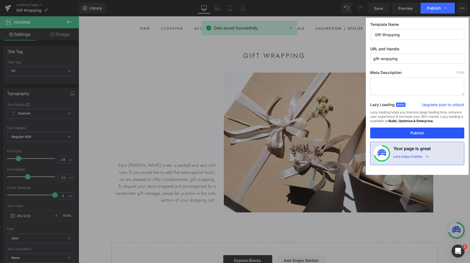
click at [423, 130] on button "Publish" at bounding box center [417, 133] width 94 height 11
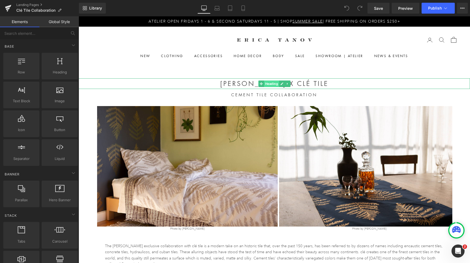
click at [271, 84] on span "Heading" at bounding box center [271, 84] width 15 height 7
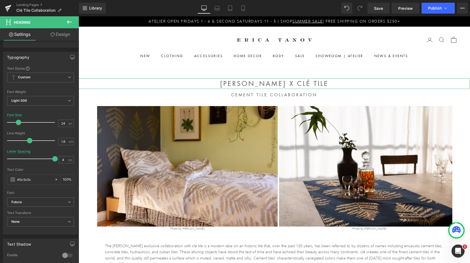
scroll to position [37, 0]
click at [63, 99] on span "Light 300" at bounding box center [40, 100] width 67 height 10
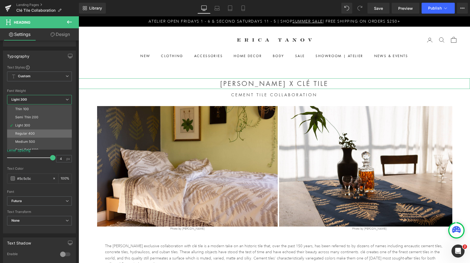
click at [34, 134] on div "Regular 400" at bounding box center [25, 134] width 20 height 4
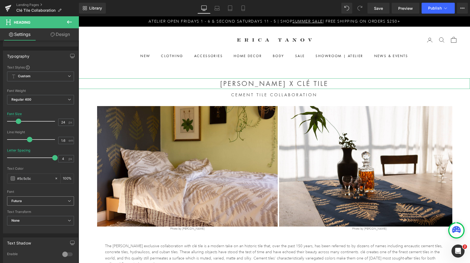
click at [66, 201] on b "Futura" at bounding box center [39, 201] width 56 height 5
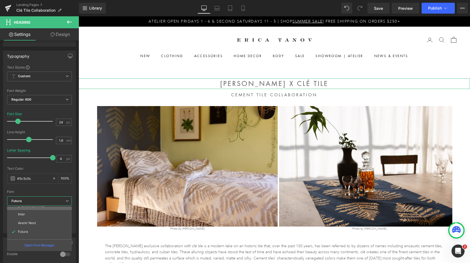
scroll to position [46, 0]
click at [35, 236] on li "Jost" at bounding box center [40, 235] width 67 height 9
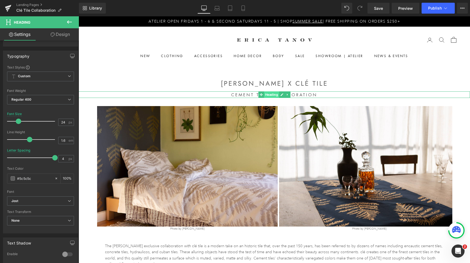
click at [269, 94] on span "Heading" at bounding box center [271, 94] width 15 height 7
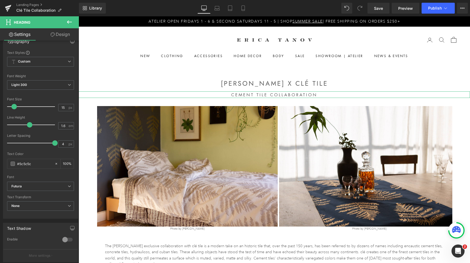
scroll to position [53, 0]
click at [66, 186] on b "Futura" at bounding box center [39, 186] width 56 height 5
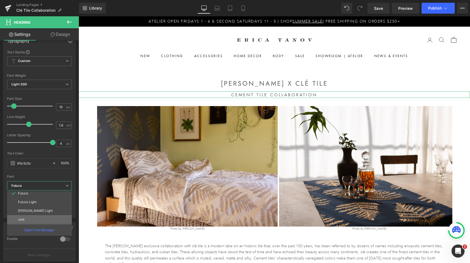
click at [41, 218] on li "Jost" at bounding box center [40, 219] width 67 height 9
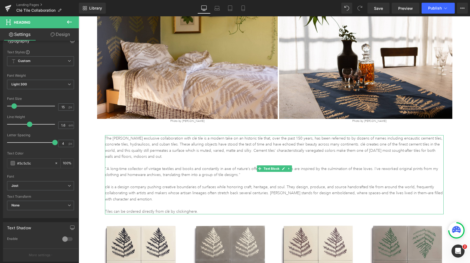
scroll to position [110, 0]
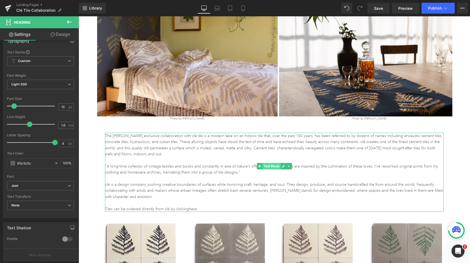
click at [272, 165] on span "Text Block" at bounding box center [272, 166] width 18 height 7
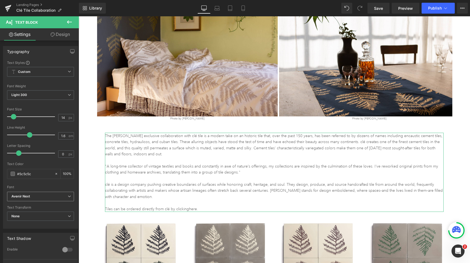
click at [59, 195] on b "Avenir Next" at bounding box center [39, 196] width 56 height 5
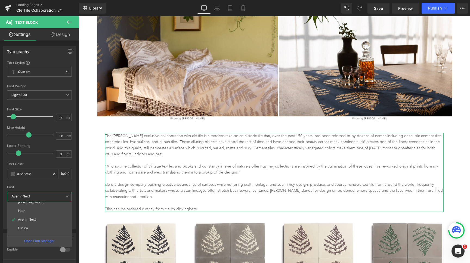
scroll to position [46, 0]
click at [35, 228] on li "Jost" at bounding box center [40, 230] width 67 height 9
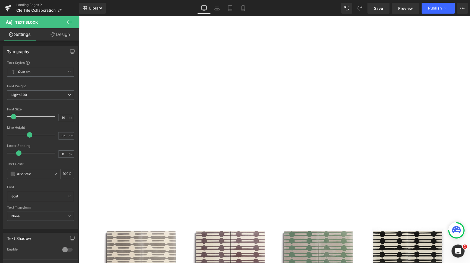
click at [225, 122] on div "Image FERN Heading" at bounding box center [232, 59] width 84 height 313
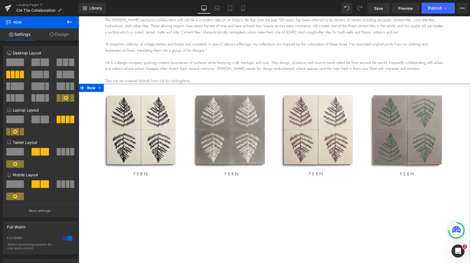
scroll to position [219, 0]
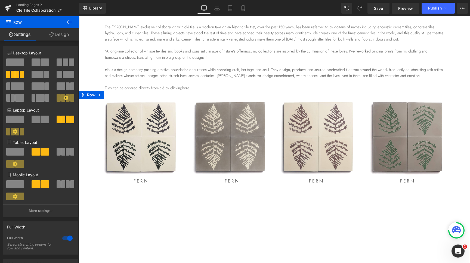
click at [65, 38] on link "Design" at bounding box center [58, 34] width 39 height 12
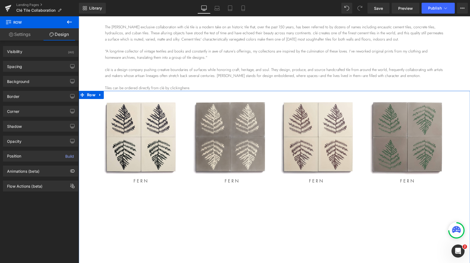
type input "0"
type input "30"
type input "100"
type input "10"
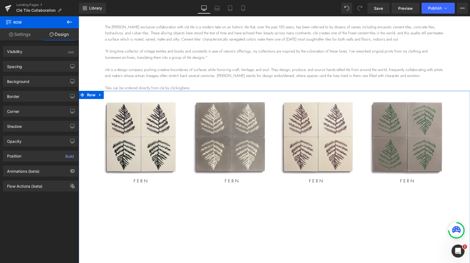
type input "100"
click at [49, 69] on div "Spacing" at bounding box center [40, 66] width 75 height 10
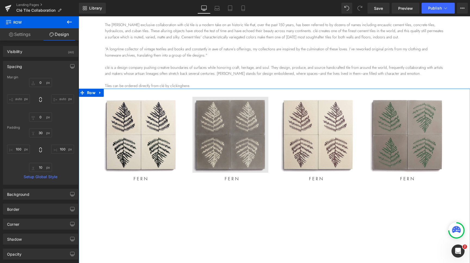
scroll to position [213, 0]
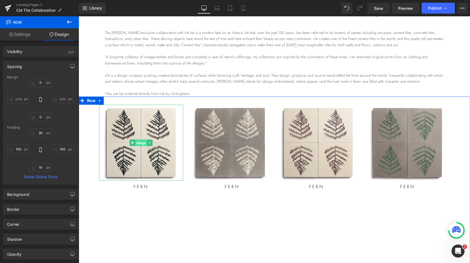
click at [142, 142] on span "Image" at bounding box center [141, 143] width 12 height 7
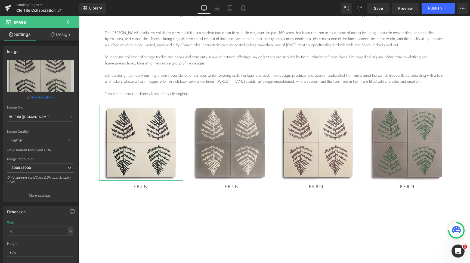
click at [65, 34] on link "Design" at bounding box center [60, 34] width 39 height 12
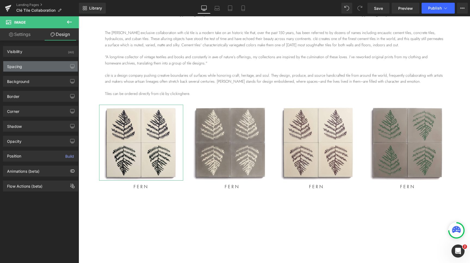
click at [42, 70] on div "Spacing" at bounding box center [40, 66] width 75 height 10
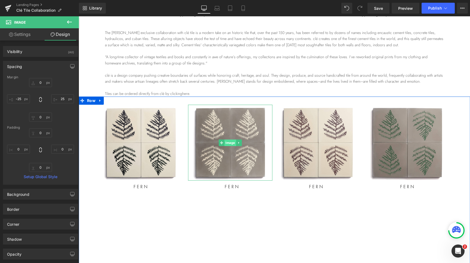
click at [228, 141] on span "Image" at bounding box center [231, 143] width 12 height 7
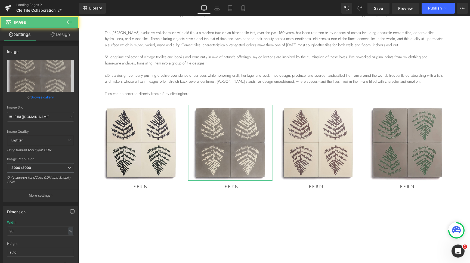
click at [65, 34] on link "Design" at bounding box center [60, 34] width 39 height 12
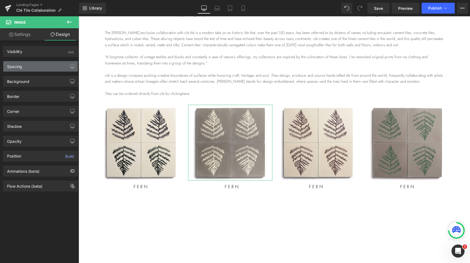
click at [45, 66] on div "Spacing" at bounding box center [40, 66] width 75 height 10
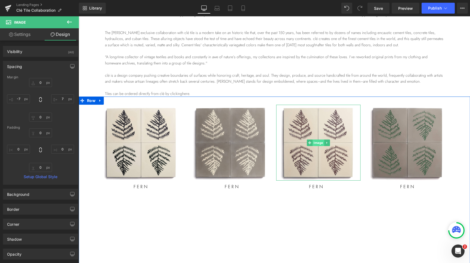
click at [319, 143] on span "Image" at bounding box center [319, 143] width 12 height 7
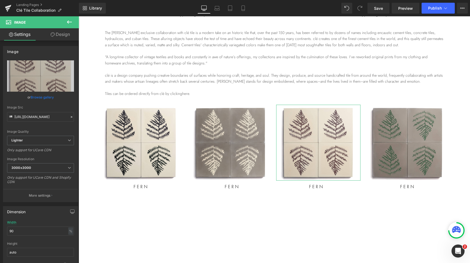
click at [65, 36] on link "Design" at bounding box center [60, 34] width 39 height 12
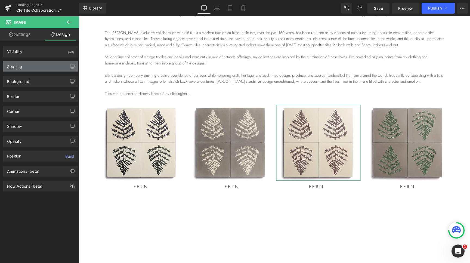
click at [43, 67] on div "Spacing" at bounding box center [40, 66] width 75 height 10
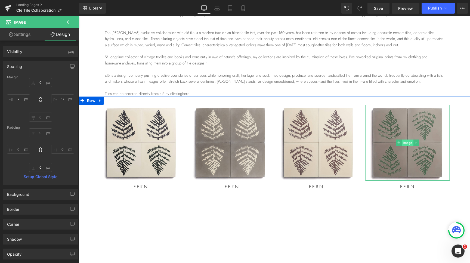
click at [407, 144] on span "Image" at bounding box center [408, 143] width 12 height 7
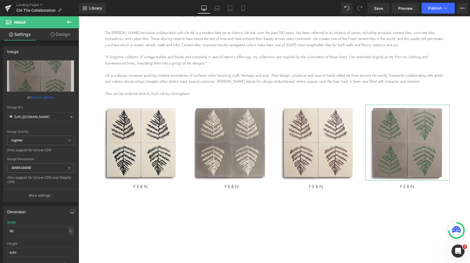
click at [60, 34] on link "Design" at bounding box center [60, 34] width 39 height 12
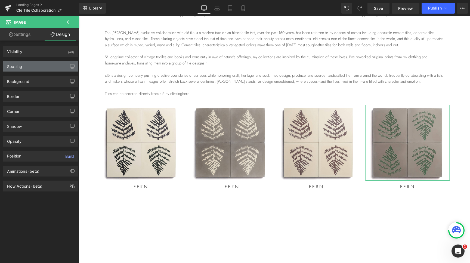
click at [47, 69] on div "Spacing" at bounding box center [40, 66] width 75 height 10
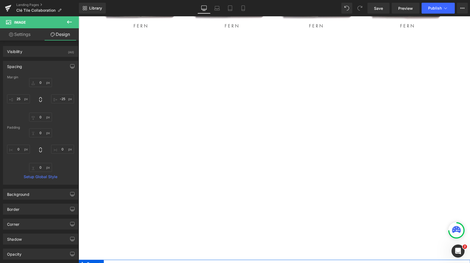
scroll to position [348, 0]
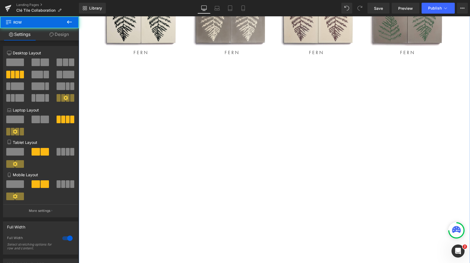
click at [188, 158] on div "Image FERN Heading" at bounding box center [148, 127] width 84 height 313
click at [66, 99] on icon at bounding box center [65, 98] width 5 height 5
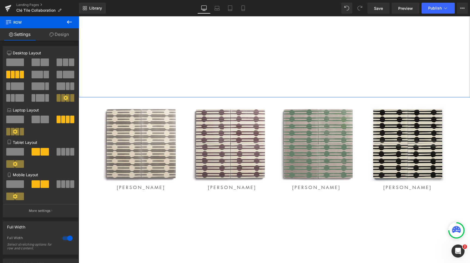
scroll to position [541, 0]
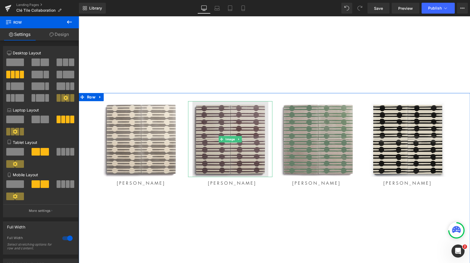
click at [237, 148] on img at bounding box center [230, 139] width 76 height 76
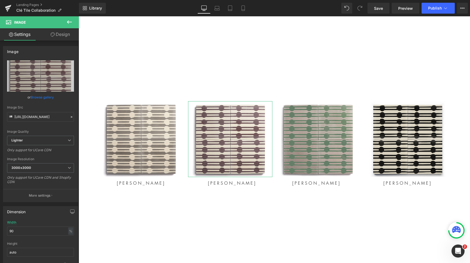
click at [59, 35] on link "Design" at bounding box center [60, 34] width 39 height 12
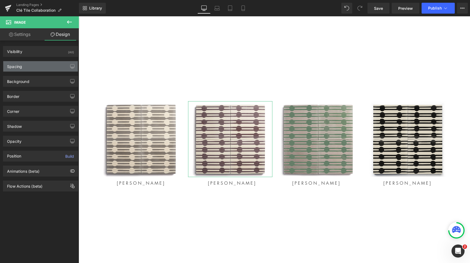
click at [53, 65] on div "Spacing" at bounding box center [40, 66] width 75 height 10
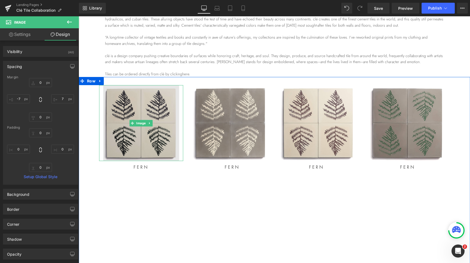
scroll to position [232, 0]
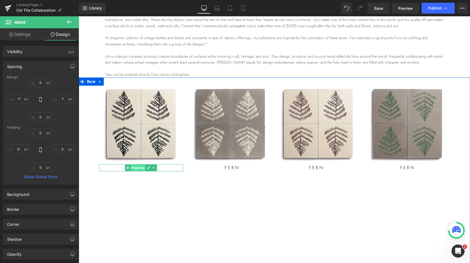
click at [138, 167] on span "Heading" at bounding box center [138, 168] width 15 height 7
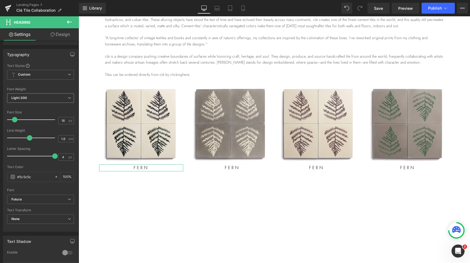
scroll to position [46, 0]
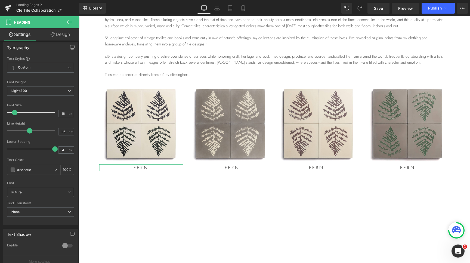
click at [43, 192] on b "Futura" at bounding box center [39, 192] width 56 height 5
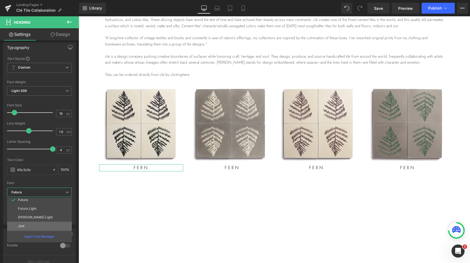
click at [36, 225] on li "Jost" at bounding box center [40, 226] width 67 height 9
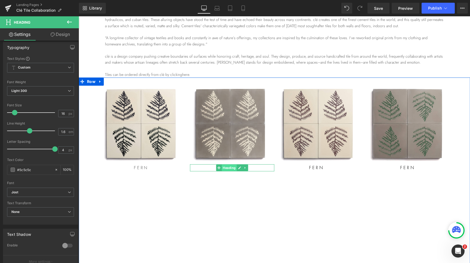
click at [232, 168] on span "Heading" at bounding box center [229, 168] width 15 height 7
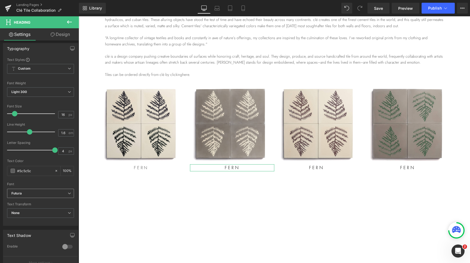
scroll to position [46, 0]
click at [43, 193] on b "Futura" at bounding box center [39, 192] width 56 height 5
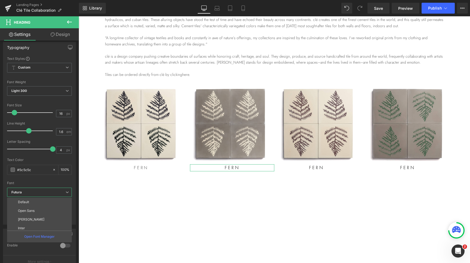
scroll to position [46, 0]
click at [34, 226] on li "Jost" at bounding box center [40, 226] width 67 height 9
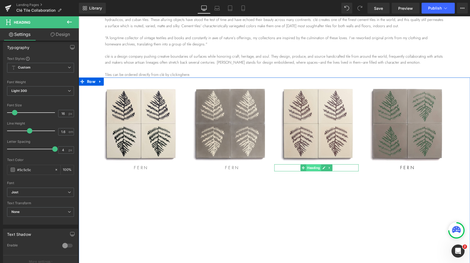
click at [315, 167] on span "Heading" at bounding box center [313, 168] width 15 height 7
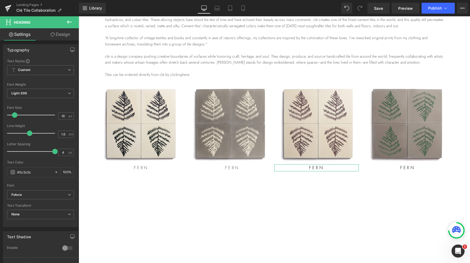
scroll to position [45, 0]
click at [30, 194] on b "Futura" at bounding box center [39, 193] width 56 height 5
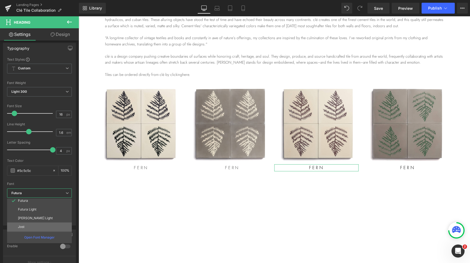
click at [29, 227] on li "Jost" at bounding box center [40, 227] width 67 height 9
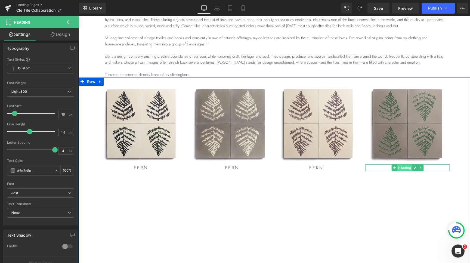
click at [407, 167] on span "Heading" at bounding box center [404, 168] width 15 height 7
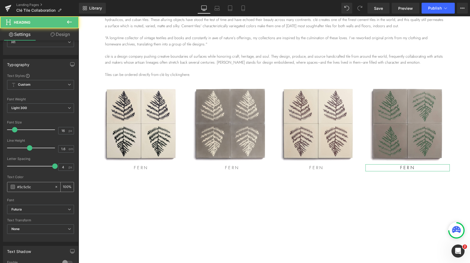
scroll to position [30, 0]
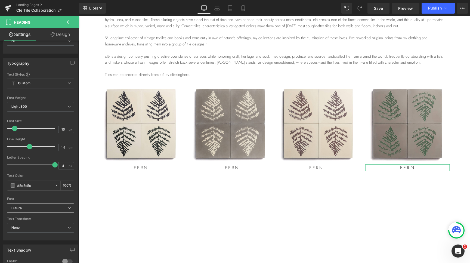
click at [33, 210] on b "Futura" at bounding box center [39, 208] width 56 height 5
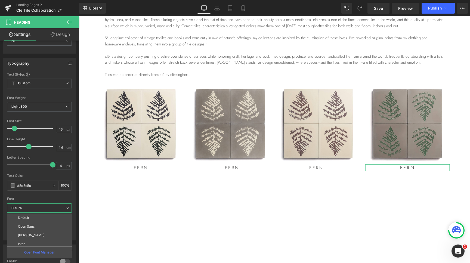
scroll to position [46, 0]
click at [23, 241] on p "Jost" at bounding box center [21, 242] width 7 height 4
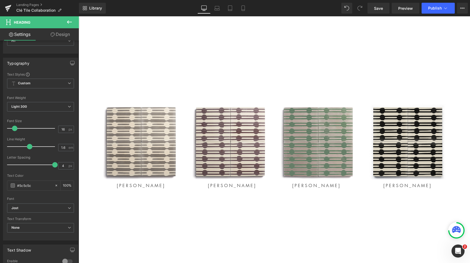
scroll to position [542, 0]
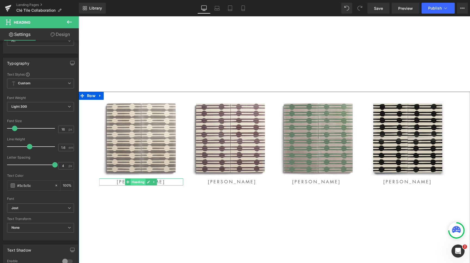
click at [137, 182] on span "Heading" at bounding box center [138, 182] width 15 height 7
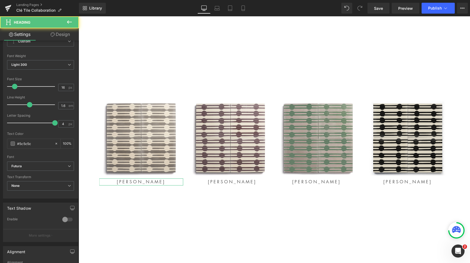
scroll to position [79, 0]
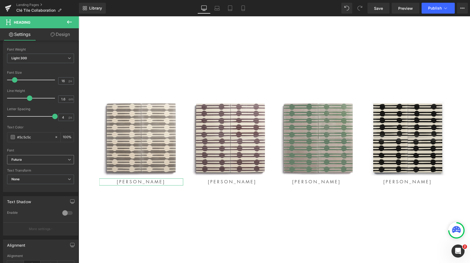
click at [32, 159] on b "Futura" at bounding box center [39, 160] width 56 height 5
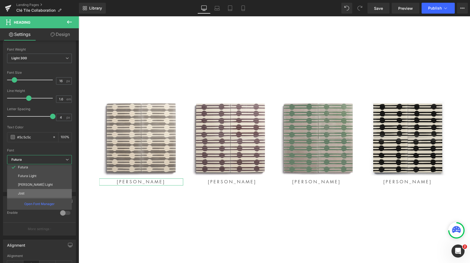
click at [26, 192] on li "Jost" at bounding box center [40, 193] width 67 height 9
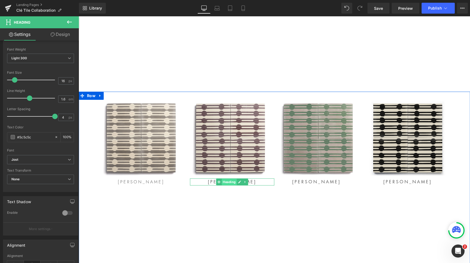
click at [231, 182] on span "Heading" at bounding box center [229, 182] width 15 height 7
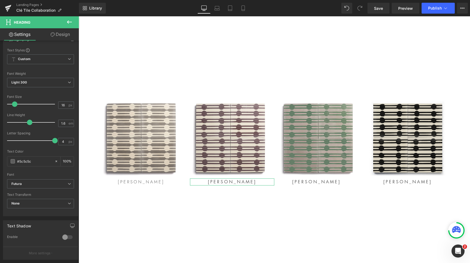
scroll to position [54, 0]
click at [31, 182] on span "Futura" at bounding box center [40, 185] width 67 height 10
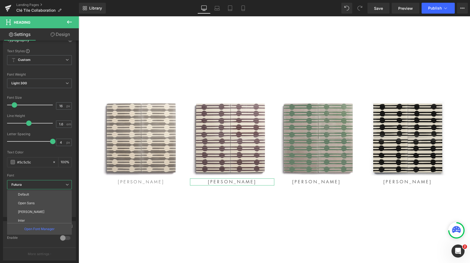
scroll to position [46, 0]
click at [26, 217] on li "Jost" at bounding box center [40, 218] width 67 height 9
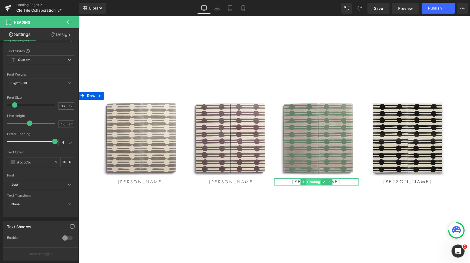
click at [315, 182] on span "Heading" at bounding box center [313, 182] width 15 height 7
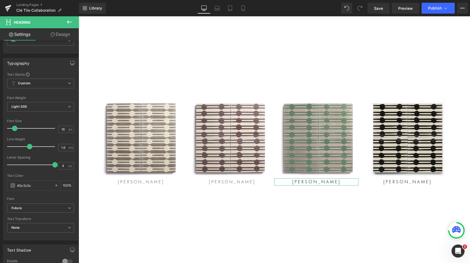
scroll to position [31, 0]
click at [39, 211] on span "Futura" at bounding box center [40, 208] width 67 height 10
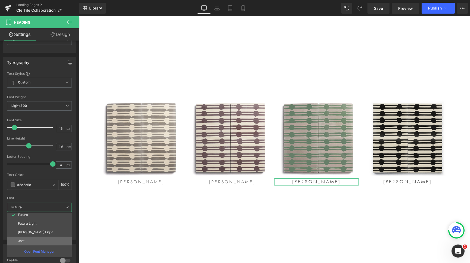
click at [27, 240] on li "Jost" at bounding box center [40, 241] width 67 height 9
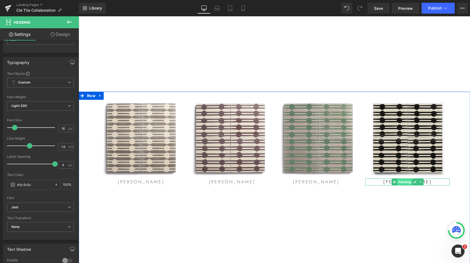
click at [406, 182] on span "Heading" at bounding box center [404, 182] width 15 height 7
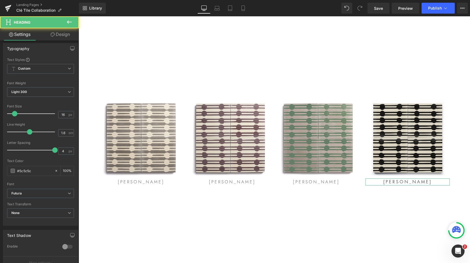
scroll to position [46, 0]
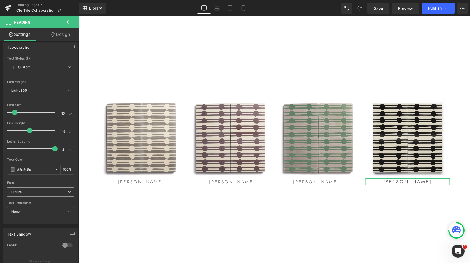
click at [38, 189] on span "Futura" at bounding box center [40, 193] width 67 height 10
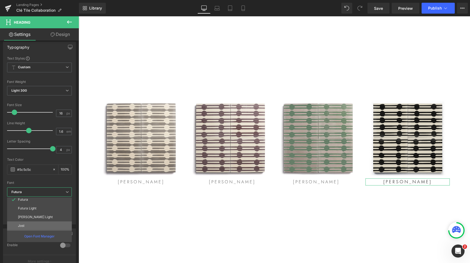
click at [23, 223] on li "Jost" at bounding box center [40, 226] width 67 height 9
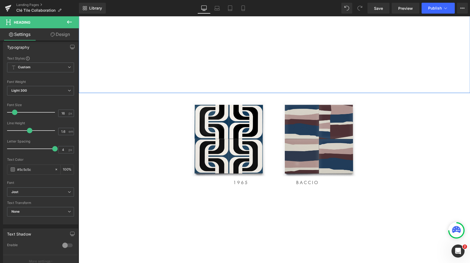
scroll to position [911, 0]
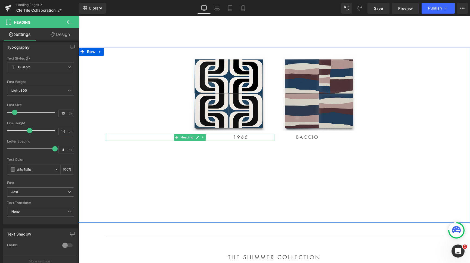
click at [241, 137] on h1 "1965" at bounding box center [241, 137] width 58 height 7
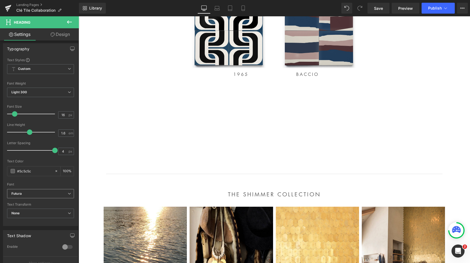
scroll to position [44, 0]
click at [33, 194] on b "Futura" at bounding box center [39, 194] width 56 height 5
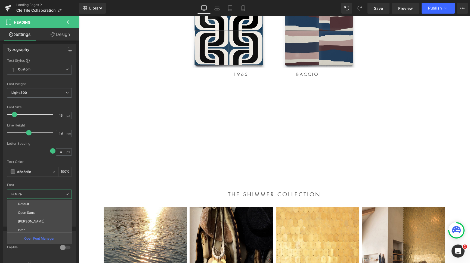
scroll to position [46, 0]
click at [26, 226] on li "Jost" at bounding box center [40, 228] width 67 height 9
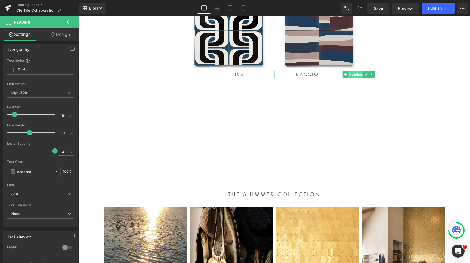
click at [353, 74] on span "Heading" at bounding box center [355, 74] width 15 height 7
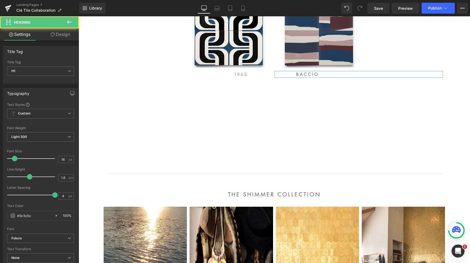
scroll to position [26, 0]
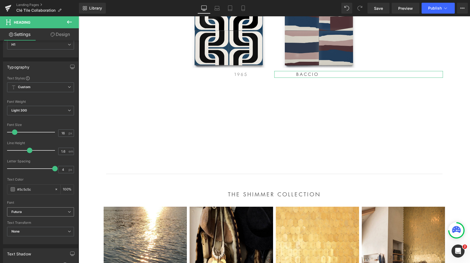
click at [36, 210] on b "Futura" at bounding box center [39, 212] width 56 height 5
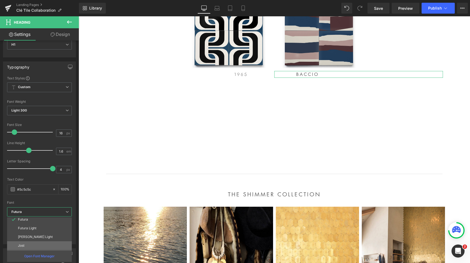
click at [27, 243] on li "Jost" at bounding box center [40, 245] width 67 height 9
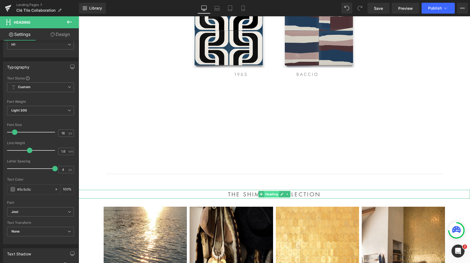
click at [270, 194] on span "Heading" at bounding box center [271, 194] width 15 height 7
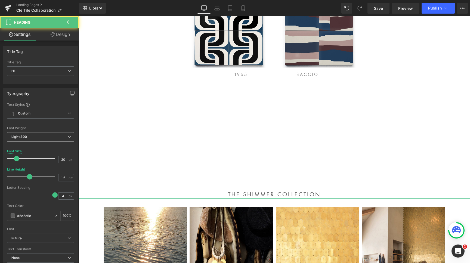
click at [46, 137] on span "Light 300" at bounding box center [40, 137] width 67 height 10
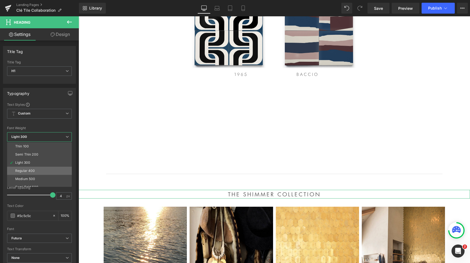
click at [33, 170] on div "Regular 400" at bounding box center [25, 171] width 20 height 4
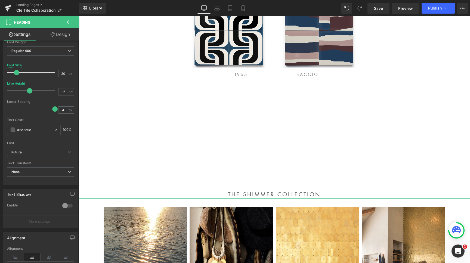
scroll to position [91, 0]
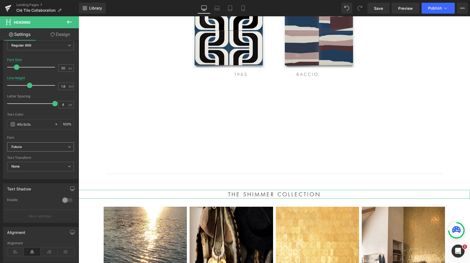
click at [41, 149] on span "Futura" at bounding box center [40, 147] width 67 height 10
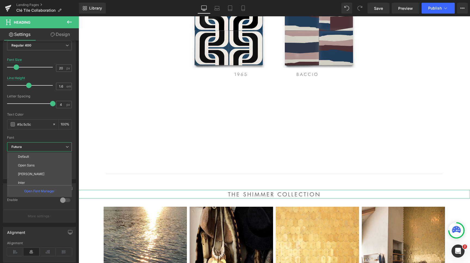
scroll to position [46, 0]
click at [33, 181] on li "Jost" at bounding box center [40, 180] width 67 height 9
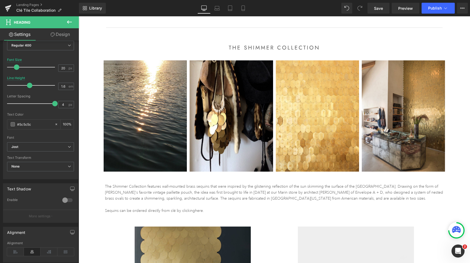
scroll to position [1136, 0]
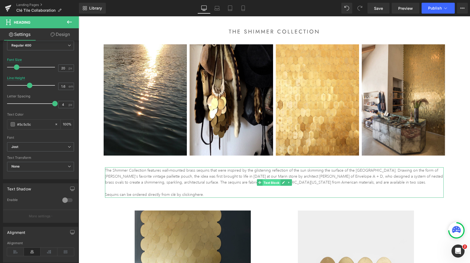
click at [271, 180] on span "Text Block" at bounding box center [272, 182] width 18 height 7
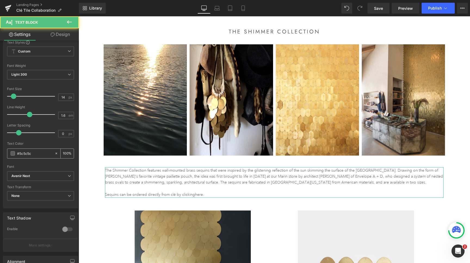
scroll to position [21, 0]
click at [54, 178] on span "Avenir Next" at bounding box center [40, 176] width 67 height 10
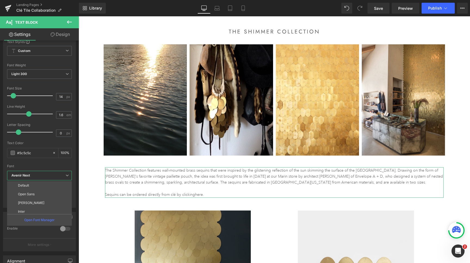
scroll to position [46, 0]
click at [43, 209] on li "Jost" at bounding box center [40, 209] width 67 height 9
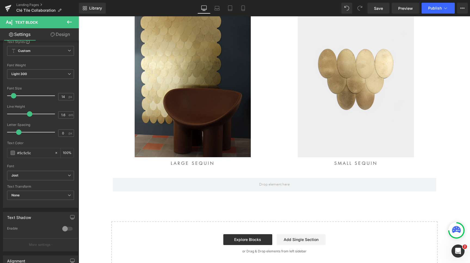
scroll to position [1354, 0]
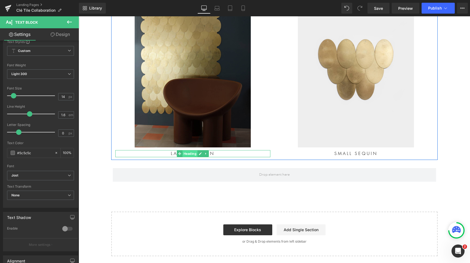
click at [188, 154] on span "Heading" at bounding box center [189, 154] width 15 height 7
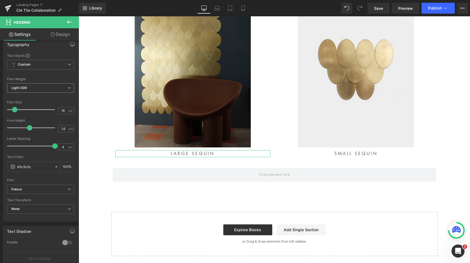
scroll to position [47, 0]
click at [39, 191] on b "Futura" at bounding box center [39, 191] width 56 height 5
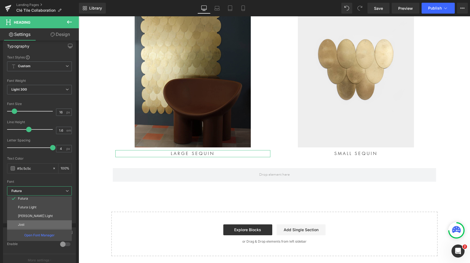
click at [30, 223] on li "Jost" at bounding box center [40, 224] width 67 height 9
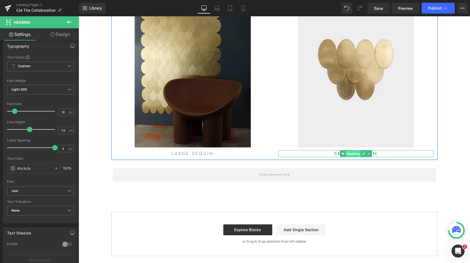
click at [352, 155] on span "Heading" at bounding box center [353, 154] width 15 height 7
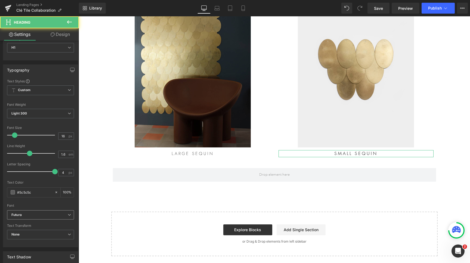
scroll to position [24, 0]
click at [39, 217] on span "Futura" at bounding box center [40, 215] width 67 height 10
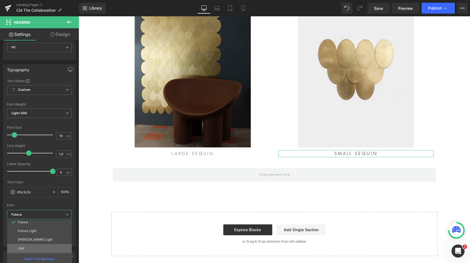
click at [31, 246] on li "Jost" at bounding box center [40, 248] width 67 height 9
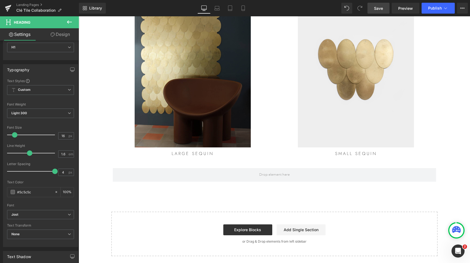
click at [378, 10] on span "Save" at bounding box center [378, 8] width 9 height 6
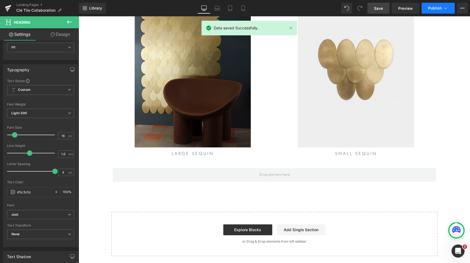
click at [434, 7] on span "Publish" at bounding box center [435, 8] width 14 height 4
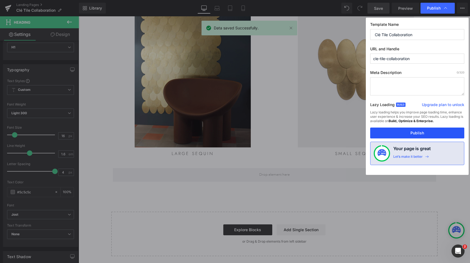
click at [425, 135] on button "Publish" at bounding box center [417, 133] width 94 height 11
